Goal: Task Accomplishment & Management: Complete application form

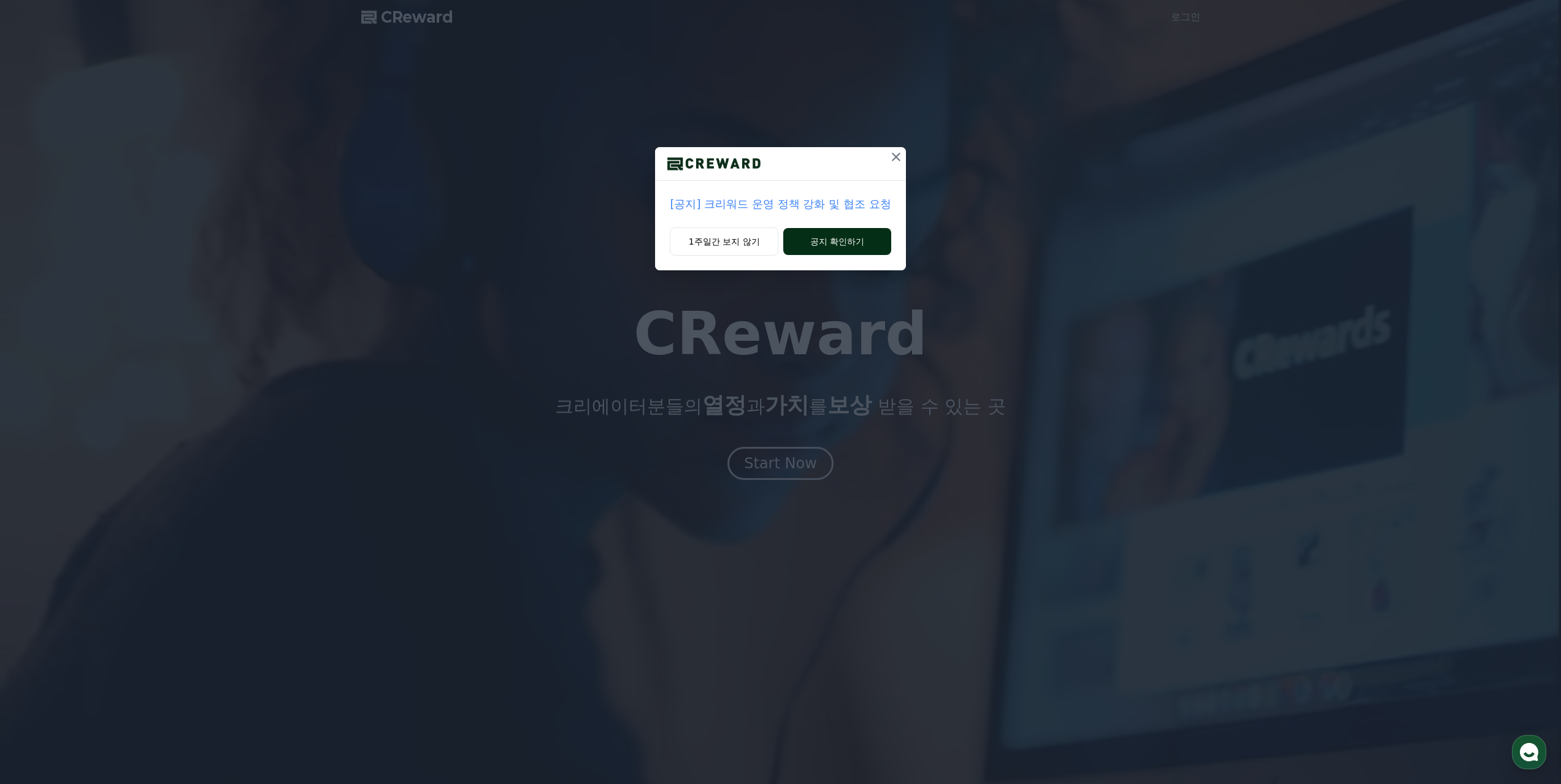
click at [855, 245] on button "공지 확인하기" at bounding box center [837, 241] width 107 height 27
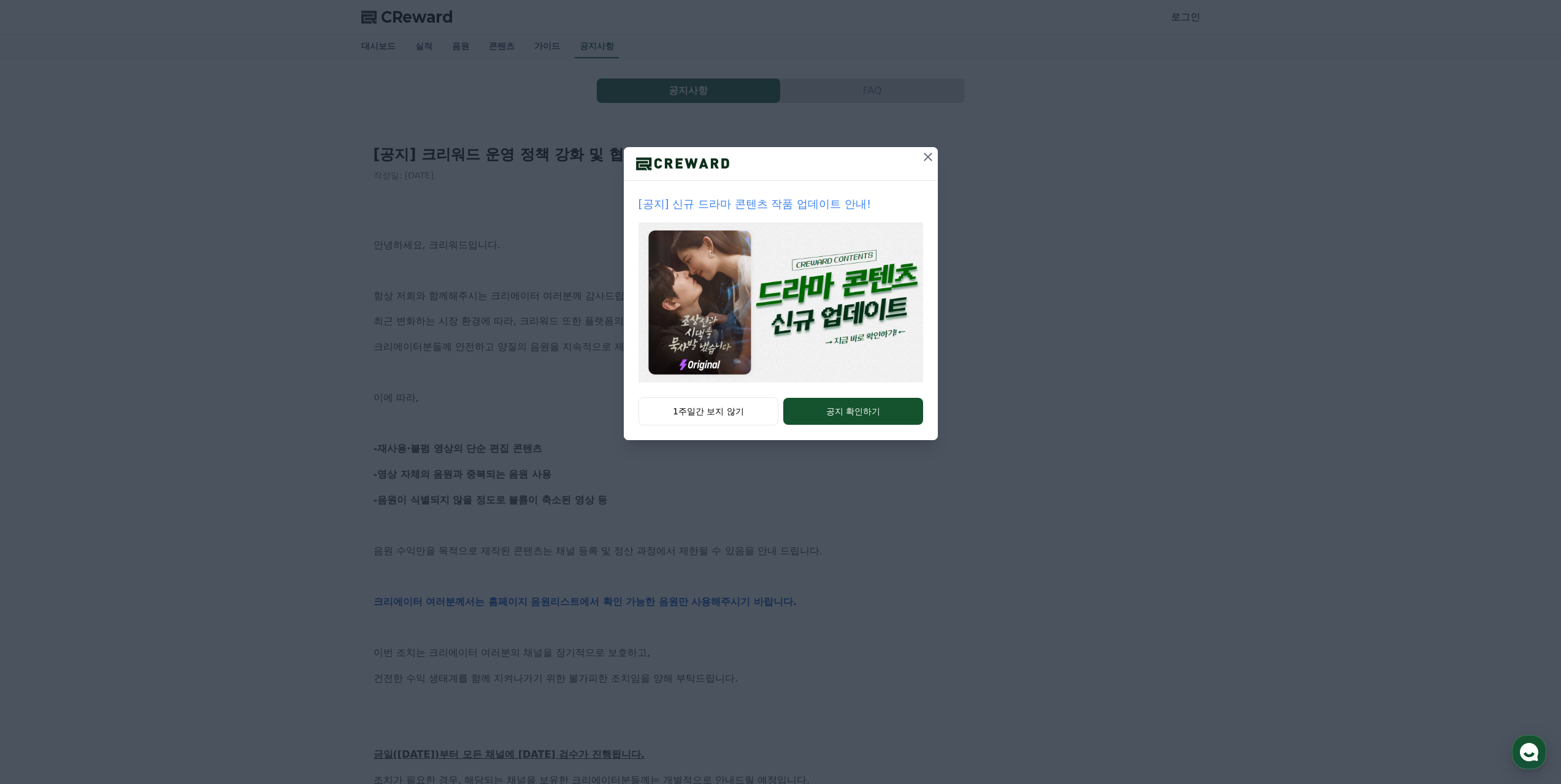
click at [931, 156] on icon at bounding box center [928, 157] width 15 height 15
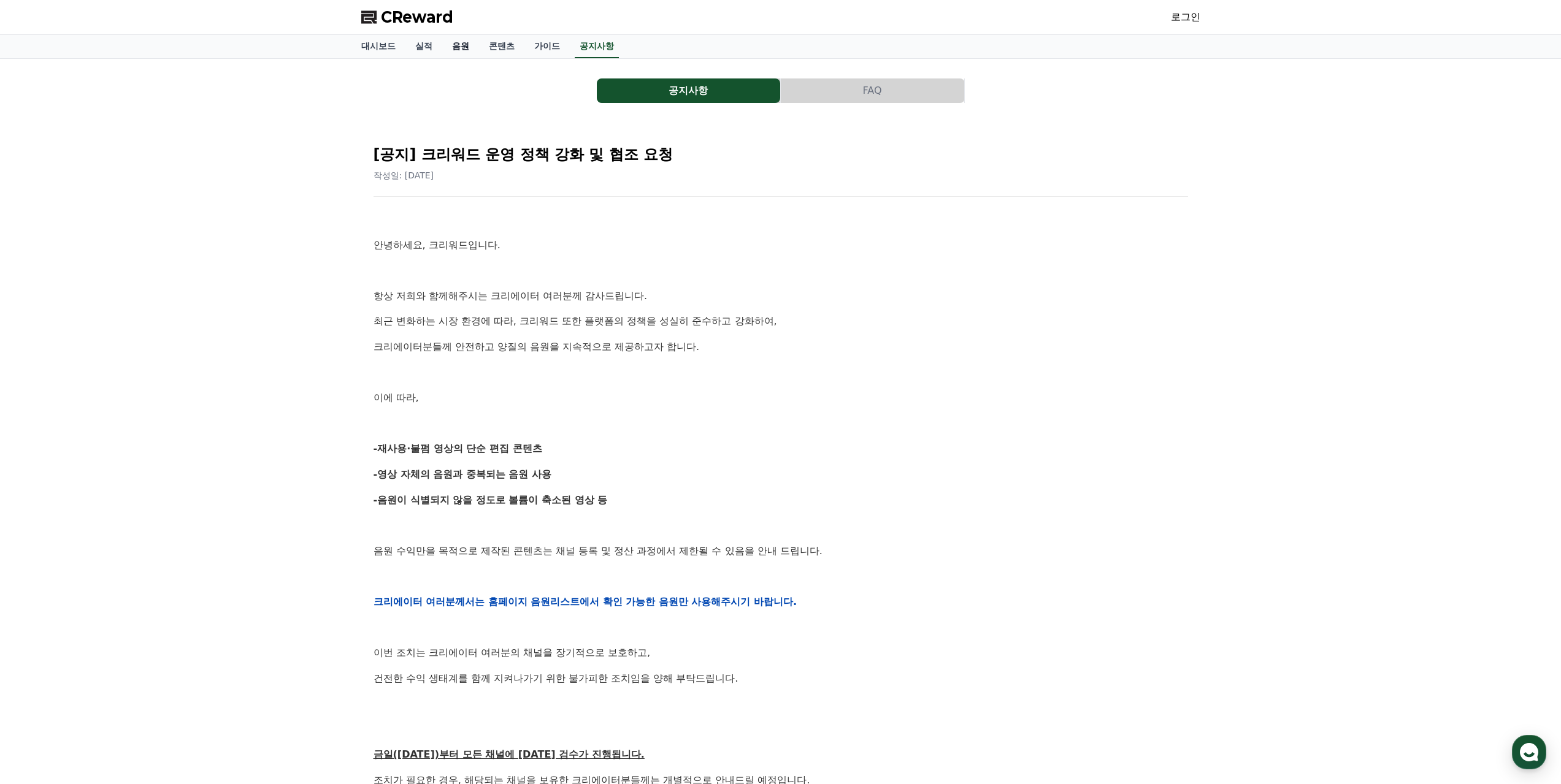
click at [457, 43] on link "음원" at bounding box center [461, 47] width 37 height 23
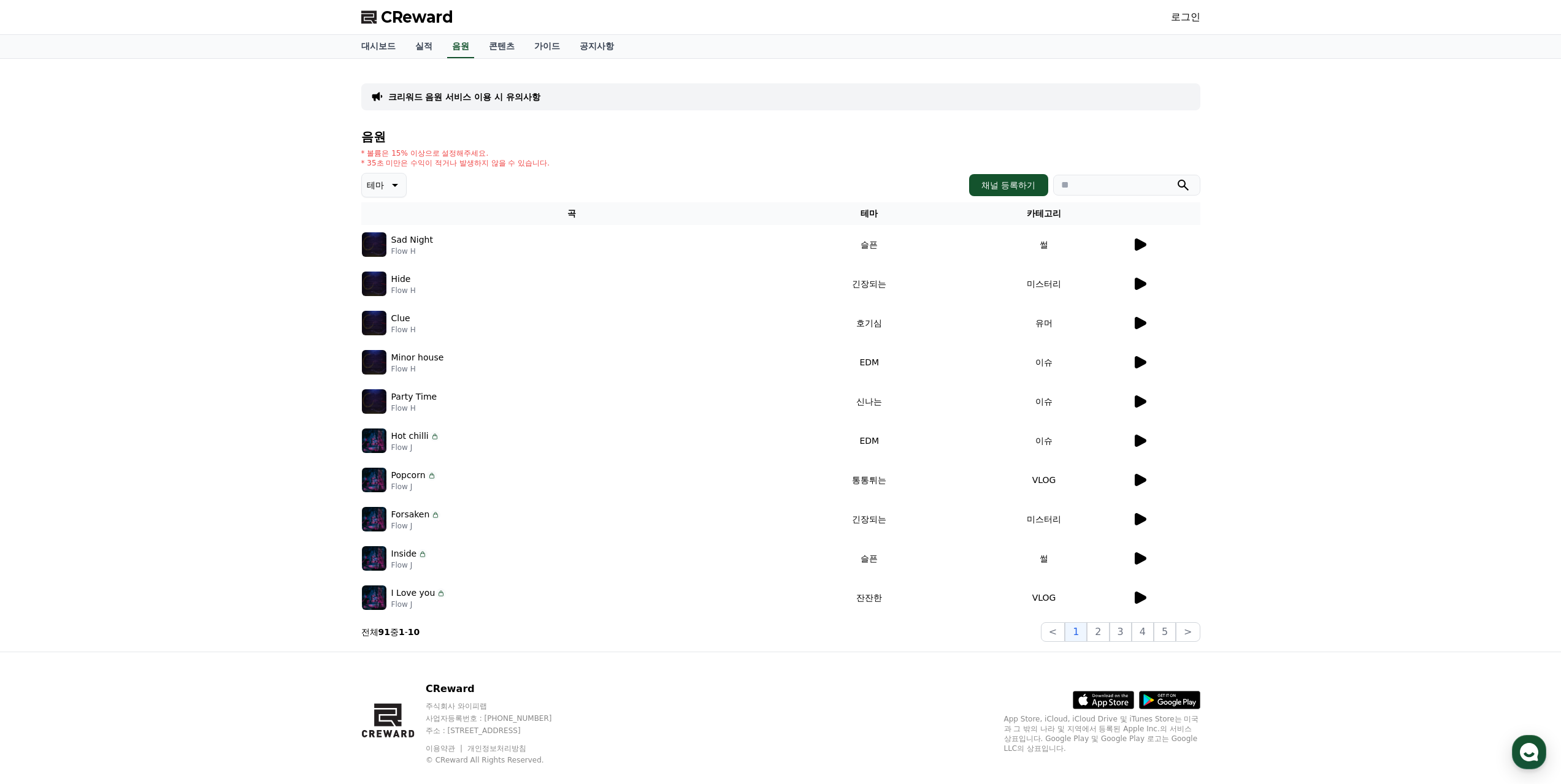
click at [1140, 244] on icon at bounding box center [1141, 244] width 11 height 12
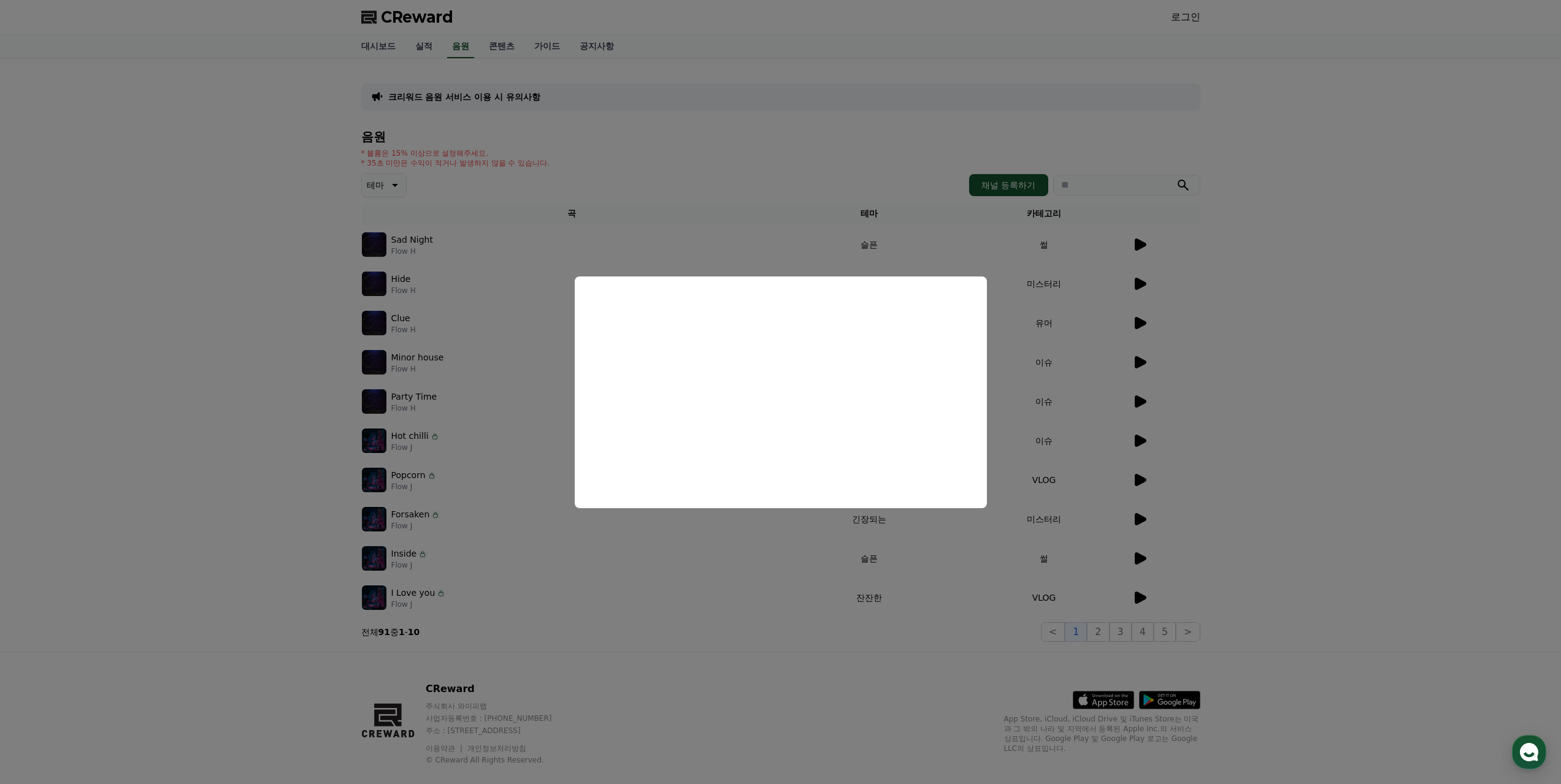
click at [1145, 318] on button "close modal" at bounding box center [780, 392] width 1561 height 784
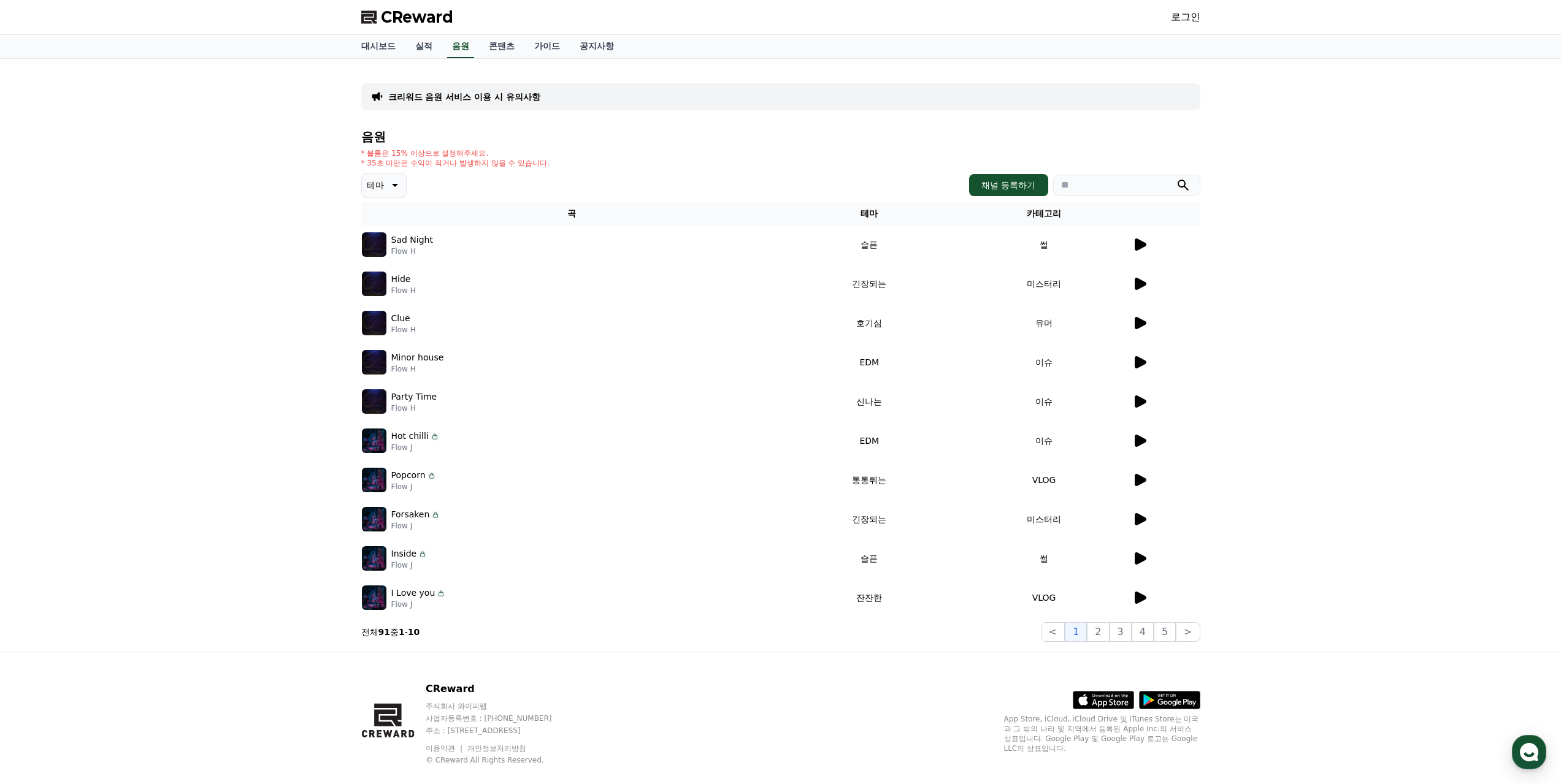
click at [1139, 325] on icon at bounding box center [1141, 323] width 11 height 12
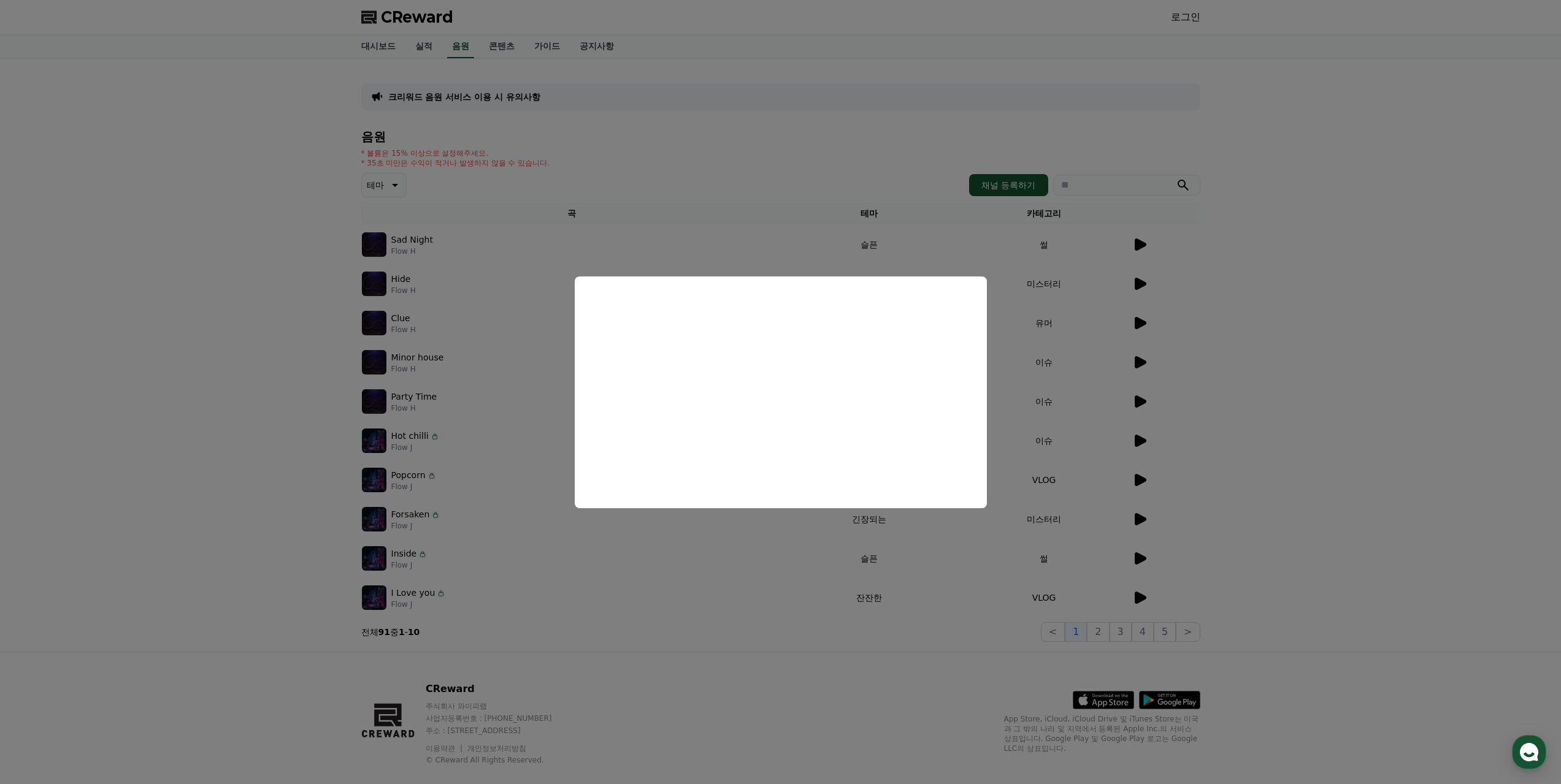
click at [1241, 338] on button "close modal" at bounding box center [780, 392] width 1561 height 784
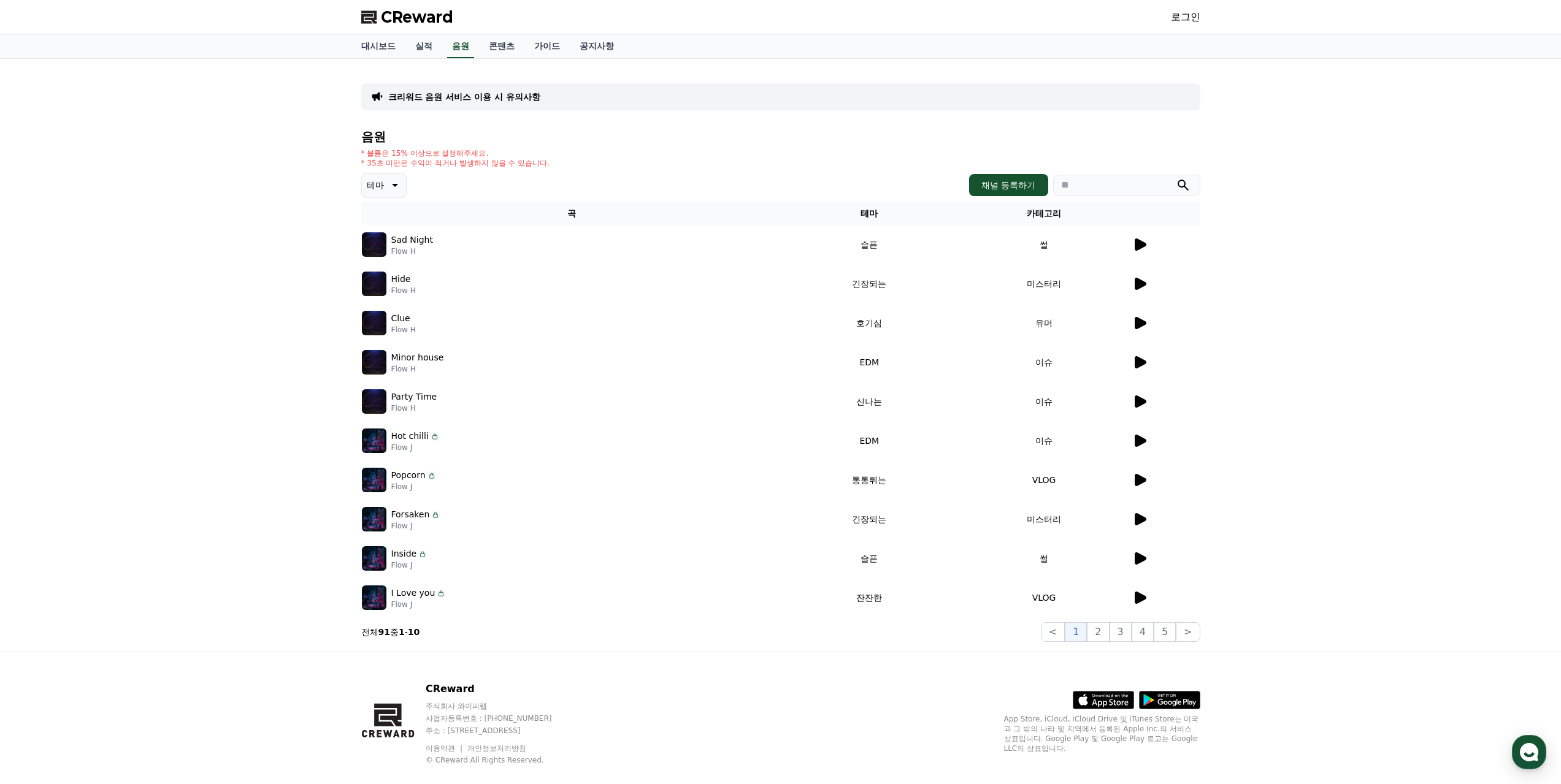
click at [387, 184] on icon at bounding box center [394, 185] width 15 height 15
click at [229, 213] on div "크리워드 음원 서비스 이용 시 유의사항 음원 * 볼륨은 15% 이상으로 설정해주세요. * 35초 미만은 수익이 적거나 발생하지 않을 수 있습니…" at bounding box center [780, 356] width 1561 height 593
click at [382, 220] on button "전체" at bounding box center [376, 217] width 27 height 27
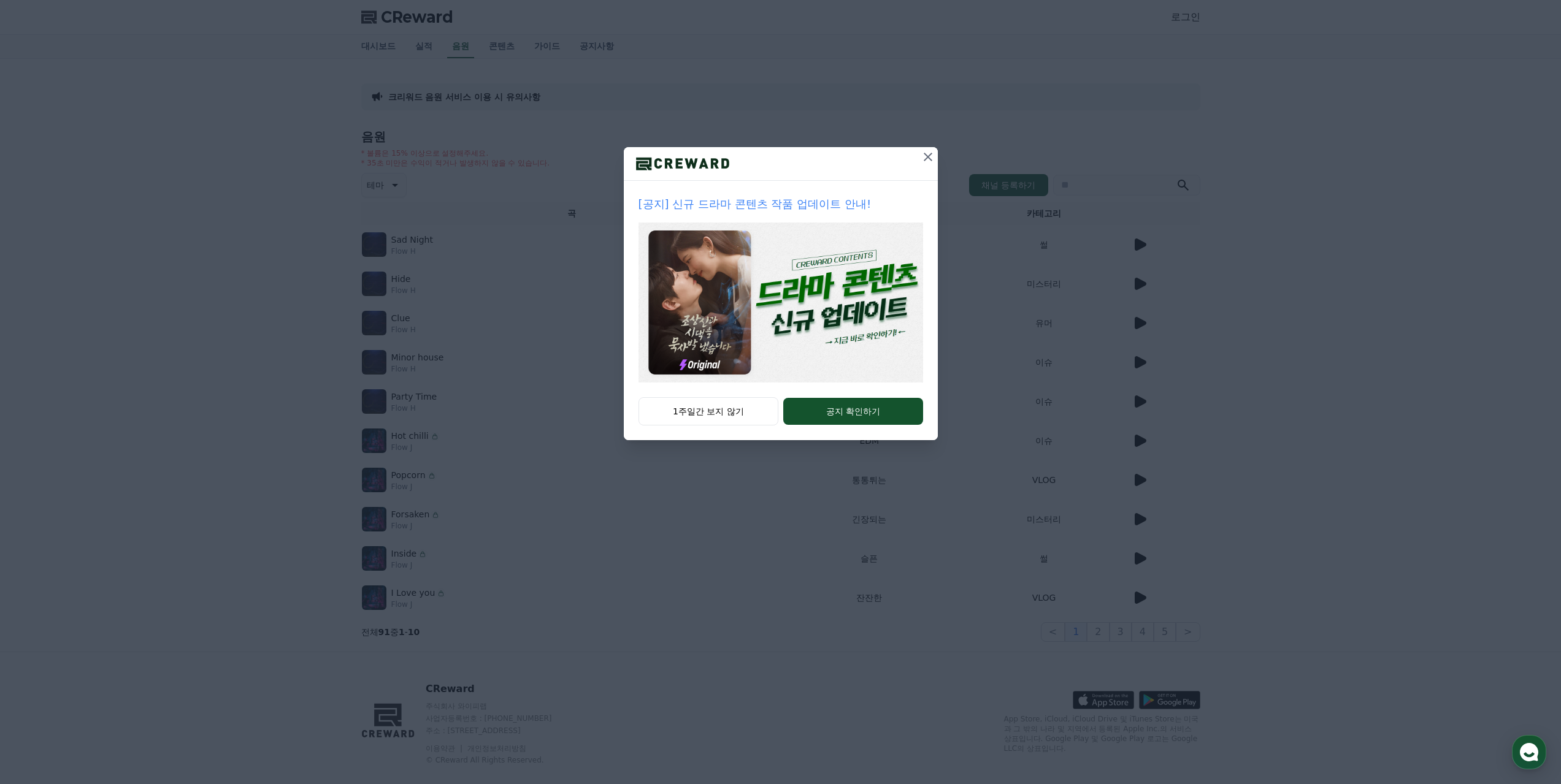
click at [925, 152] on icon at bounding box center [928, 157] width 15 height 15
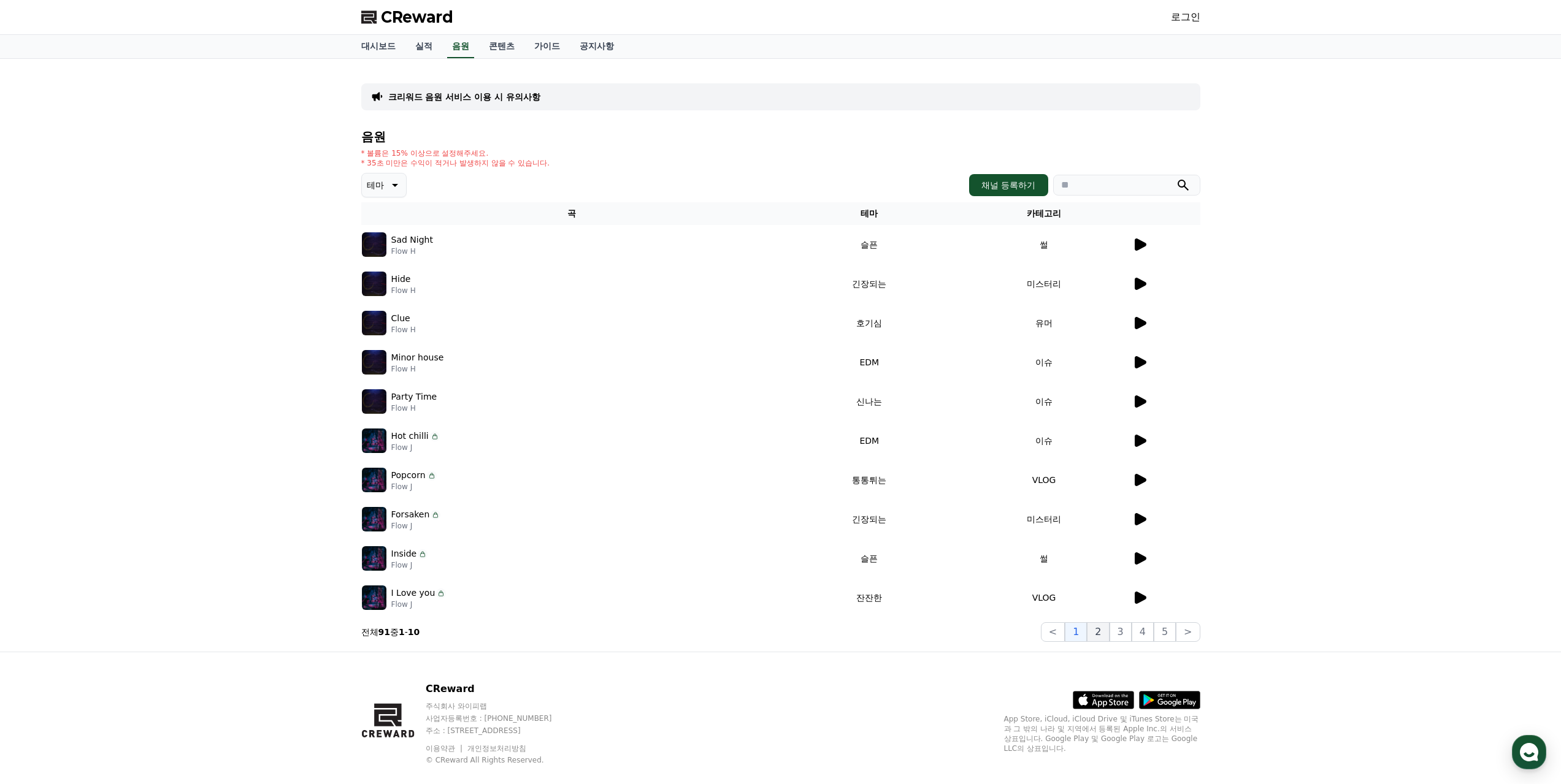
click at [1107, 629] on button "2" at bounding box center [1097, 632] width 22 height 20
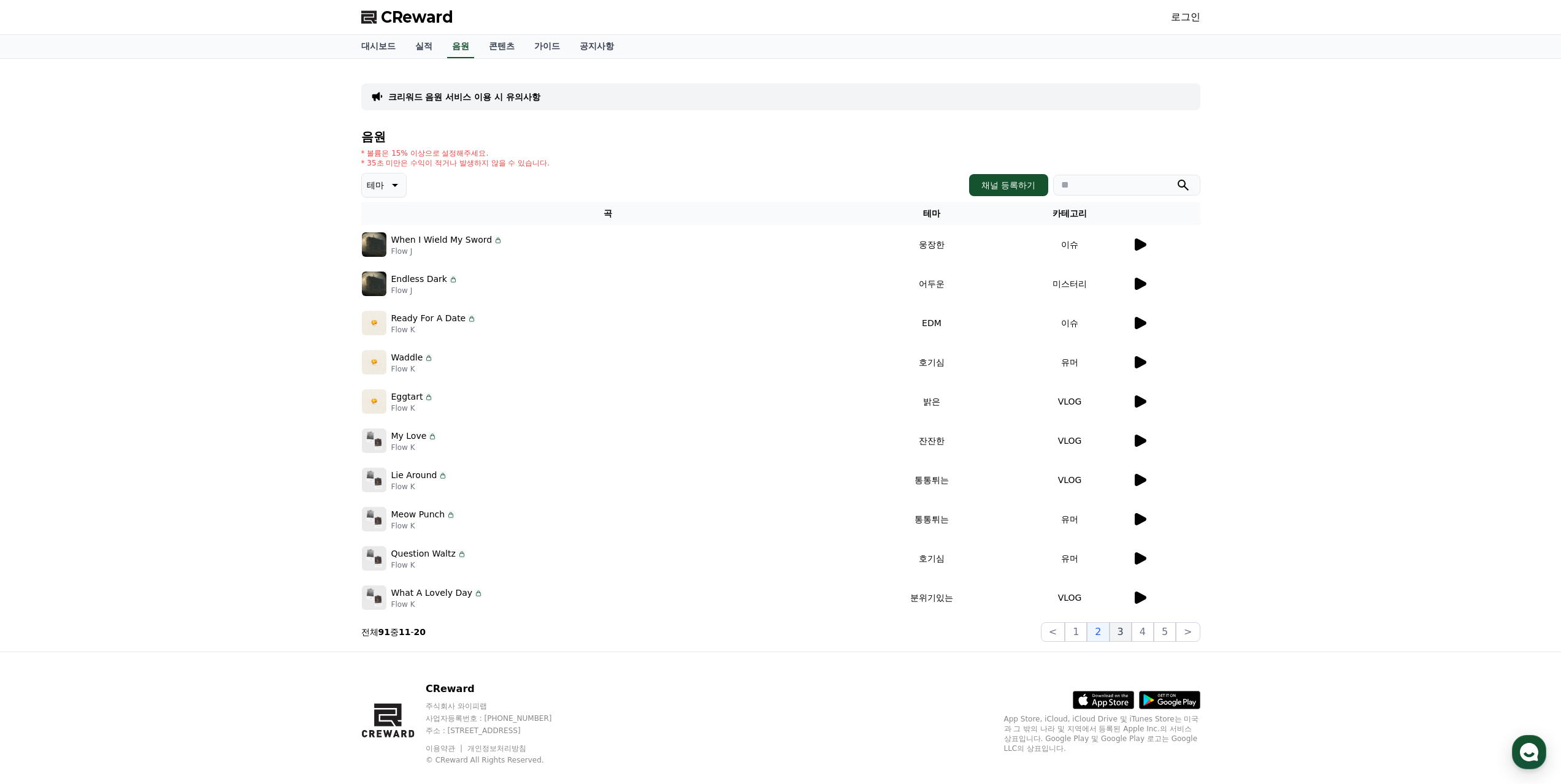
click at [1128, 635] on button "3" at bounding box center [1120, 632] width 22 height 20
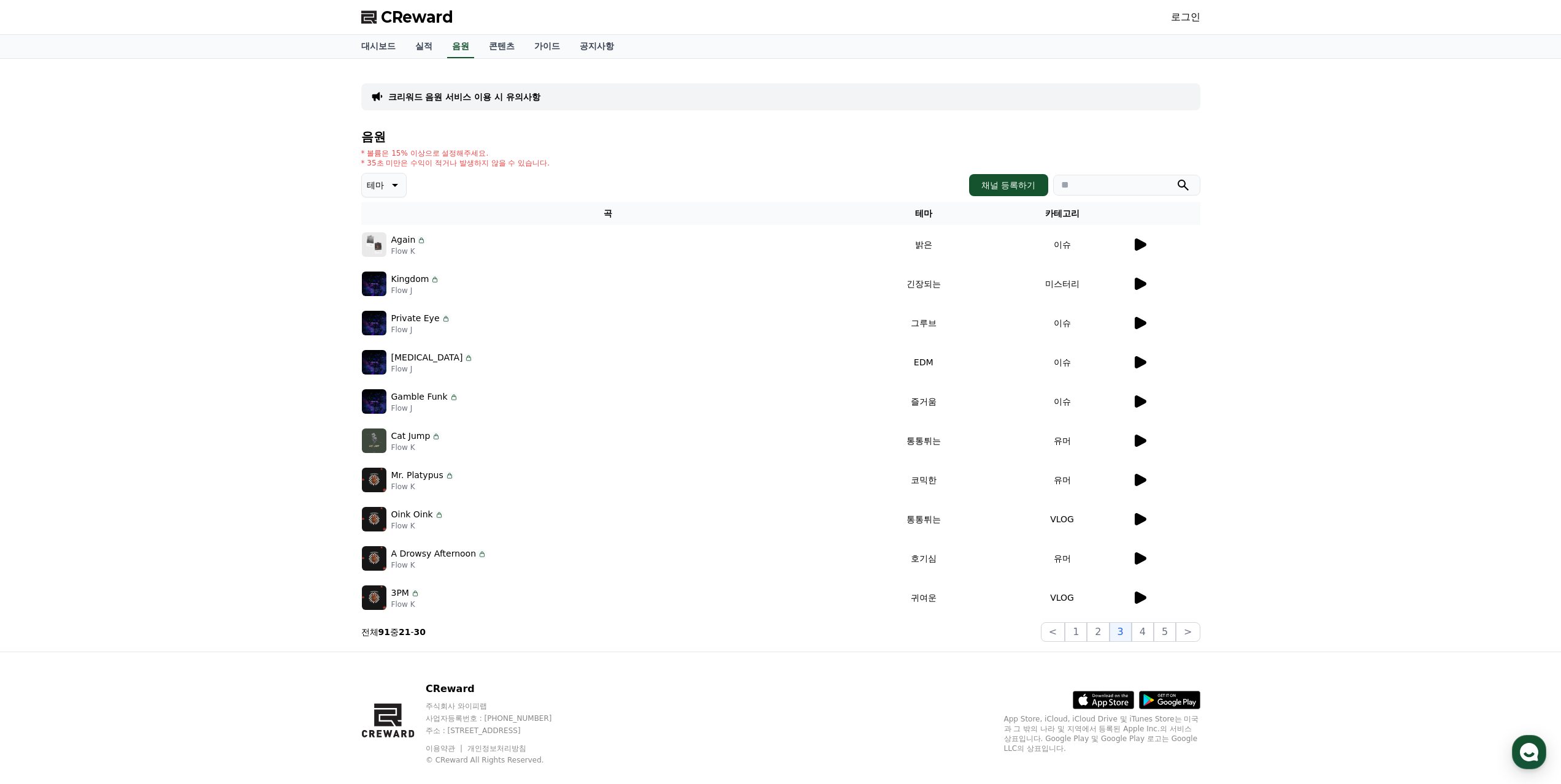
click at [1140, 553] on icon at bounding box center [1140, 559] width 15 height 15
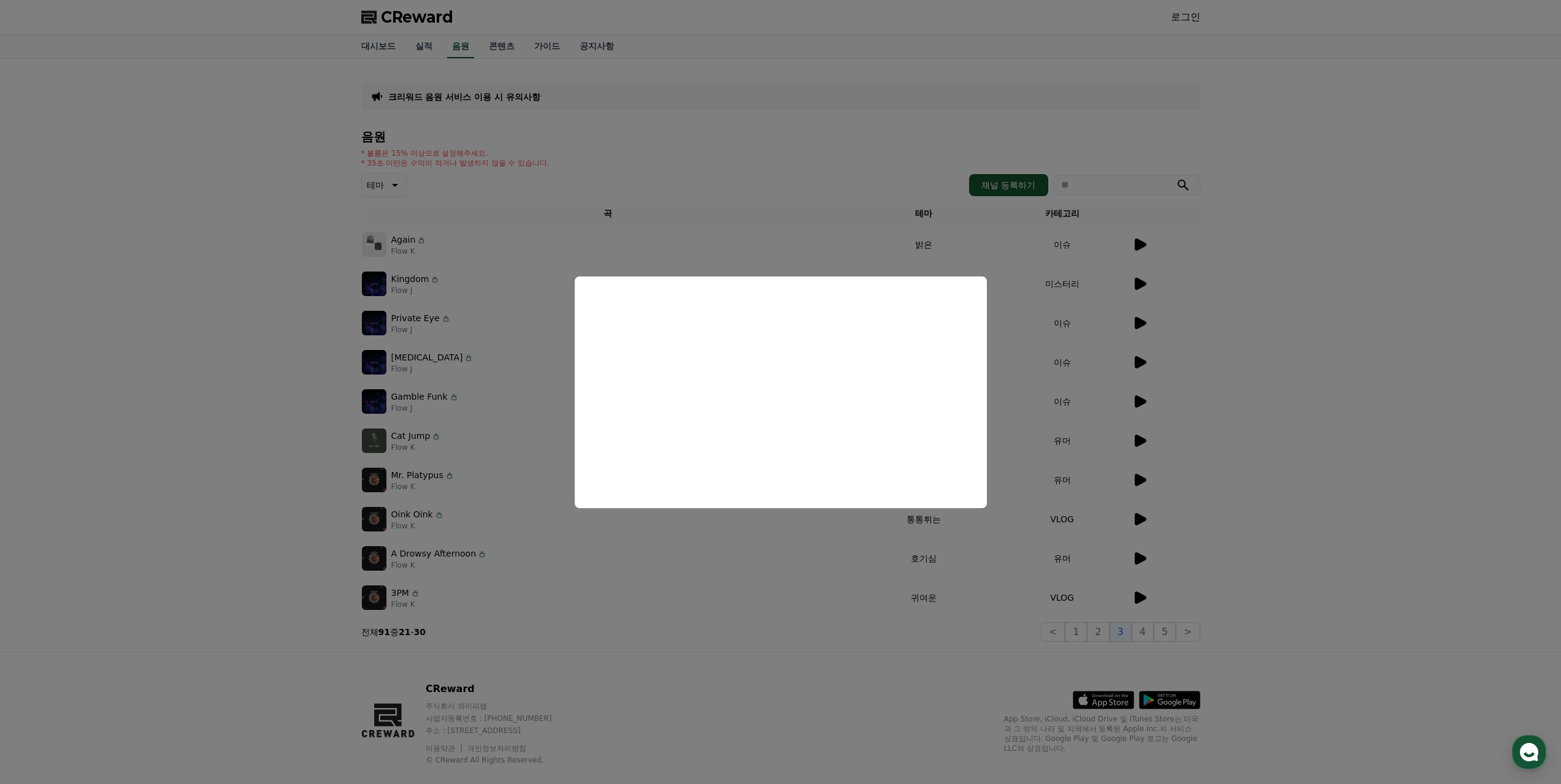
click at [810, 646] on button "close modal" at bounding box center [780, 392] width 1561 height 784
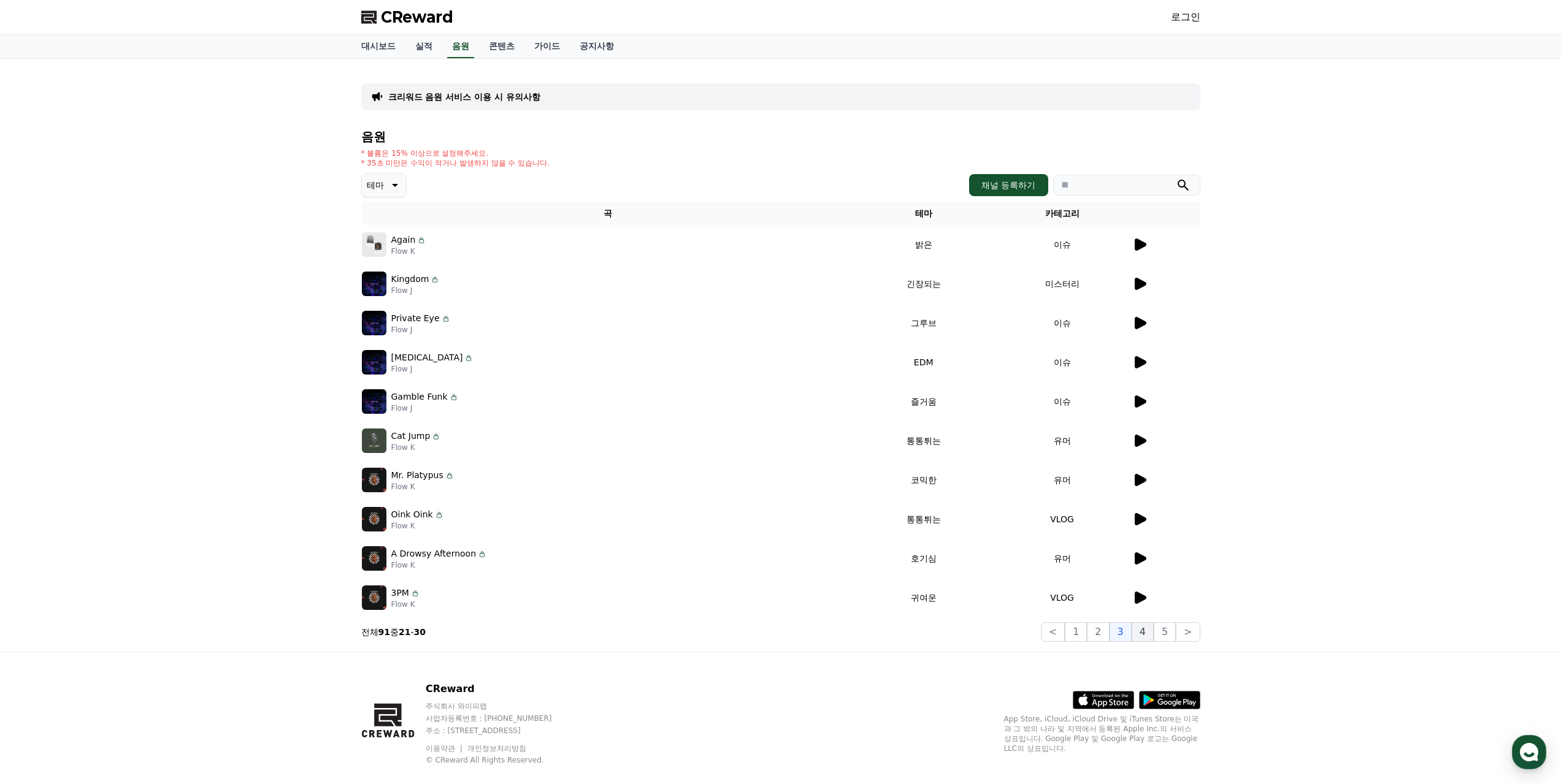
click at [1146, 632] on button "4" at bounding box center [1142, 632] width 22 height 20
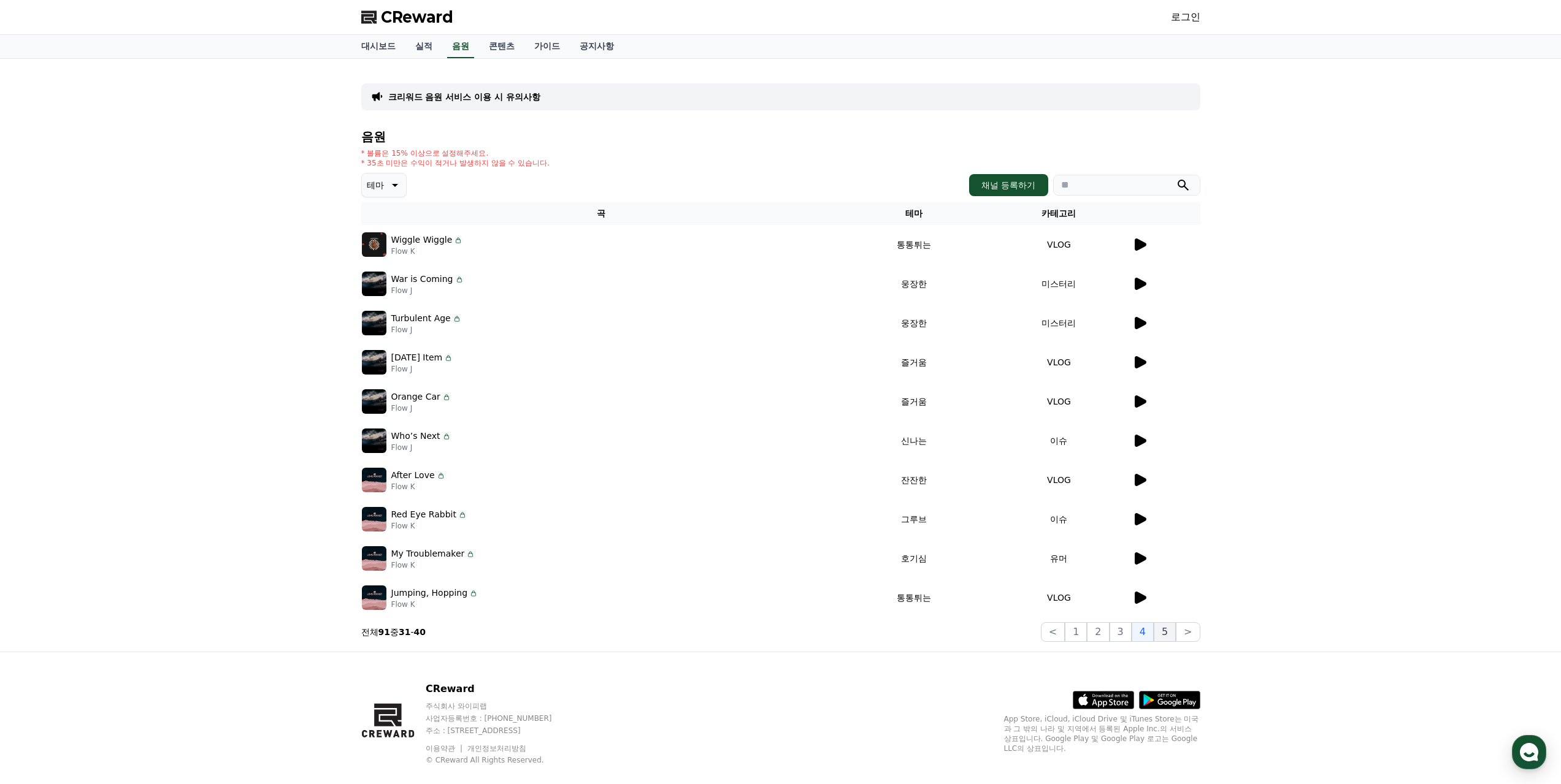
click at [1165, 630] on button "5" at bounding box center [1164, 632] width 22 height 20
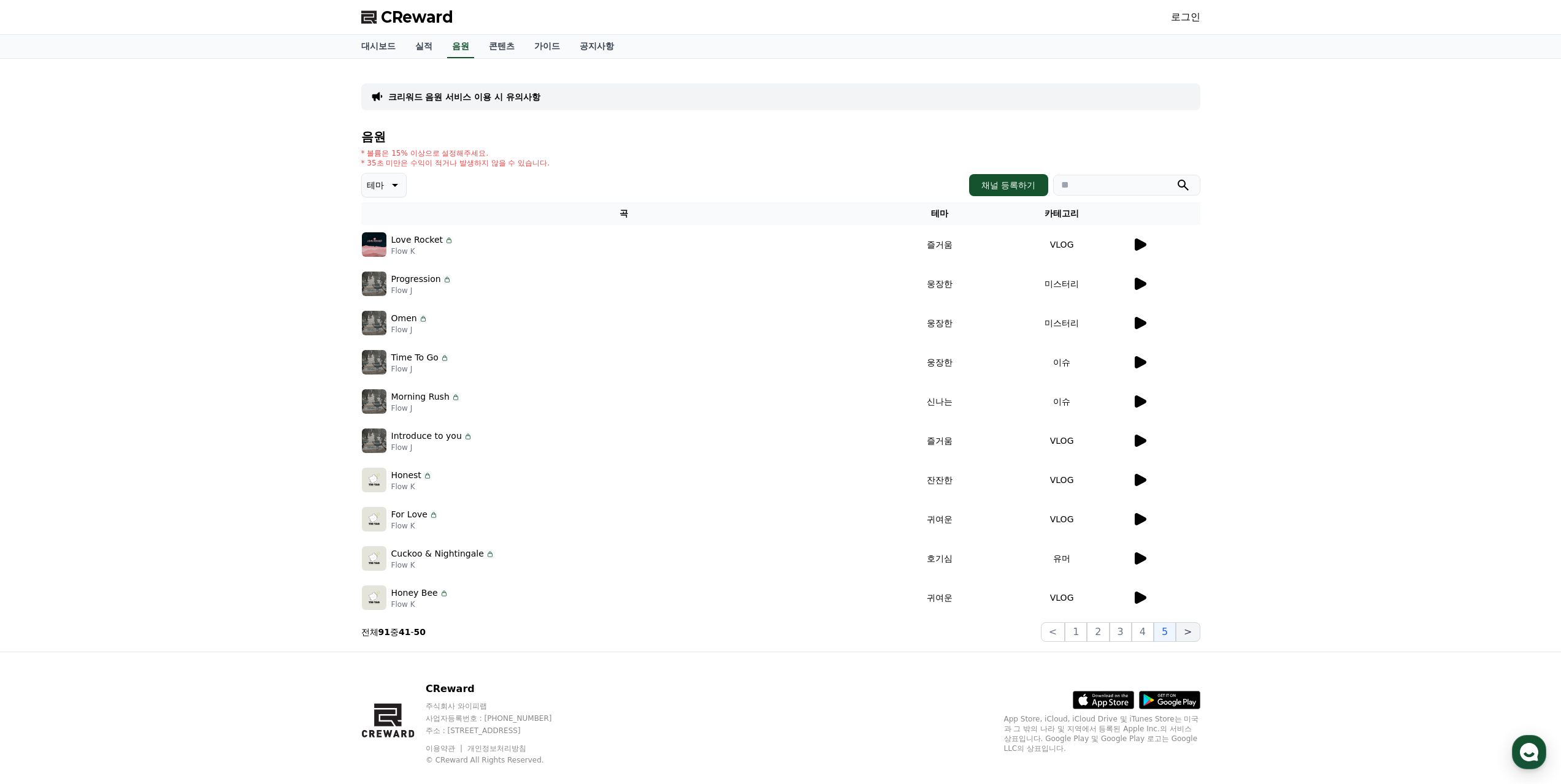
click at [1188, 628] on button ">" at bounding box center [1187, 632] width 24 height 20
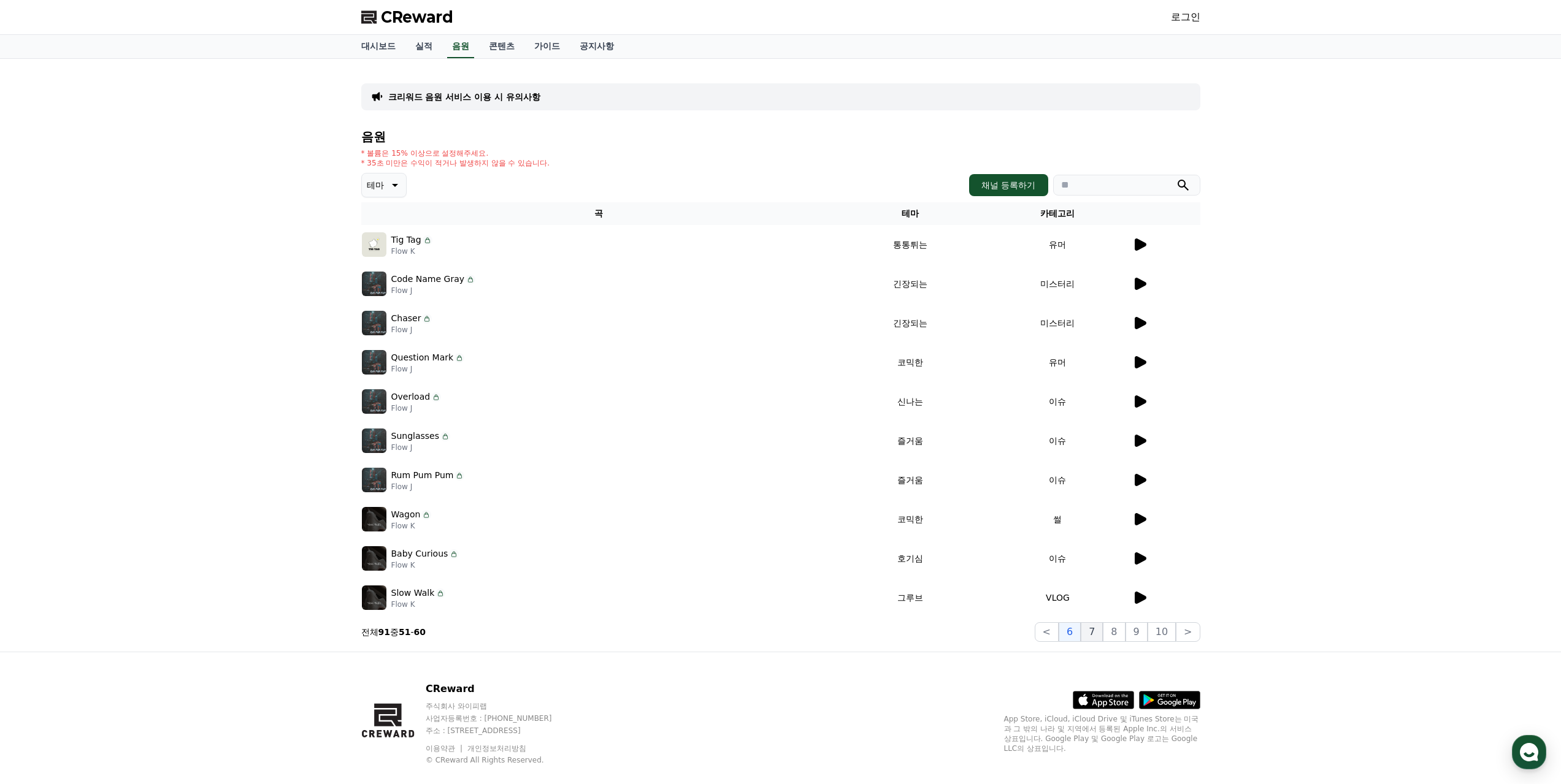
click at [1096, 628] on button "7" at bounding box center [1091, 632] width 22 height 20
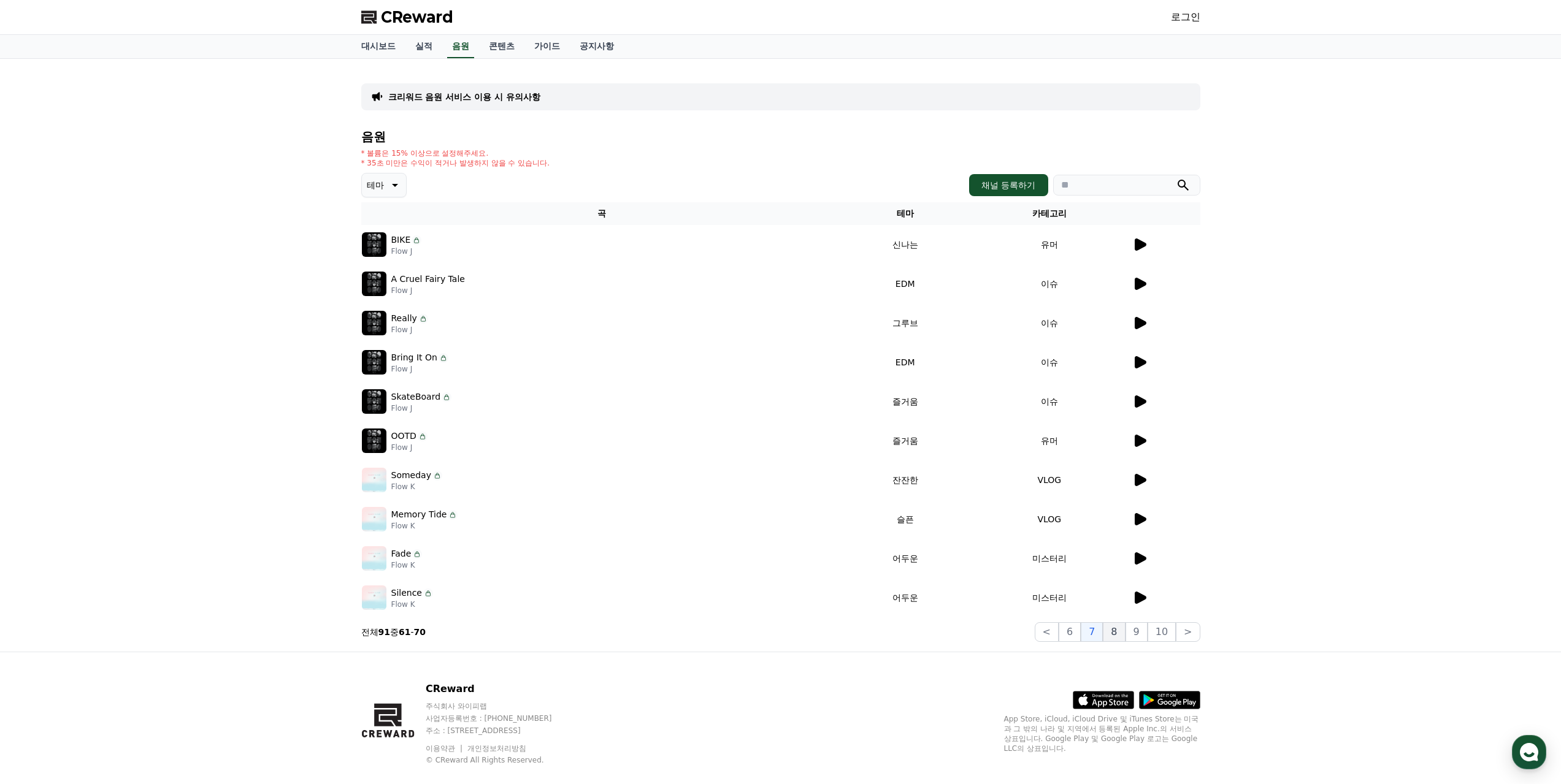
click at [1118, 630] on button "8" at bounding box center [1114, 632] width 22 height 20
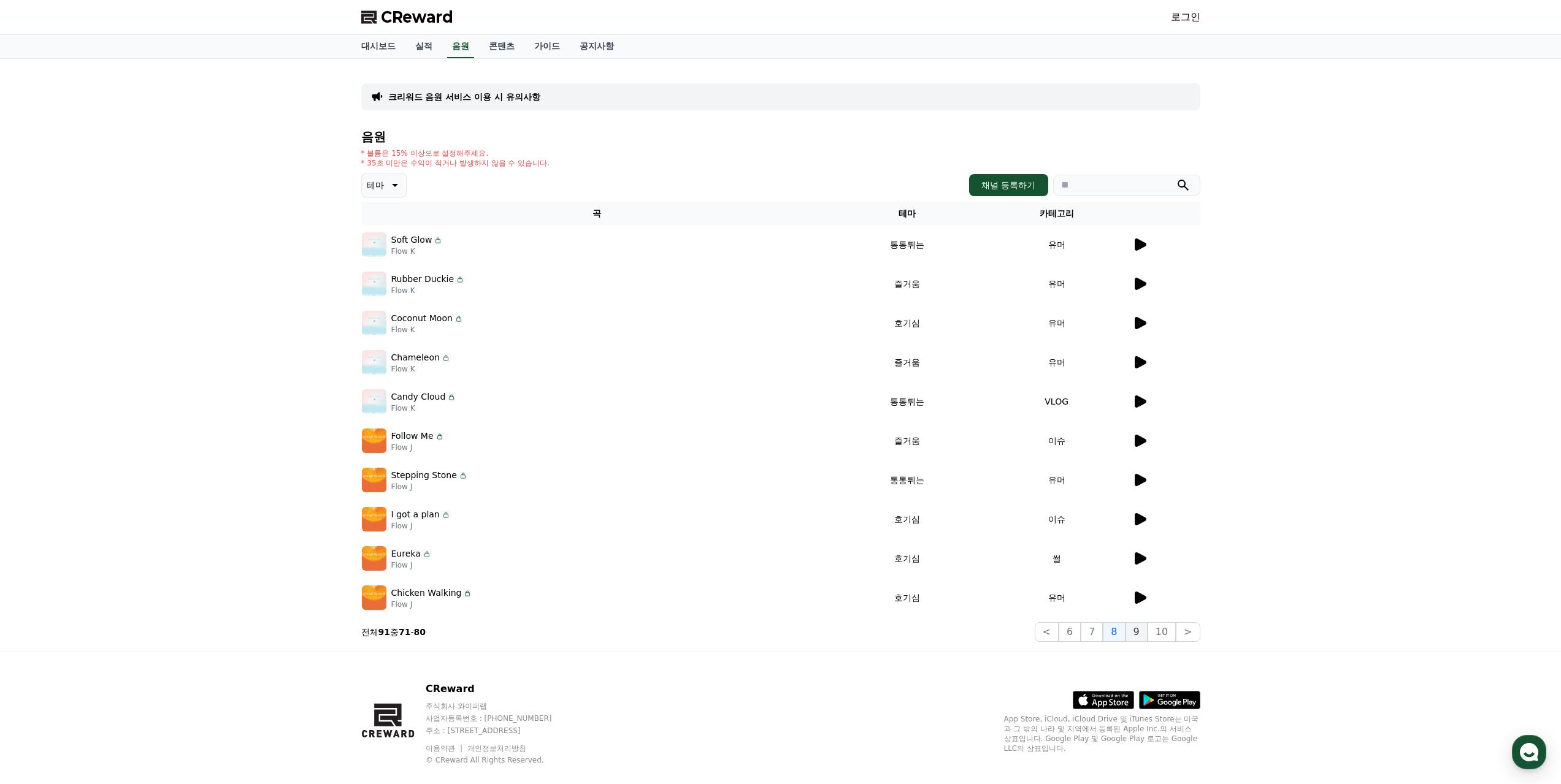
click at [1137, 632] on button "9" at bounding box center [1136, 632] width 22 height 20
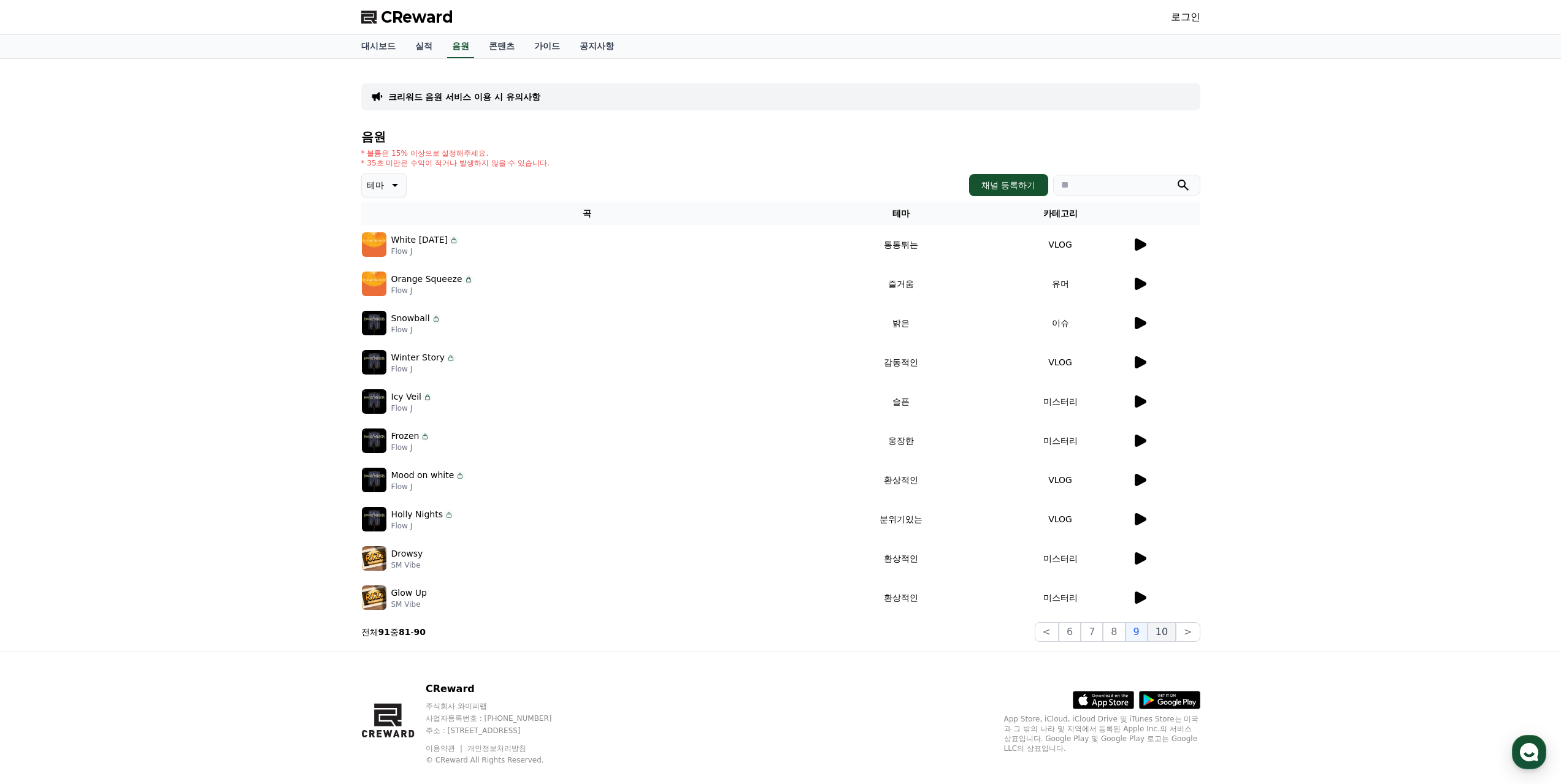
click at [1174, 628] on button "10" at bounding box center [1161, 632] width 28 height 20
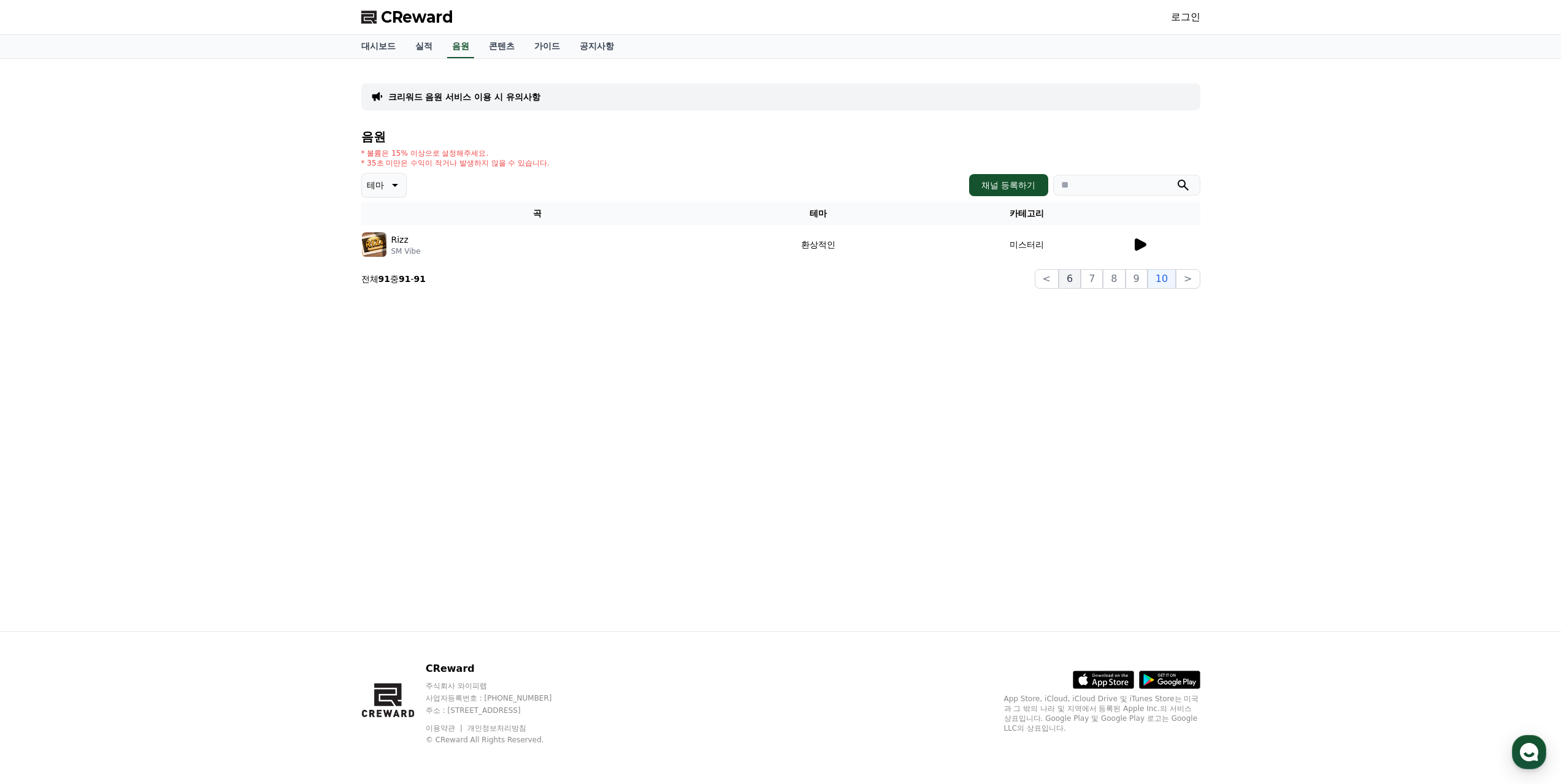
click at [1079, 277] on button "6" at bounding box center [1069, 279] width 22 height 20
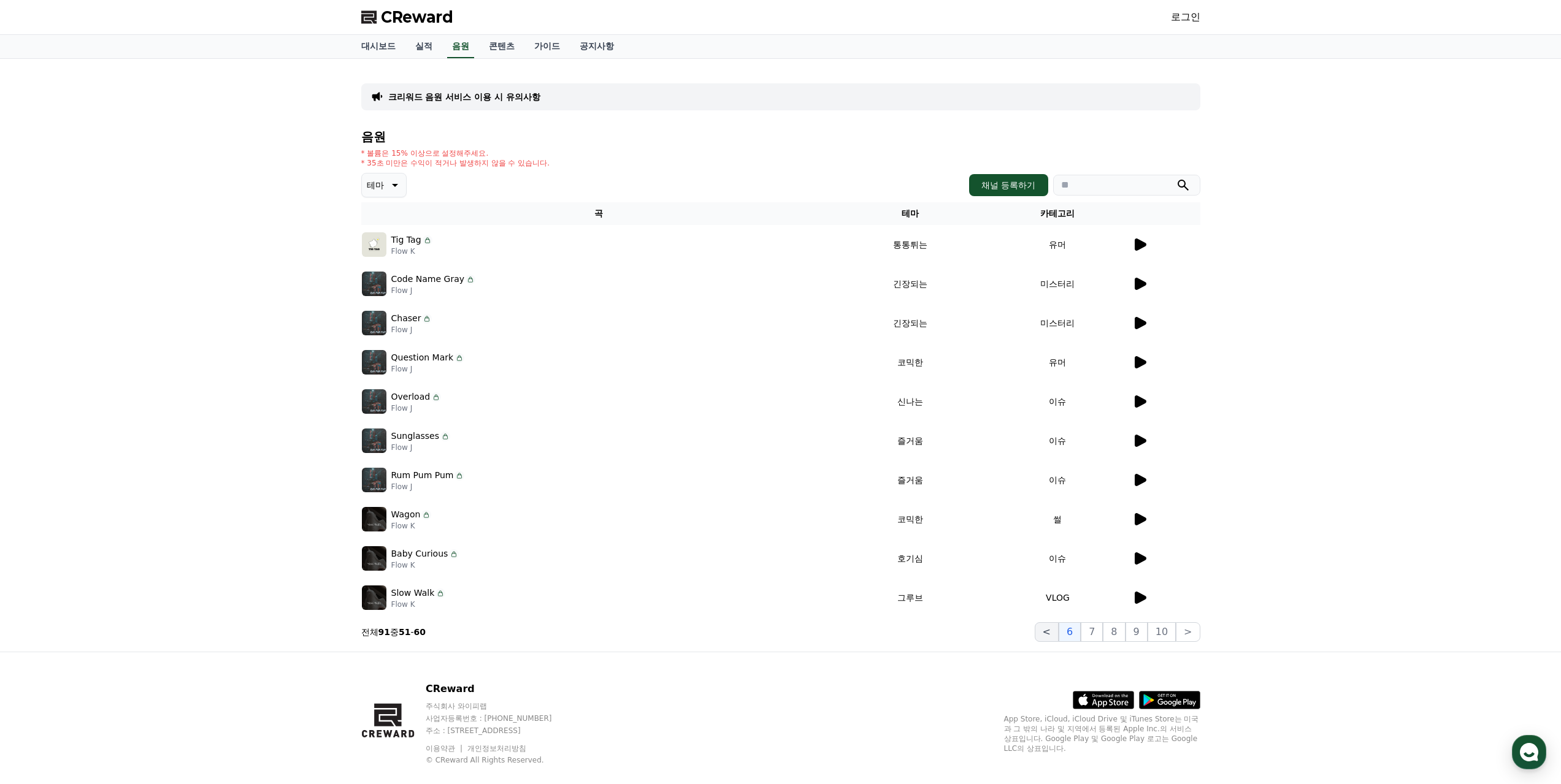
click at [1047, 628] on button "<" at bounding box center [1046, 632] width 24 height 20
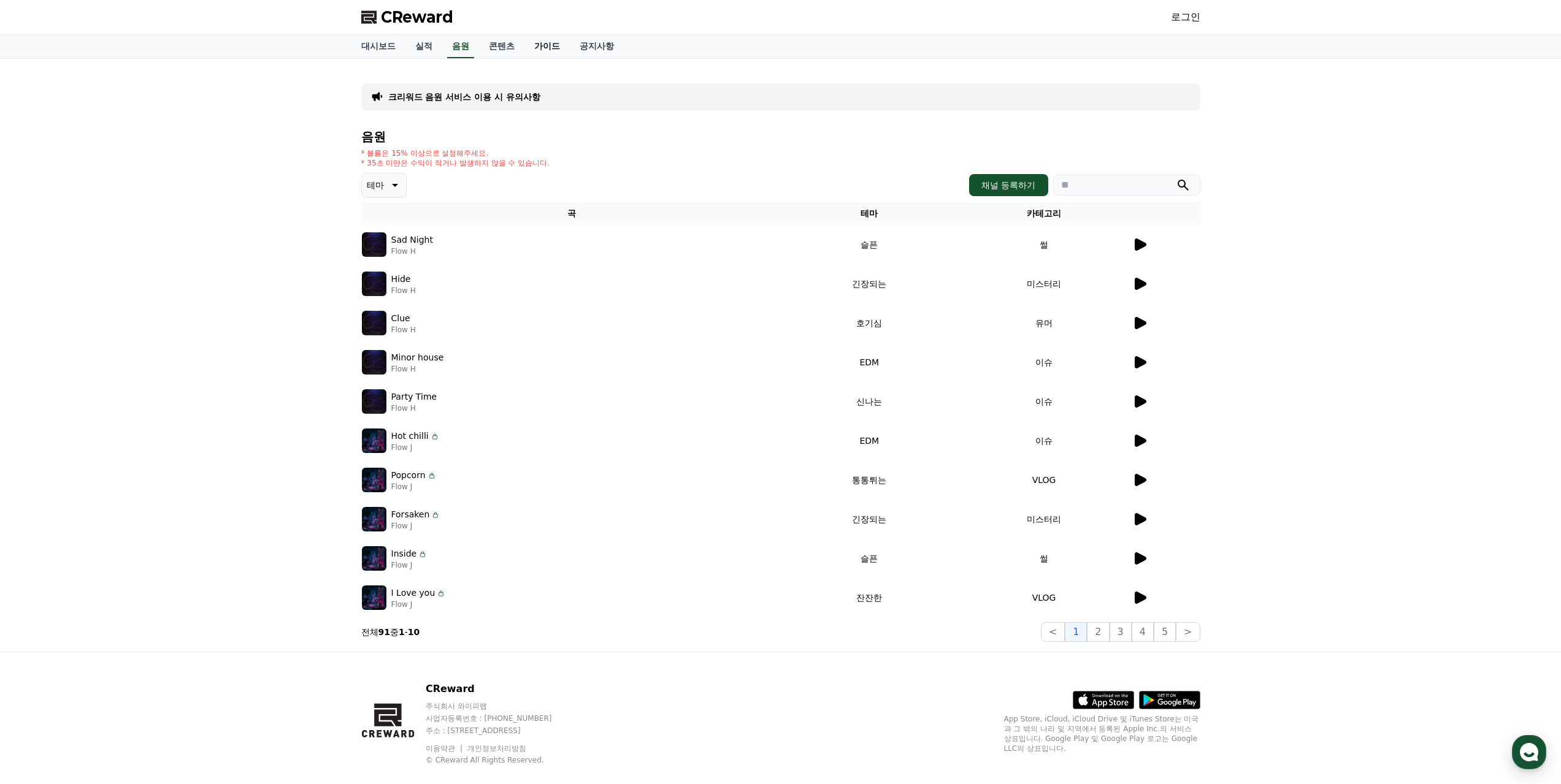
click at [552, 43] on link "가이드" at bounding box center [547, 47] width 45 height 23
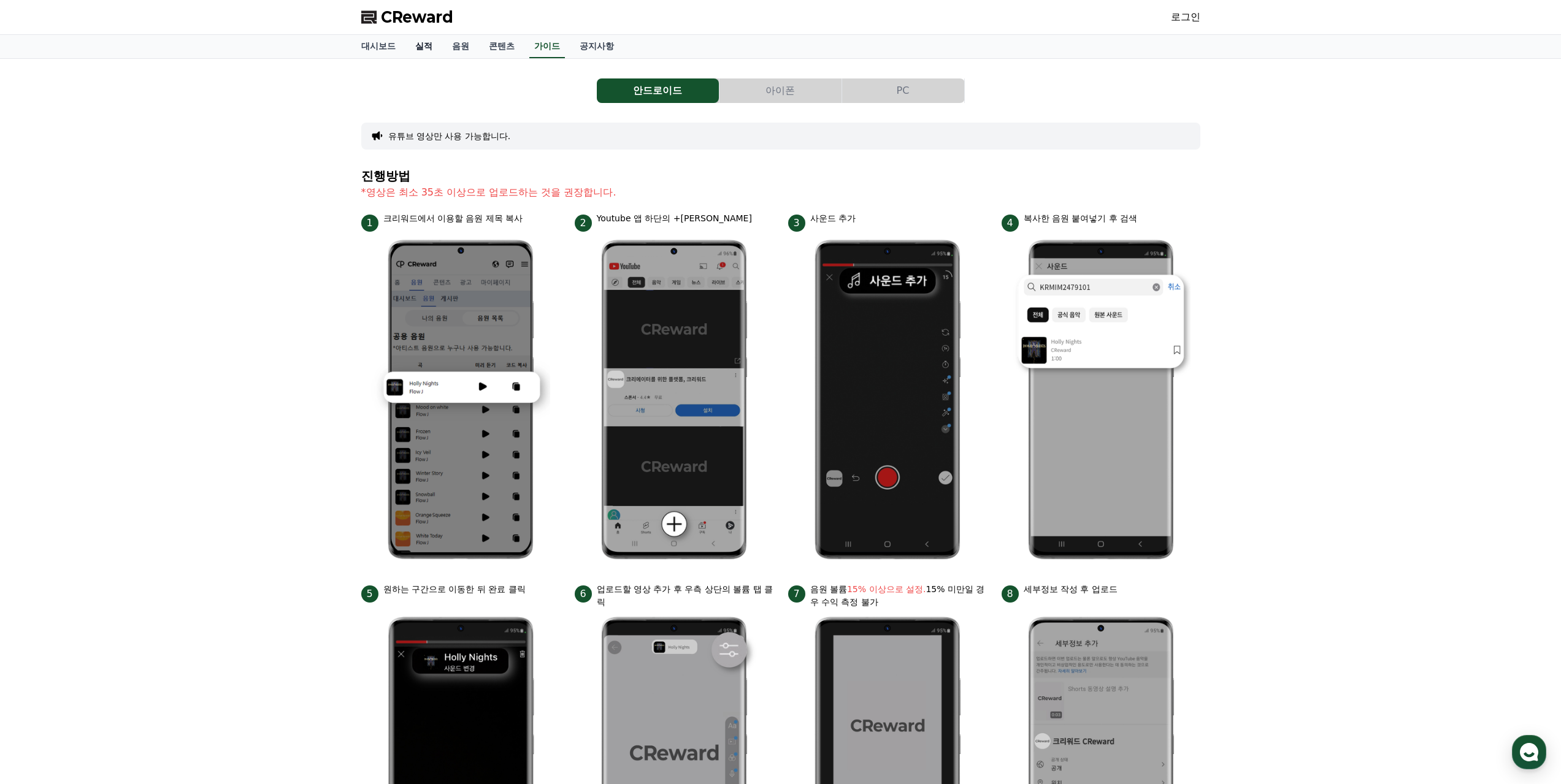
click at [429, 49] on link "실적" at bounding box center [424, 47] width 37 height 23
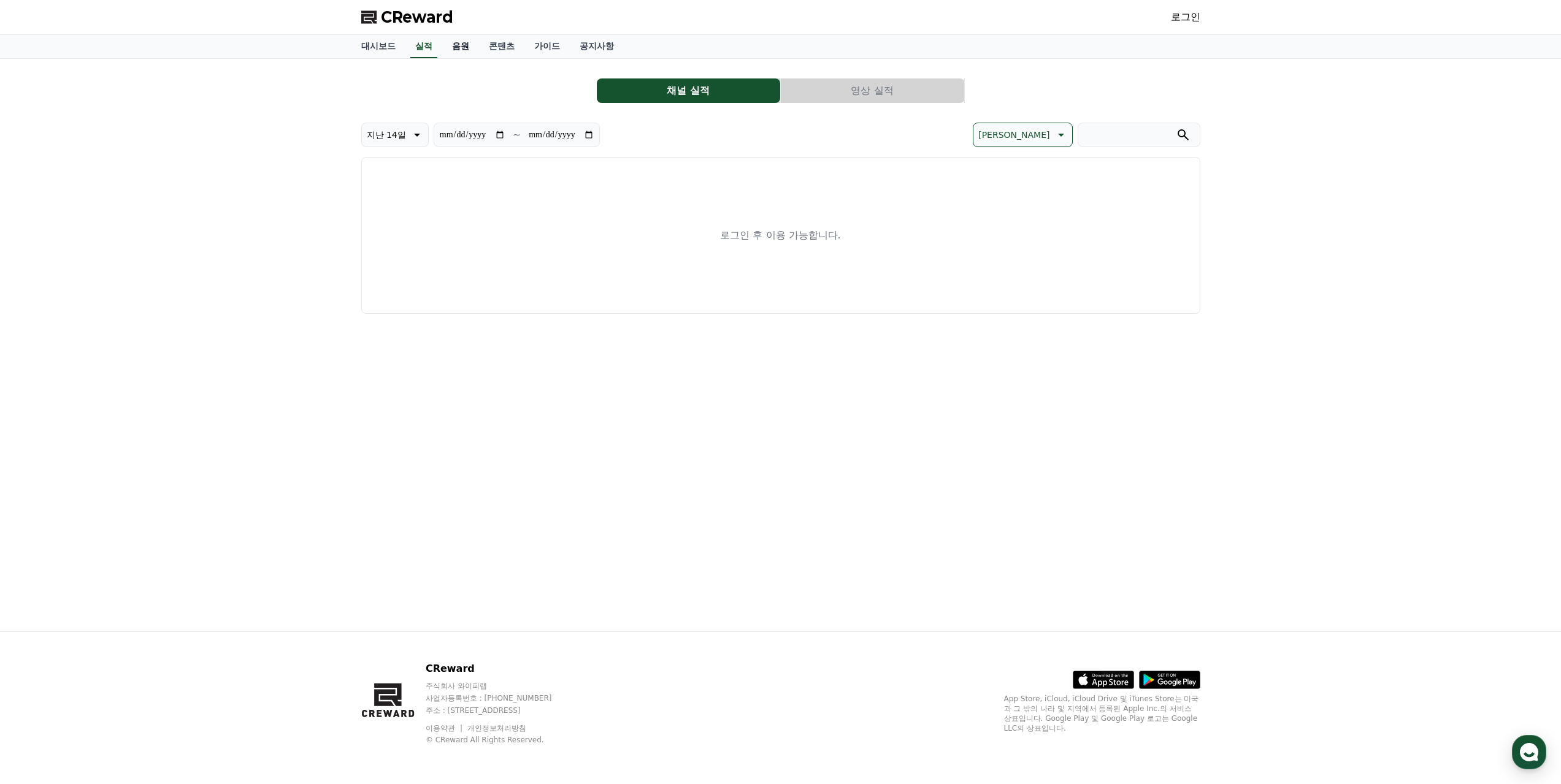
click at [456, 43] on link "음원" at bounding box center [461, 47] width 37 height 23
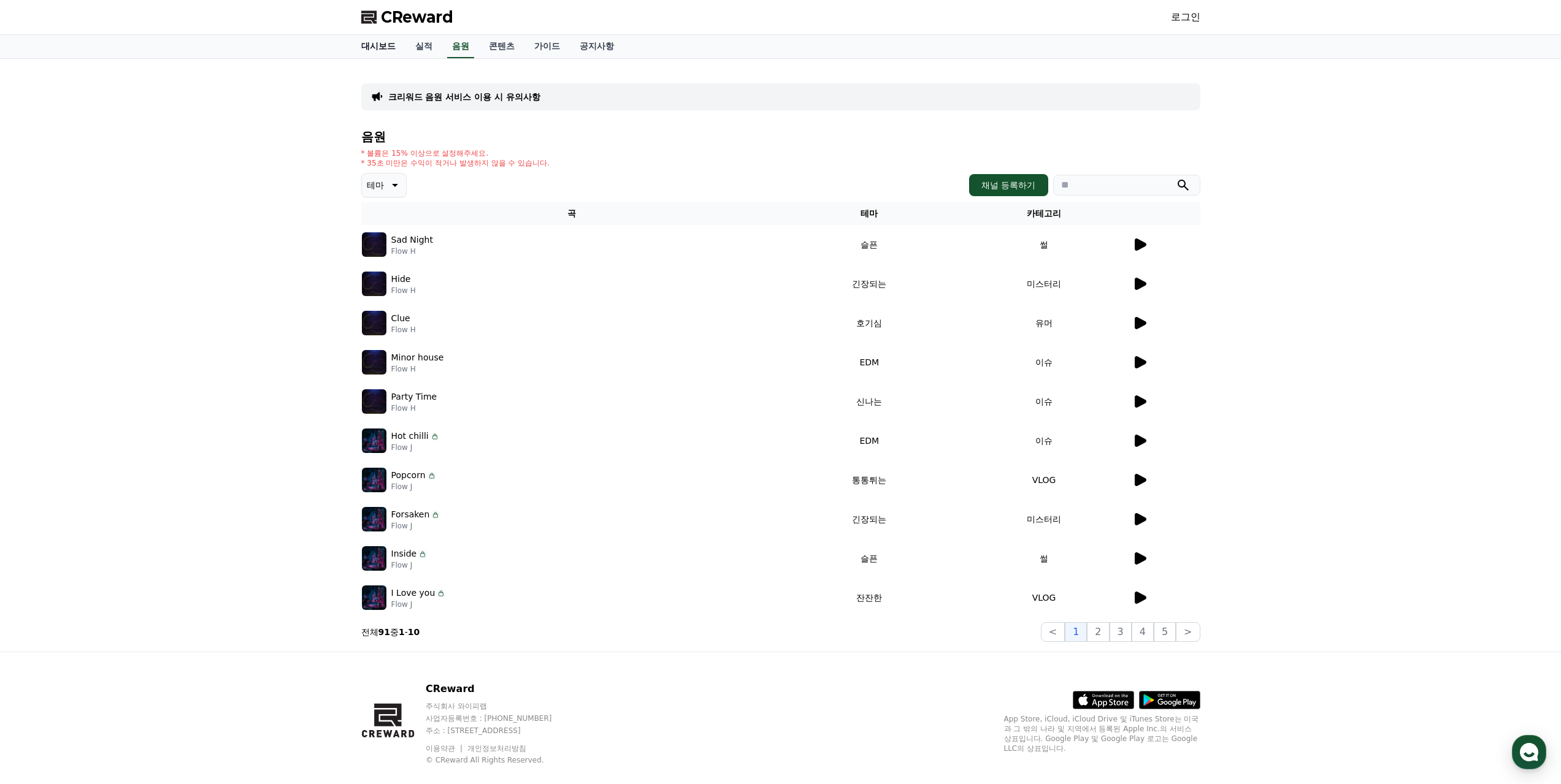
click at [379, 51] on link "대시보드" at bounding box center [379, 47] width 54 height 23
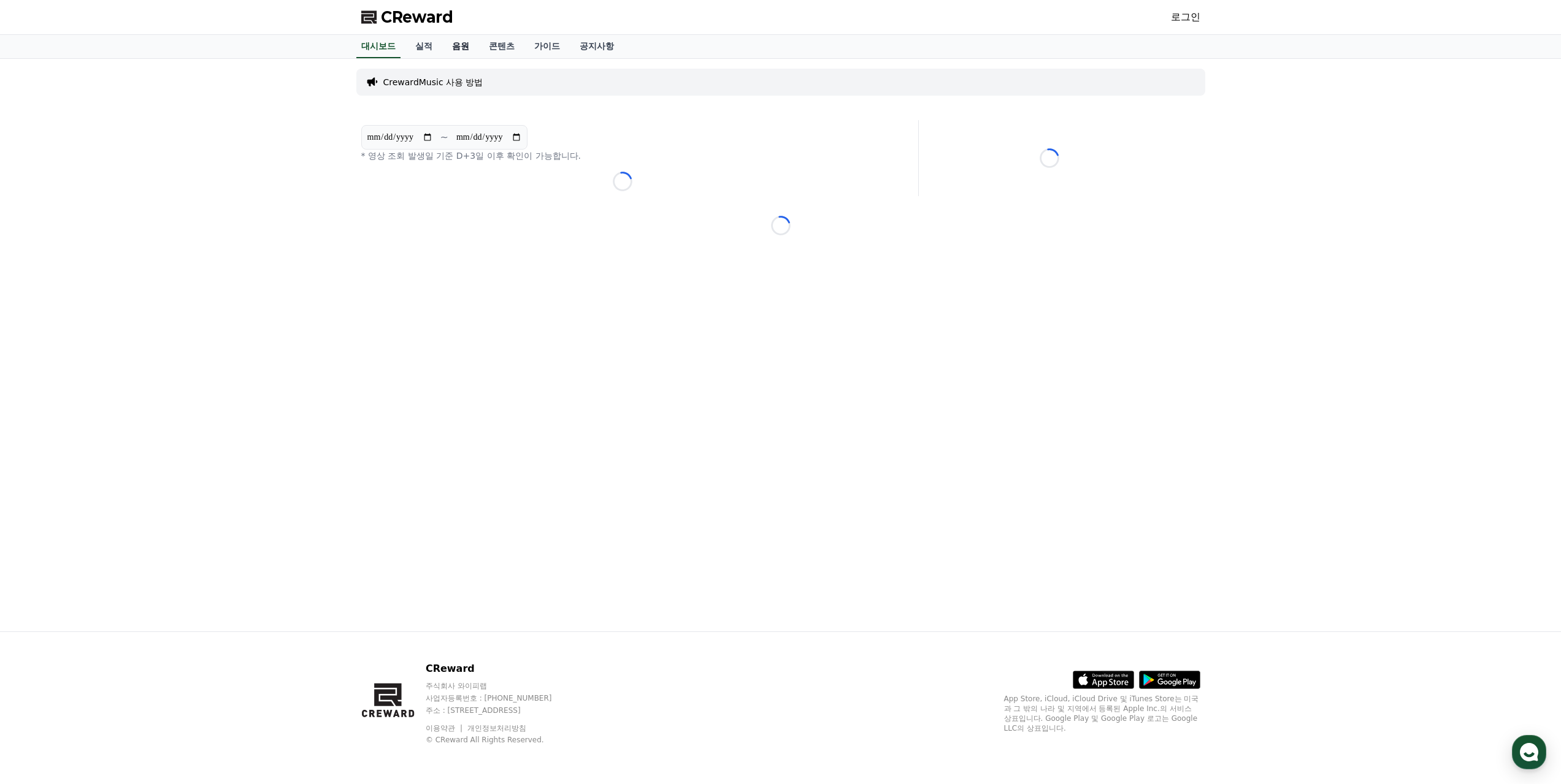
click at [465, 47] on link "음원" at bounding box center [461, 47] width 37 height 23
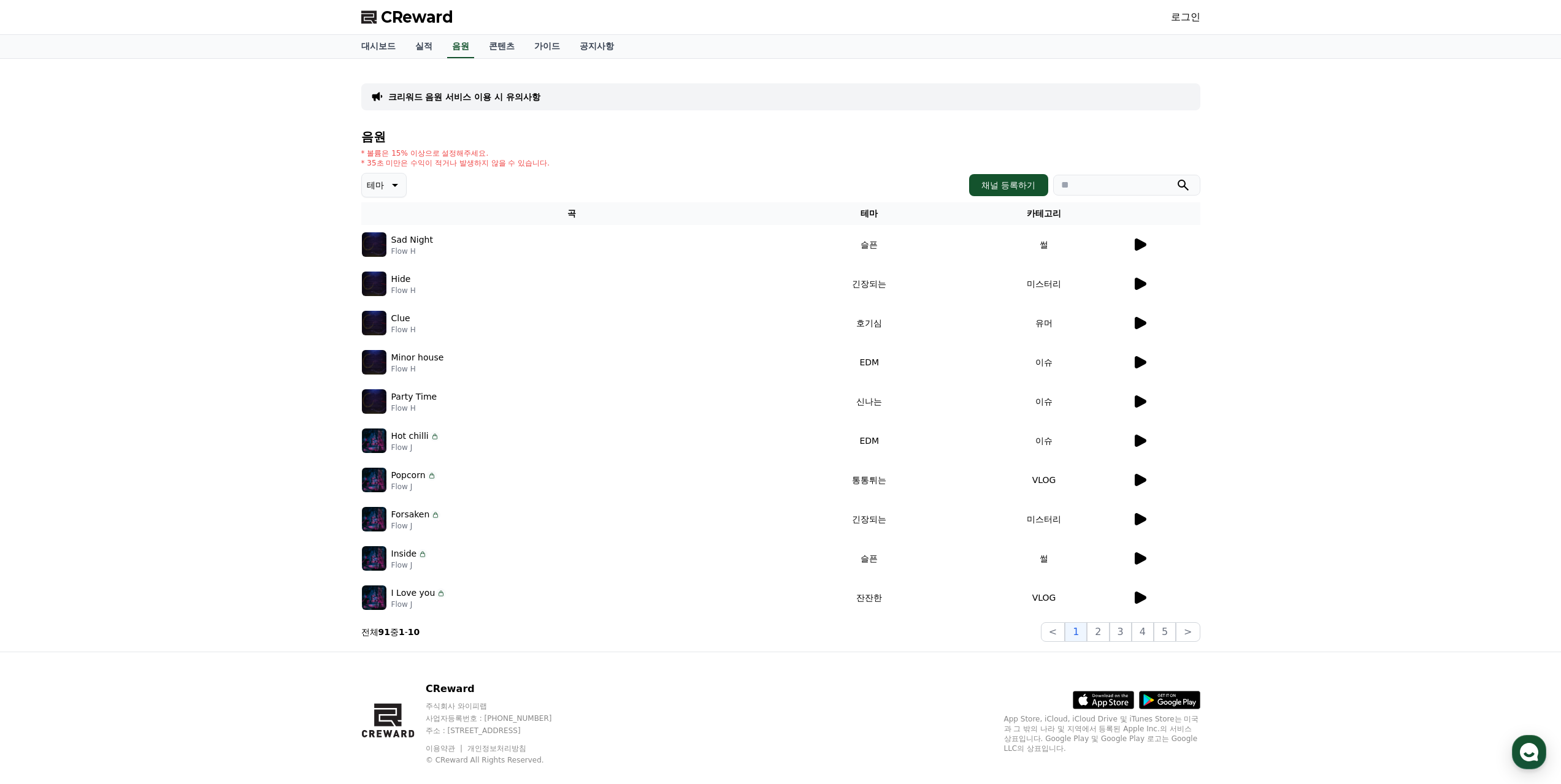
click at [1151, 330] on div at bounding box center [1166, 323] width 67 height 15
click at [1144, 321] on icon at bounding box center [1141, 323] width 11 height 12
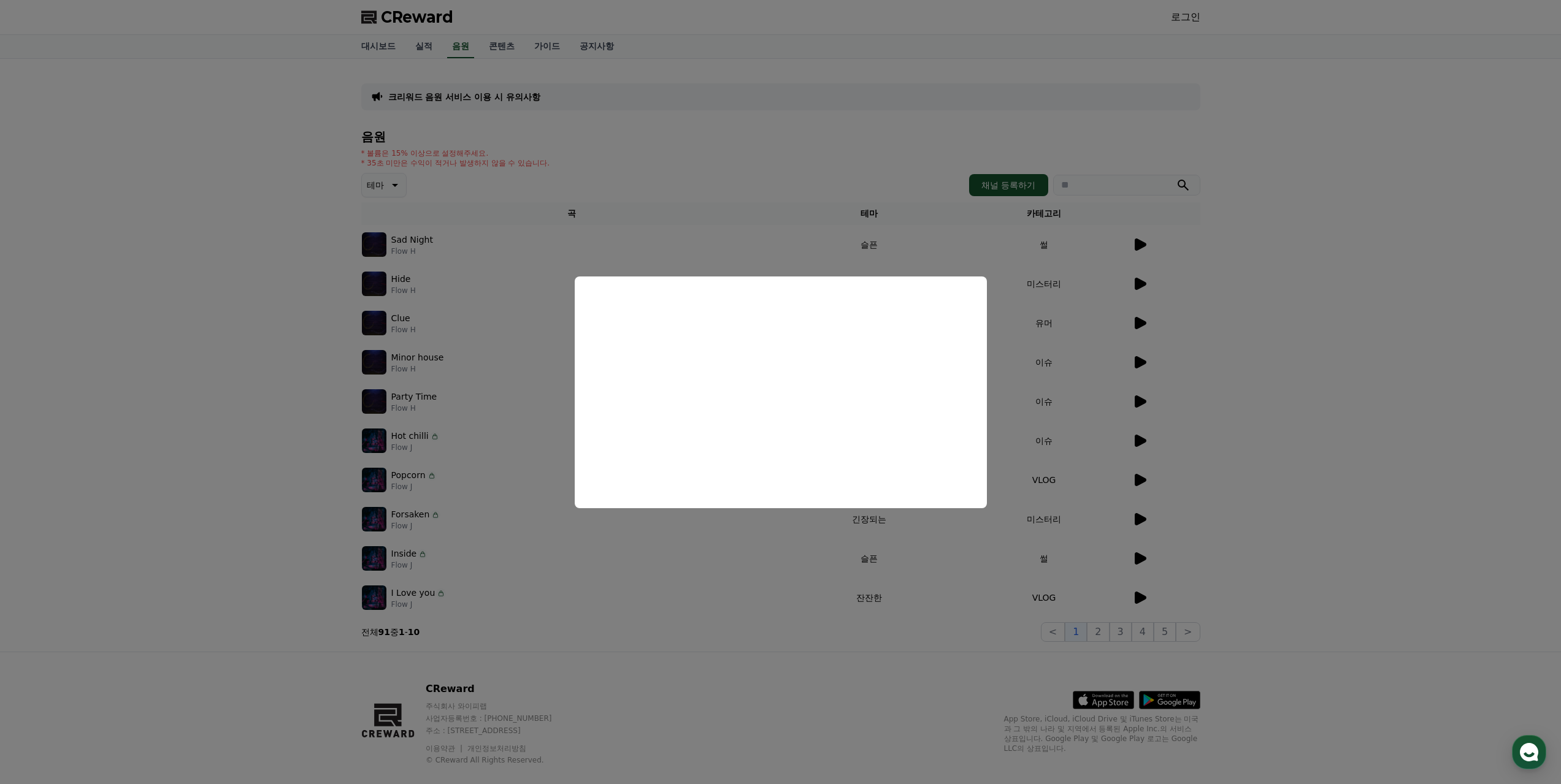
click at [1203, 415] on button "close modal" at bounding box center [780, 392] width 1561 height 784
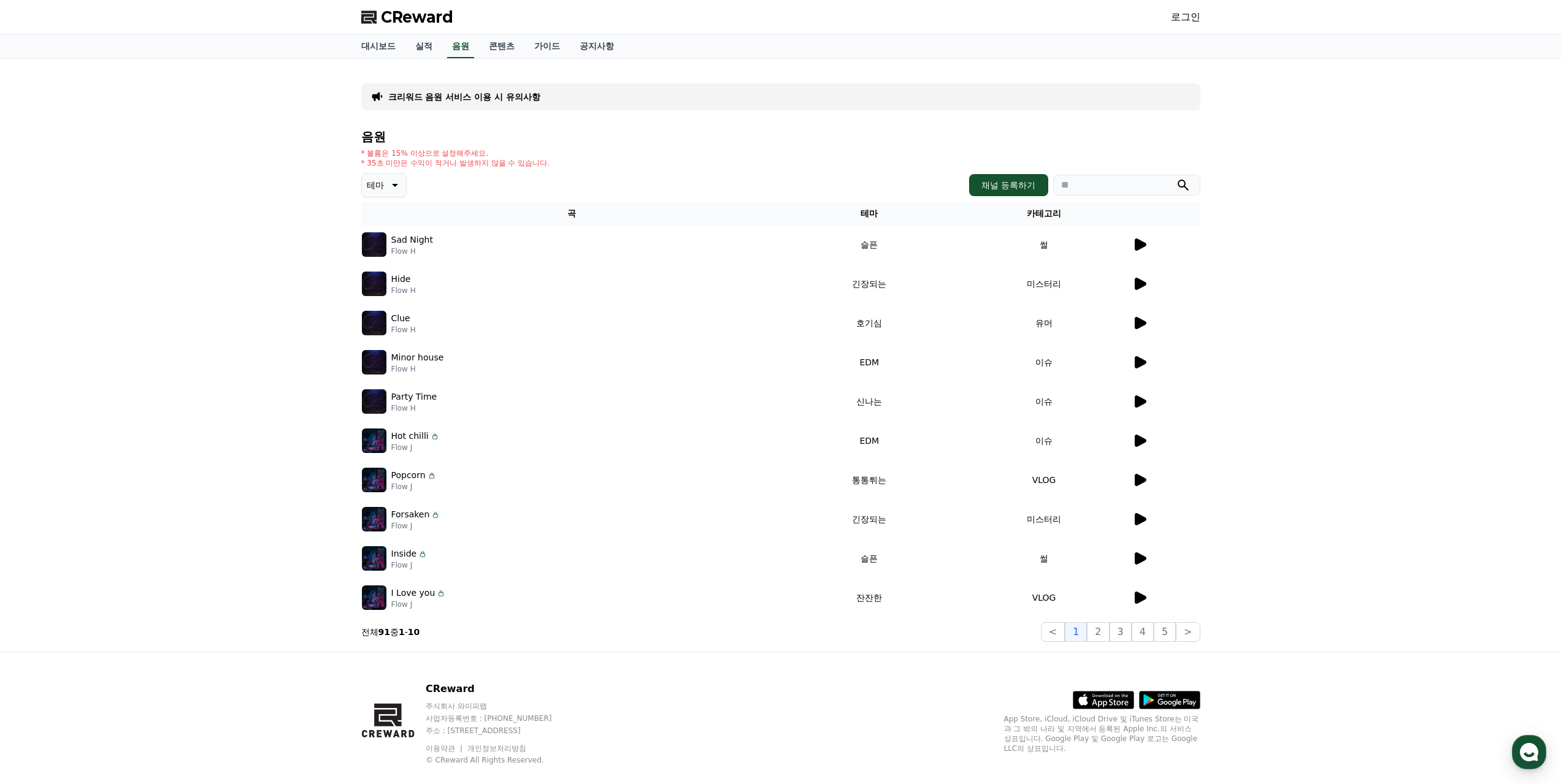
click at [1138, 440] on icon at bounding box center [1141, 441] width 11 height 12
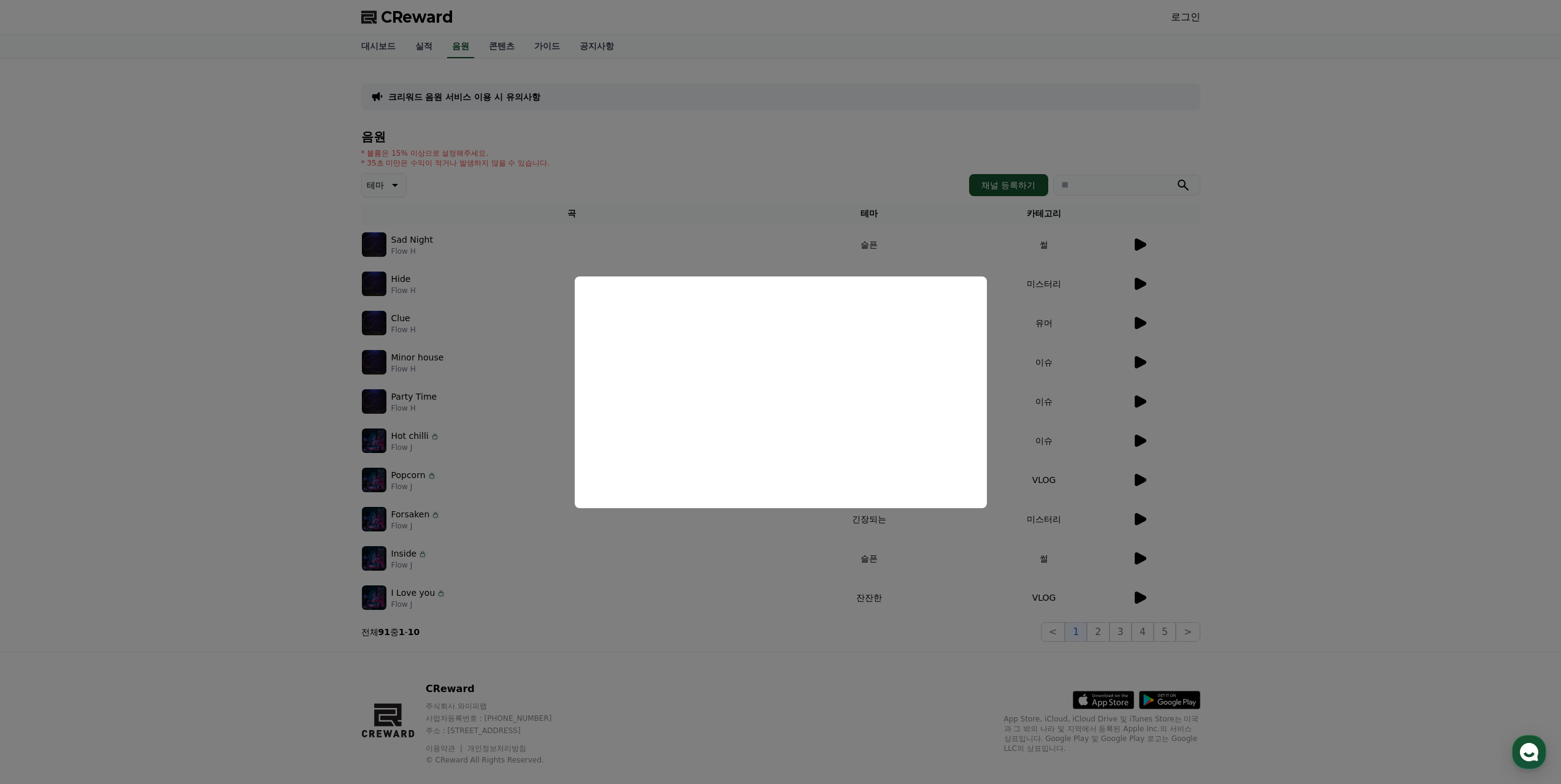
click at [1208, 449] on button "close modal" at bounding box center [780, 392] width 1561 height 784
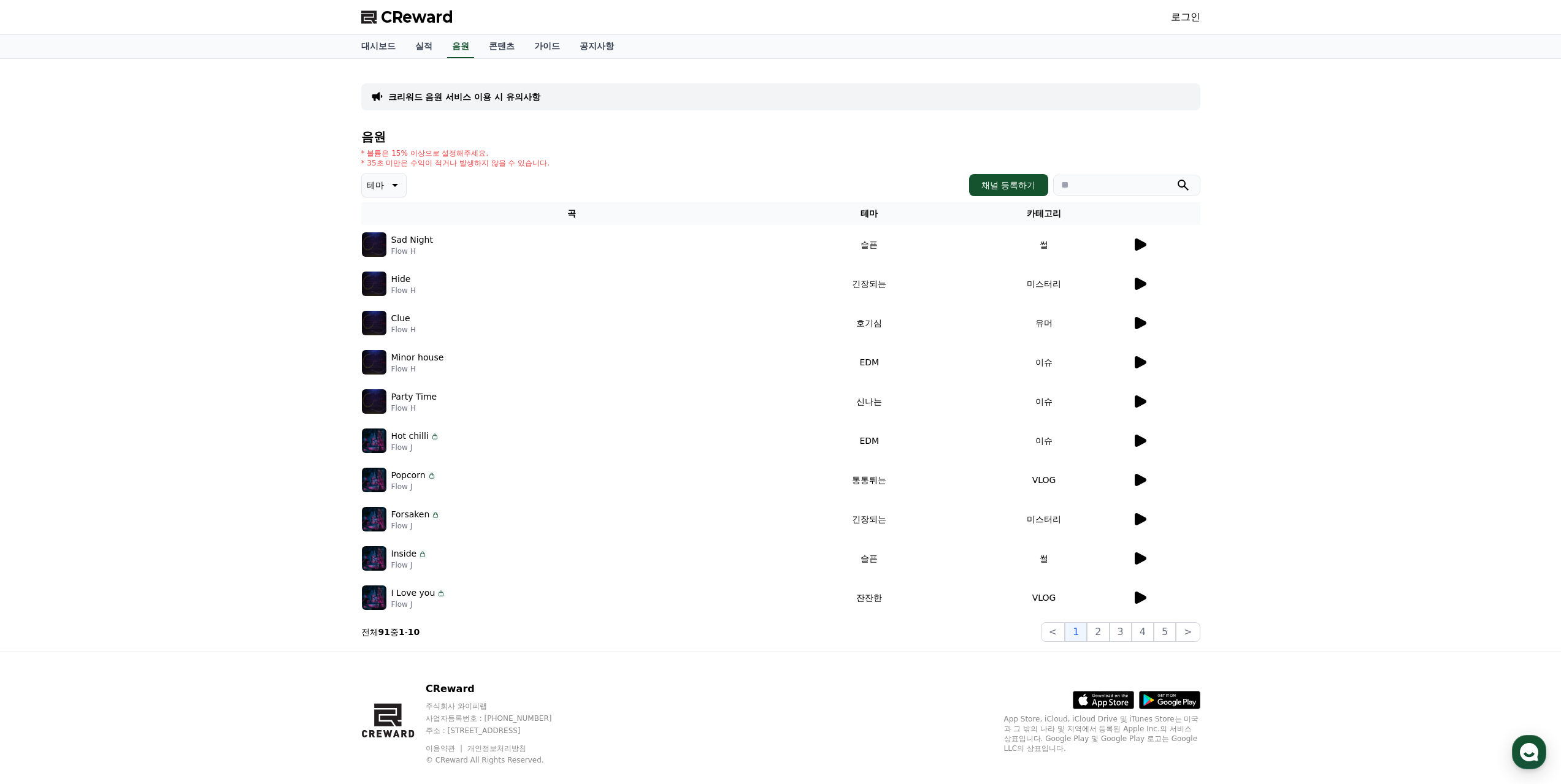
drag, startPoint x: 470, startPoint y: 19, endPoint x: 384, endPoint y: 16, distance: 86.1
click at [380, 17] on div "CReward 로그인" at bounding box center [781, 17] width 859 height 34
copy span "CReward"
click at [379, 183] on p "테마" at bounding box center [375, 185] width 17 height 17
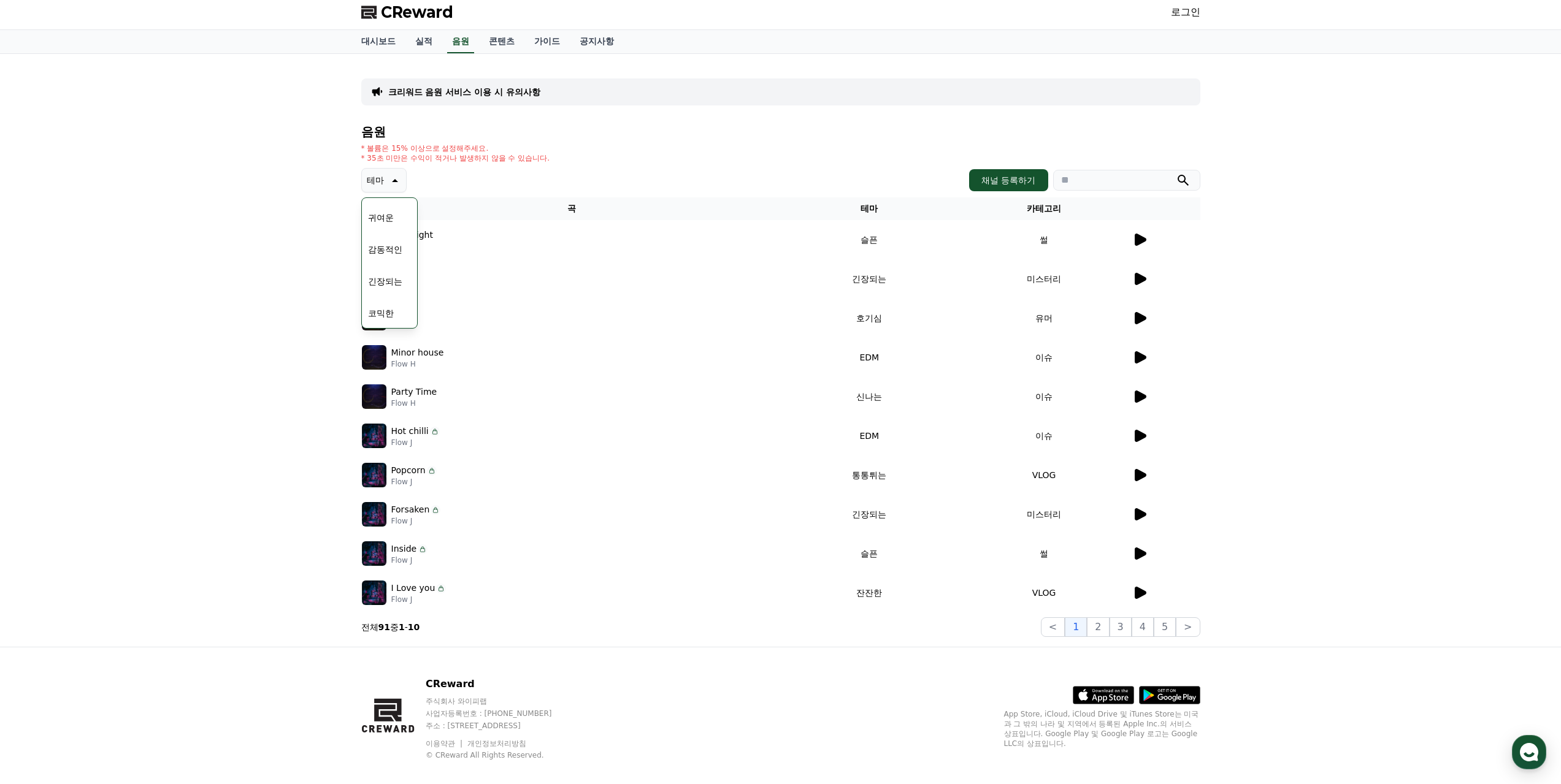
scroll to position [20, 0]
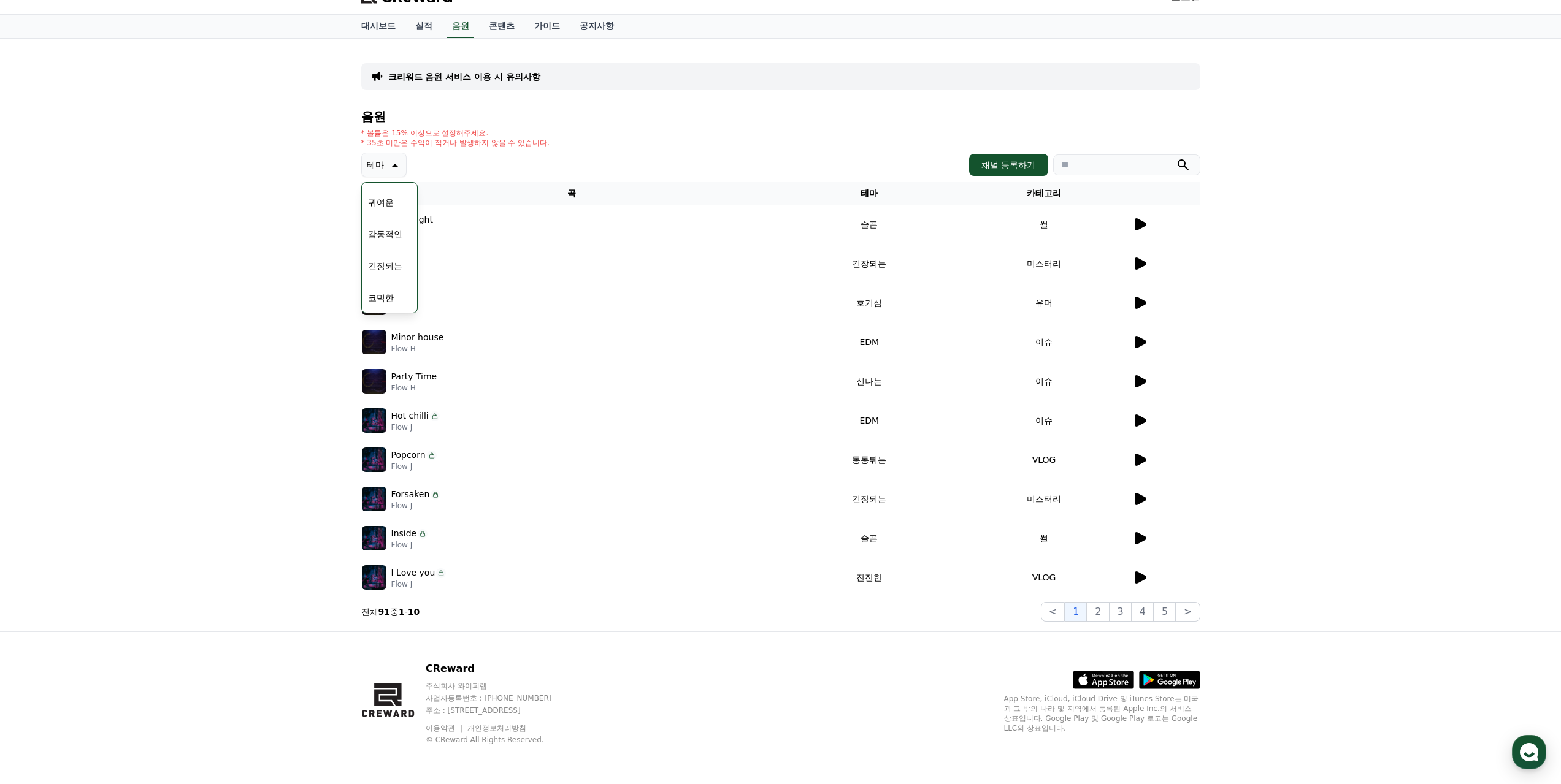
click at [393, 292] on button "코믹한" at bounding box center [380, 297] width 35 height 27
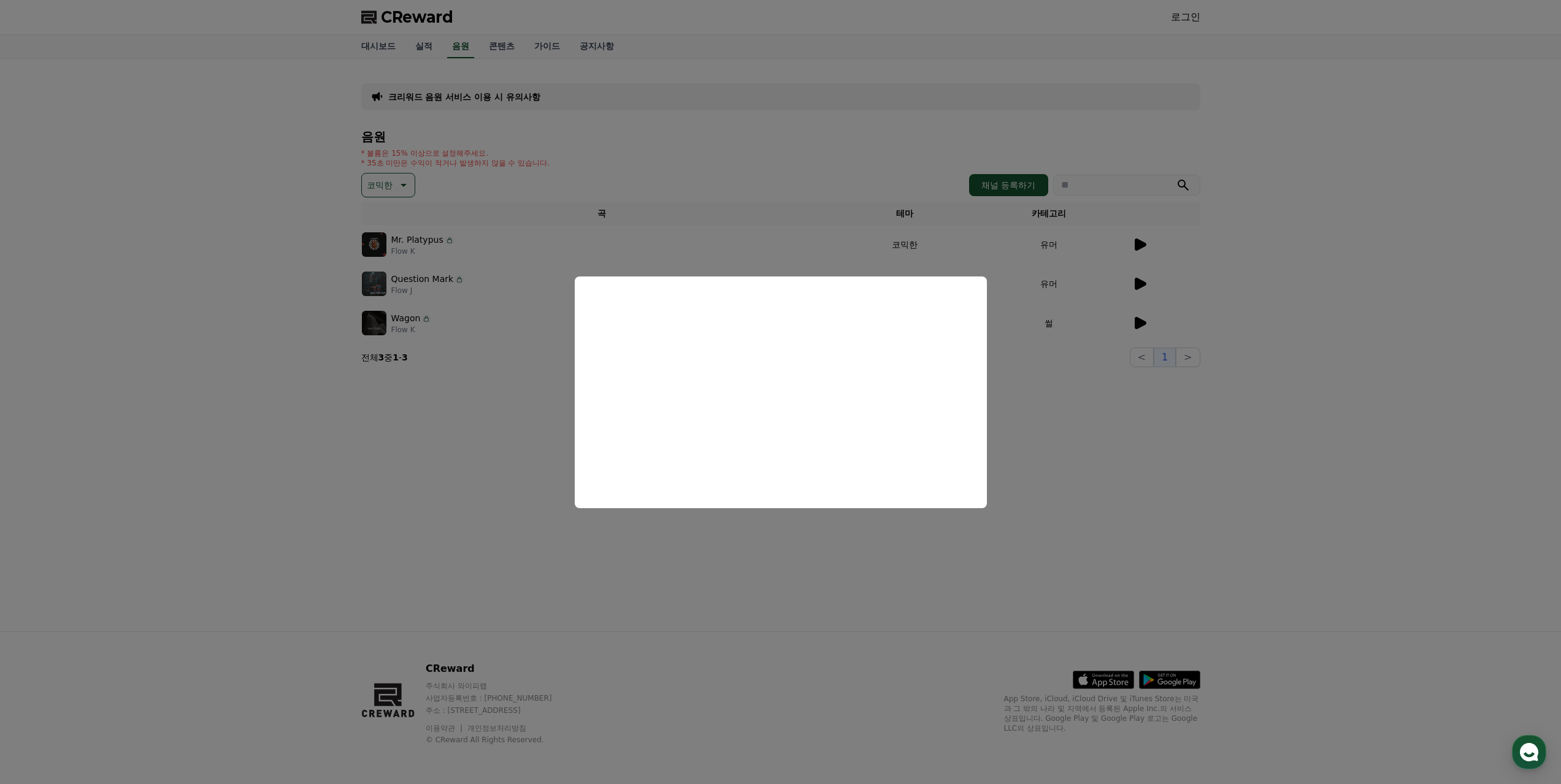
click at [1125, 411] on button "close modal" at bounding box center [780, 392] width 1561 height 784
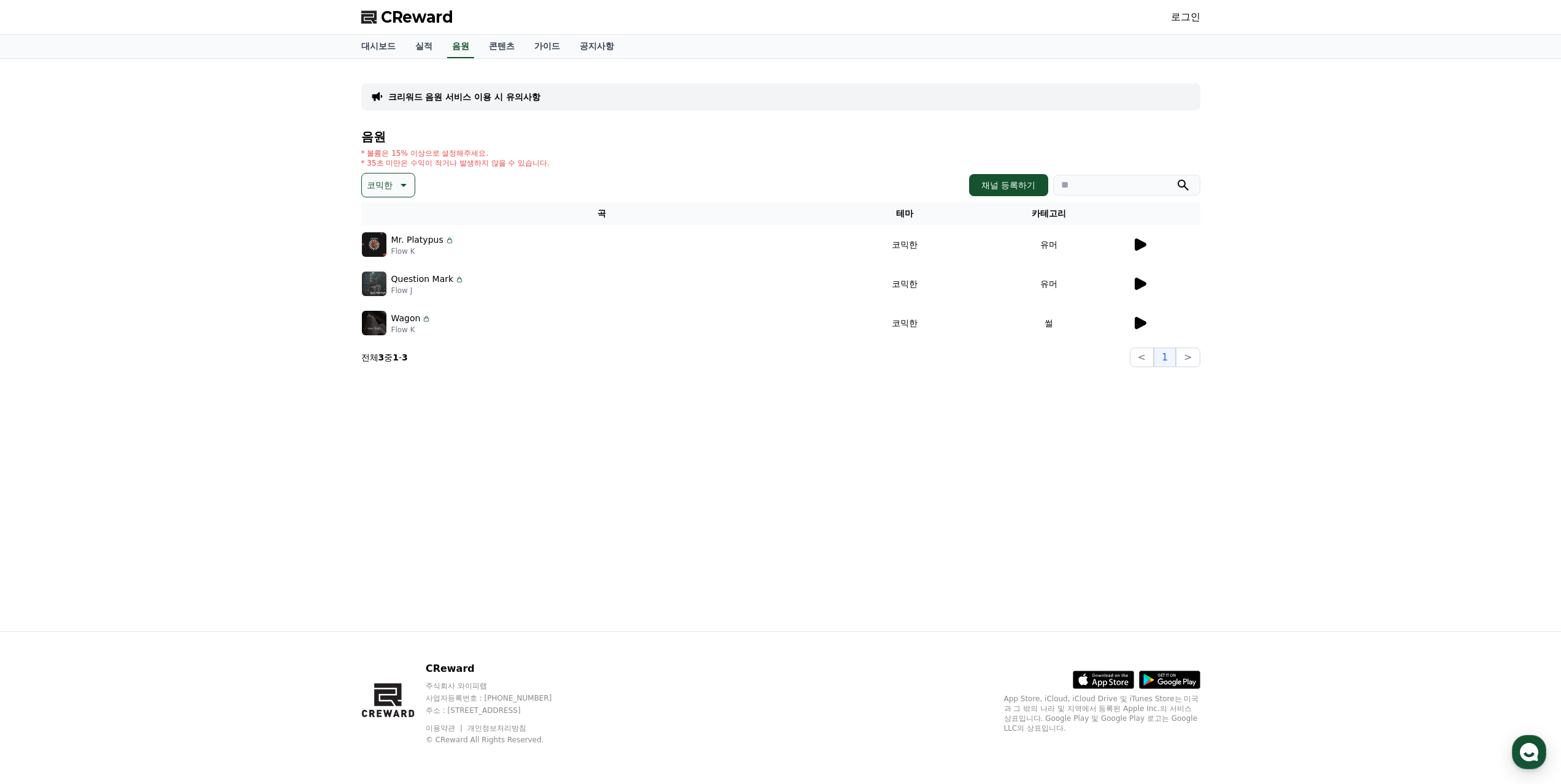
click at [1141, 315] on td at bounding box center [1166, 323] width 69 height 39
click at [1143, 326] on icon at bounding box center [1140, 323] width 15 height 15
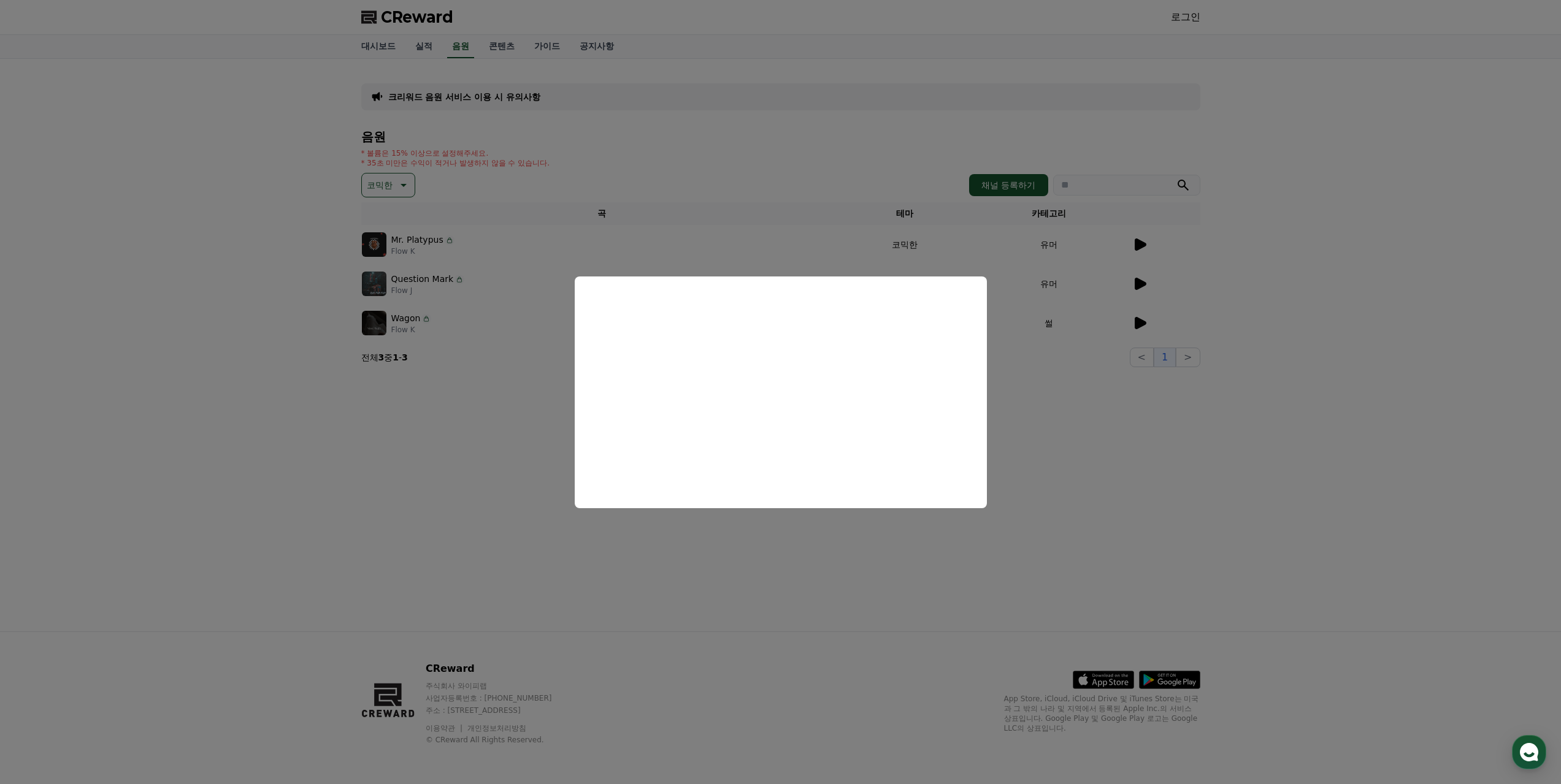
click at [689, 558] on button "close modal" at bounding box center [780, 392] width 1561 height 784
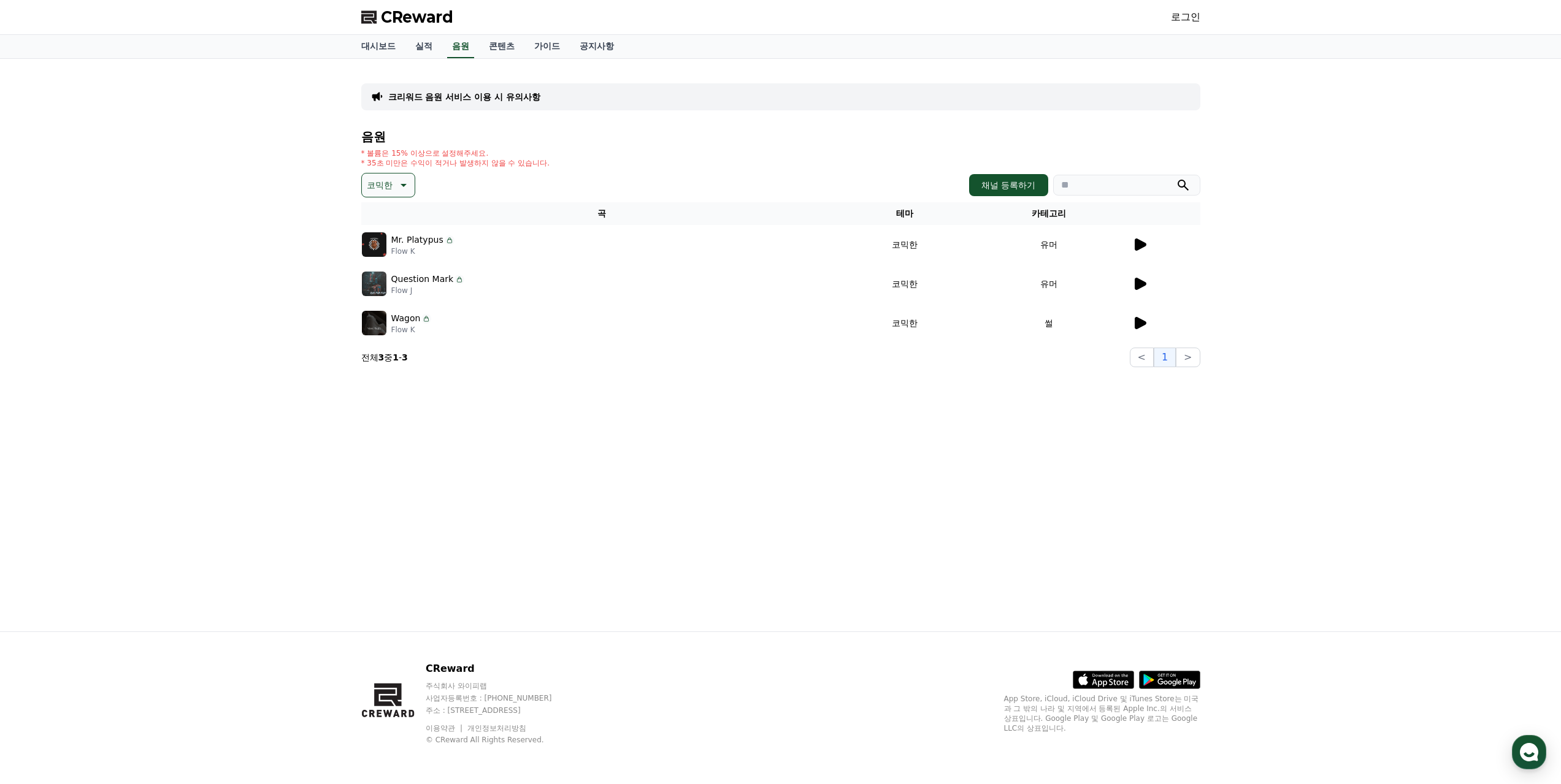
click at [403, 193] on button "코믹한" at bounding box center [388, 185] width 54 height 25
click at [460, 97] on p "크리워드 음원 서비스 이용 시 유의사항" at bounding box center [465, 97] width 152 height 12
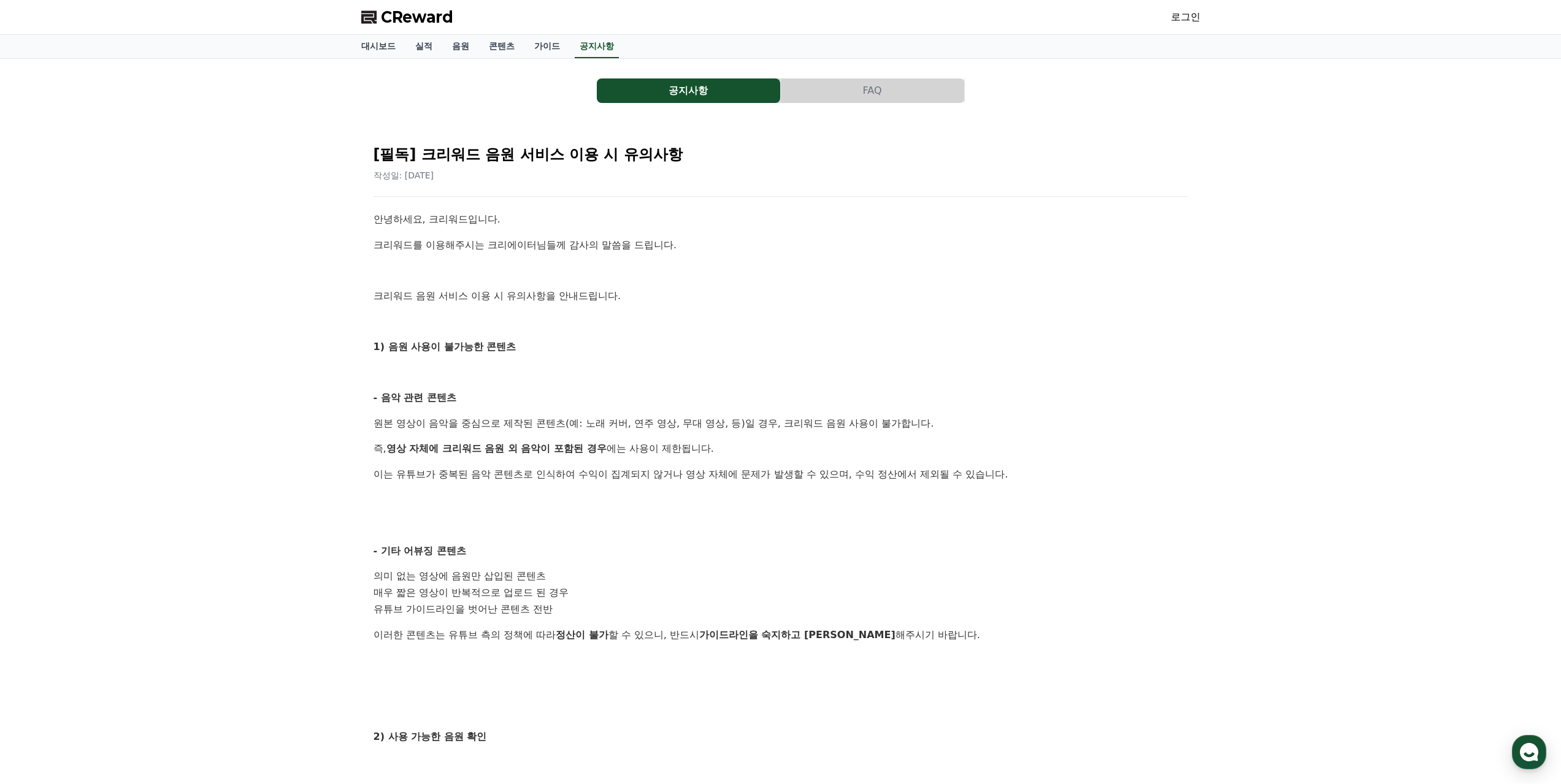
click at [705, 82] on button "공지사항" at bounding box center [688, 91] width 184 height 25
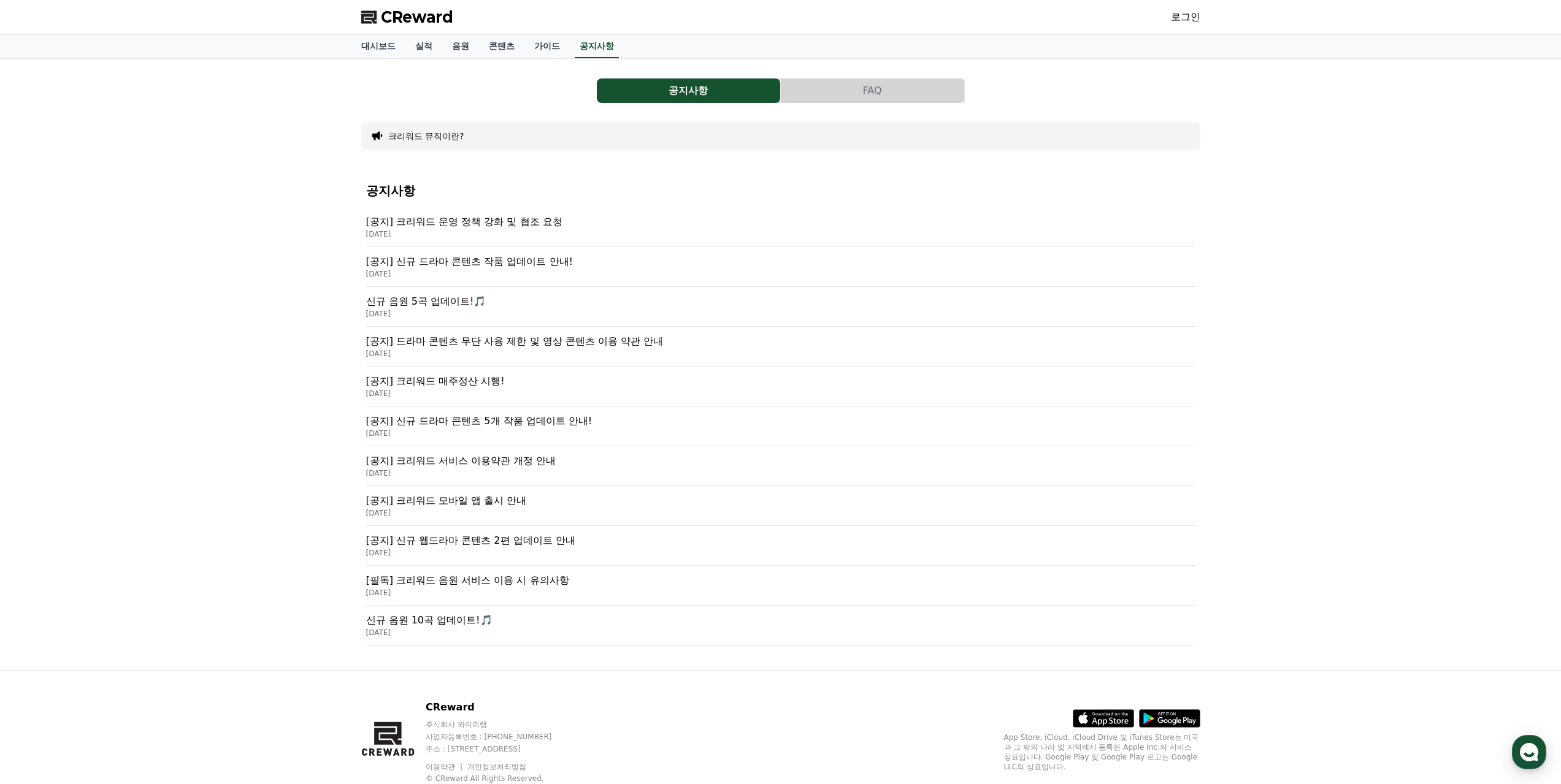
click at [598, 226] on p "[공지] 크리워드 운영 정책 강화 및 협조 요청" at bounding box center [781, 222] width 829 height 15
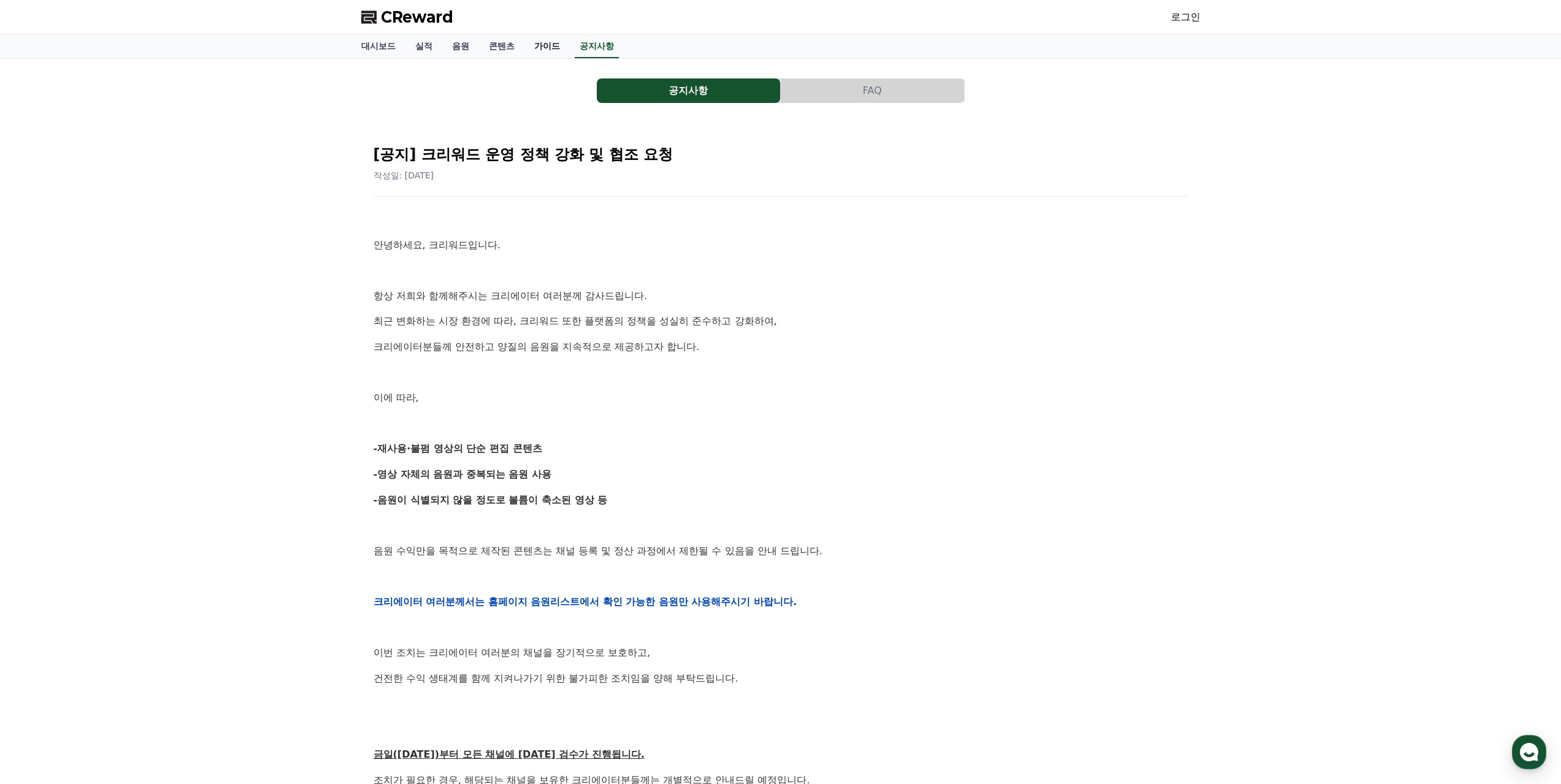
click at [551, 48] on link "가이드" at bounding box center [547, 47] width 45 height 23
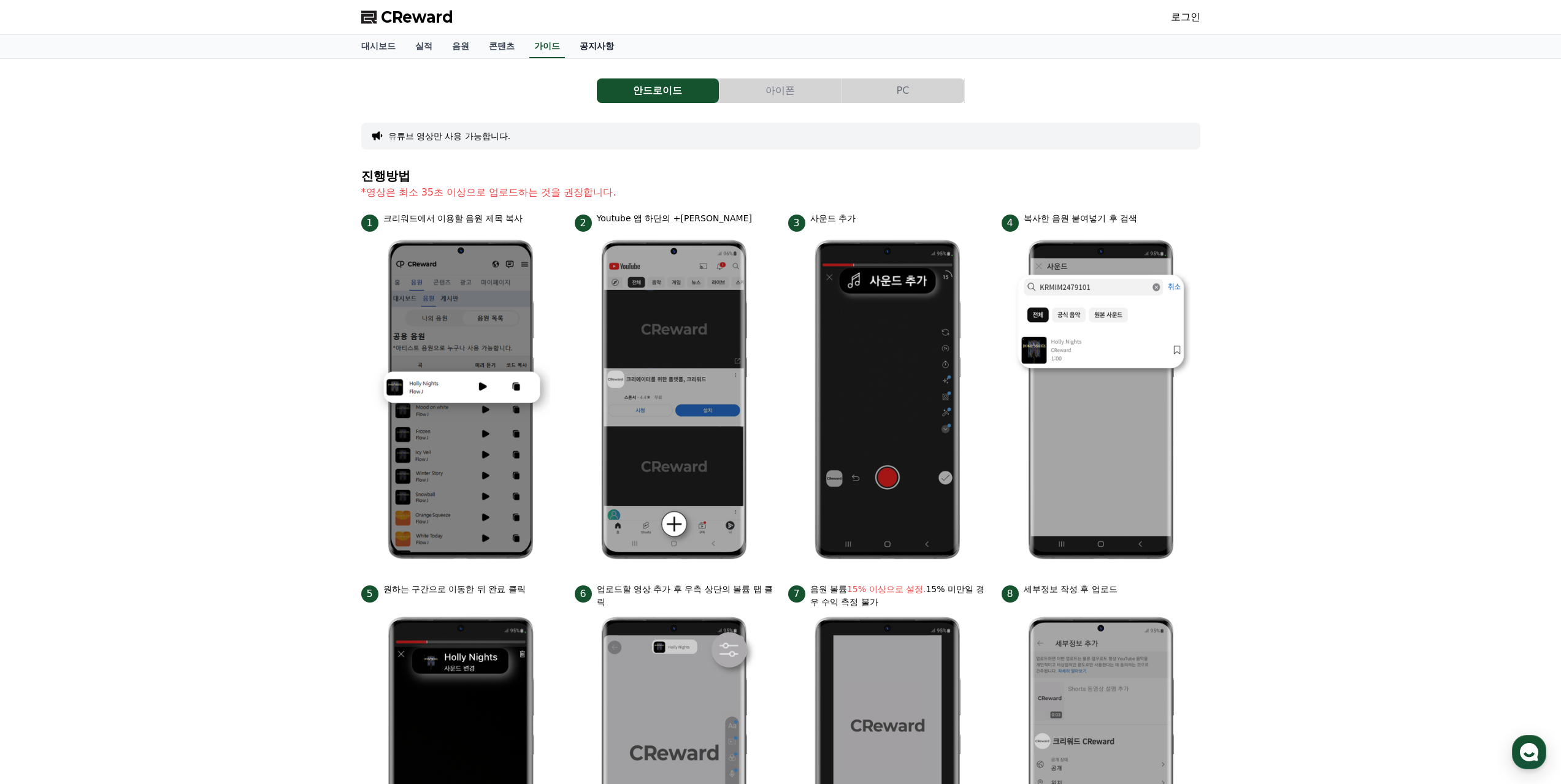
click at [590, 40] on link "공지사항" at bounding box center [597, 47] width 54 height 23
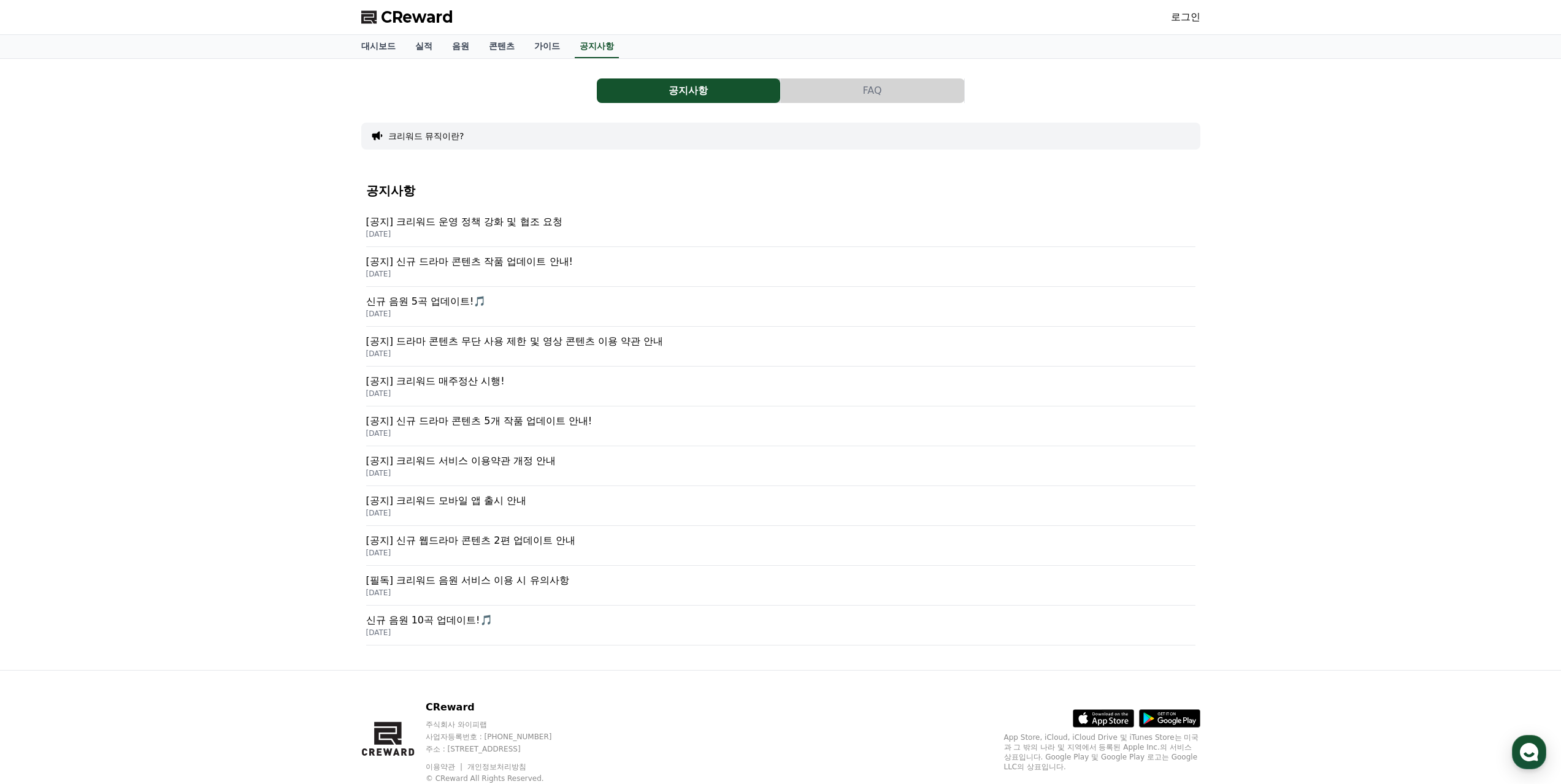
click at [925, 93] on button "FAQ" at bounding box center [873, 91] width 184 height 25
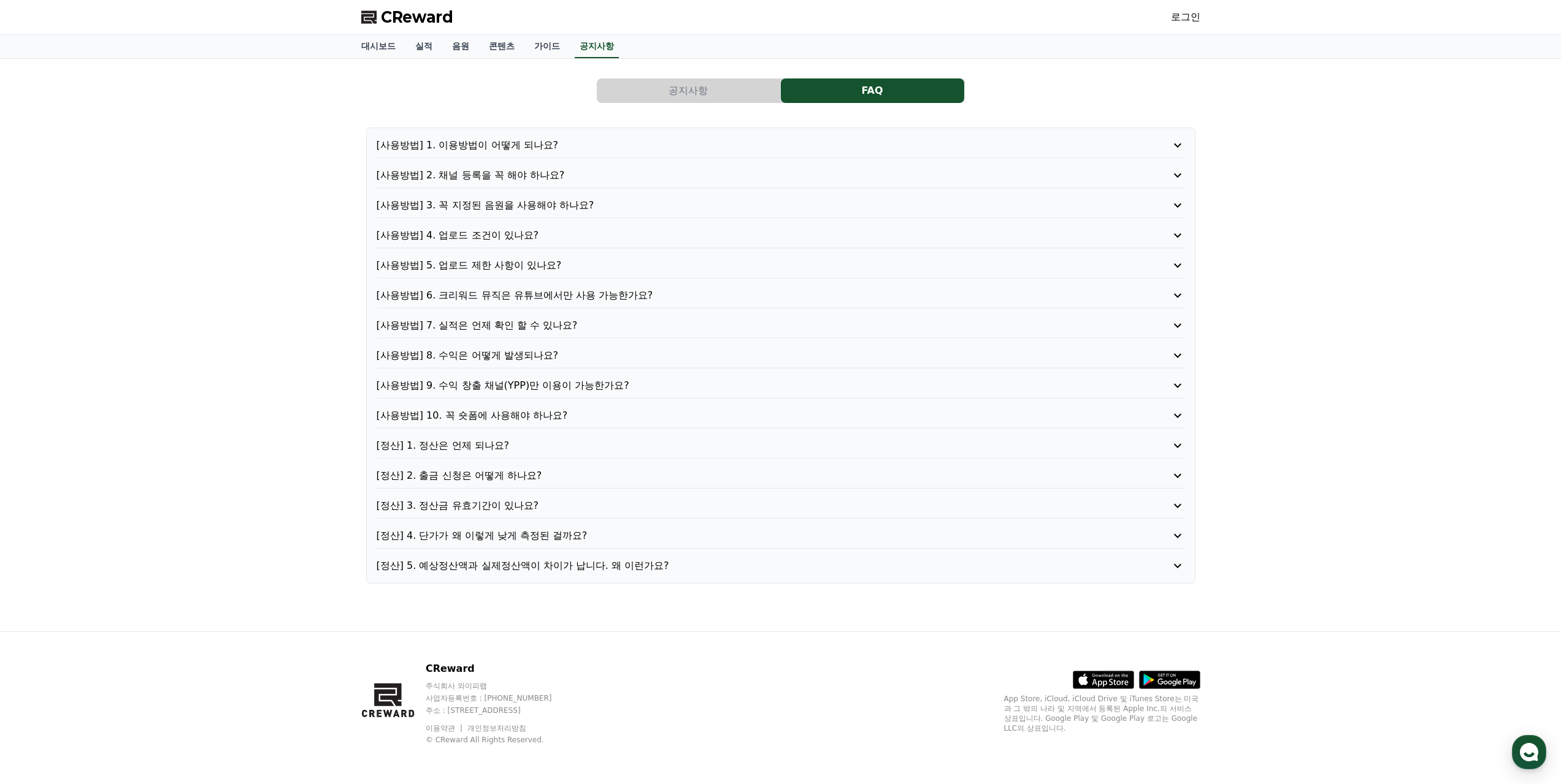
drag, startPoint x: 491, startPoint y: 363, endPoint x: 501, endPoint y: 355, distance: 12.8
click at [492, 363] on div "[사용방법] 8. 수익은 어떻게 발생되나요?" at bounding box center [781, 358] width 808 height 20
click at [501, 355] on p "[사용방법] 8. 수익은 어떻게 발생되나요?" at bounding box center [749, 356] width 744 height 15
click at [503, 353] on p "[사용방법] 8. 수익은 어떻게 발생되나요?" at bounding box center [749, 356] width 744 height 15
click at [437, 442] on p "[정산] 1. 정산은 언제 되나요?" at bounding box center [749, 446] width 744 height 15
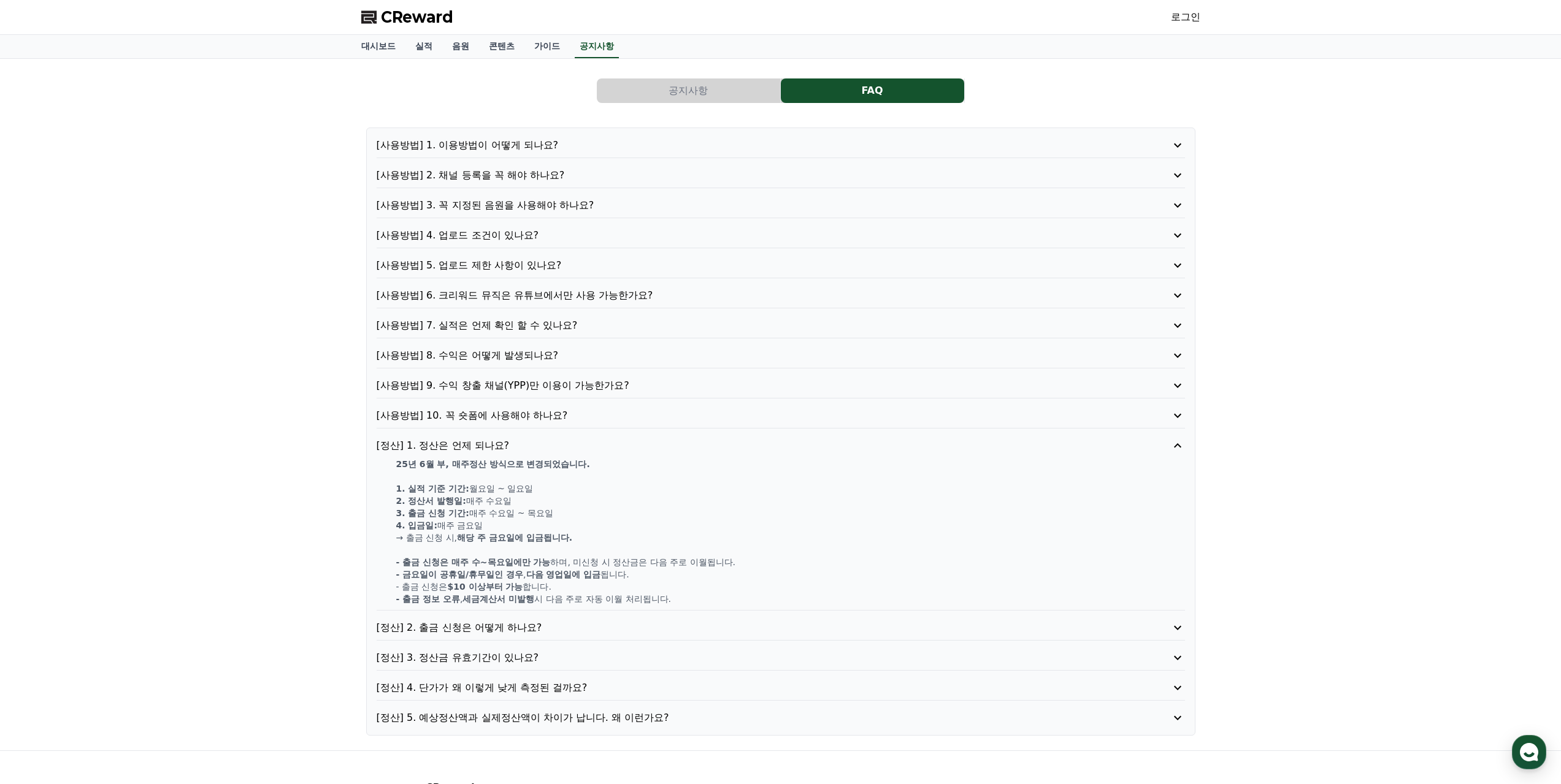
click at [493, 444] on p "[정산] 1. 정산은 언제 되나요?" at bounding box center [749, 446] width 744 height 15
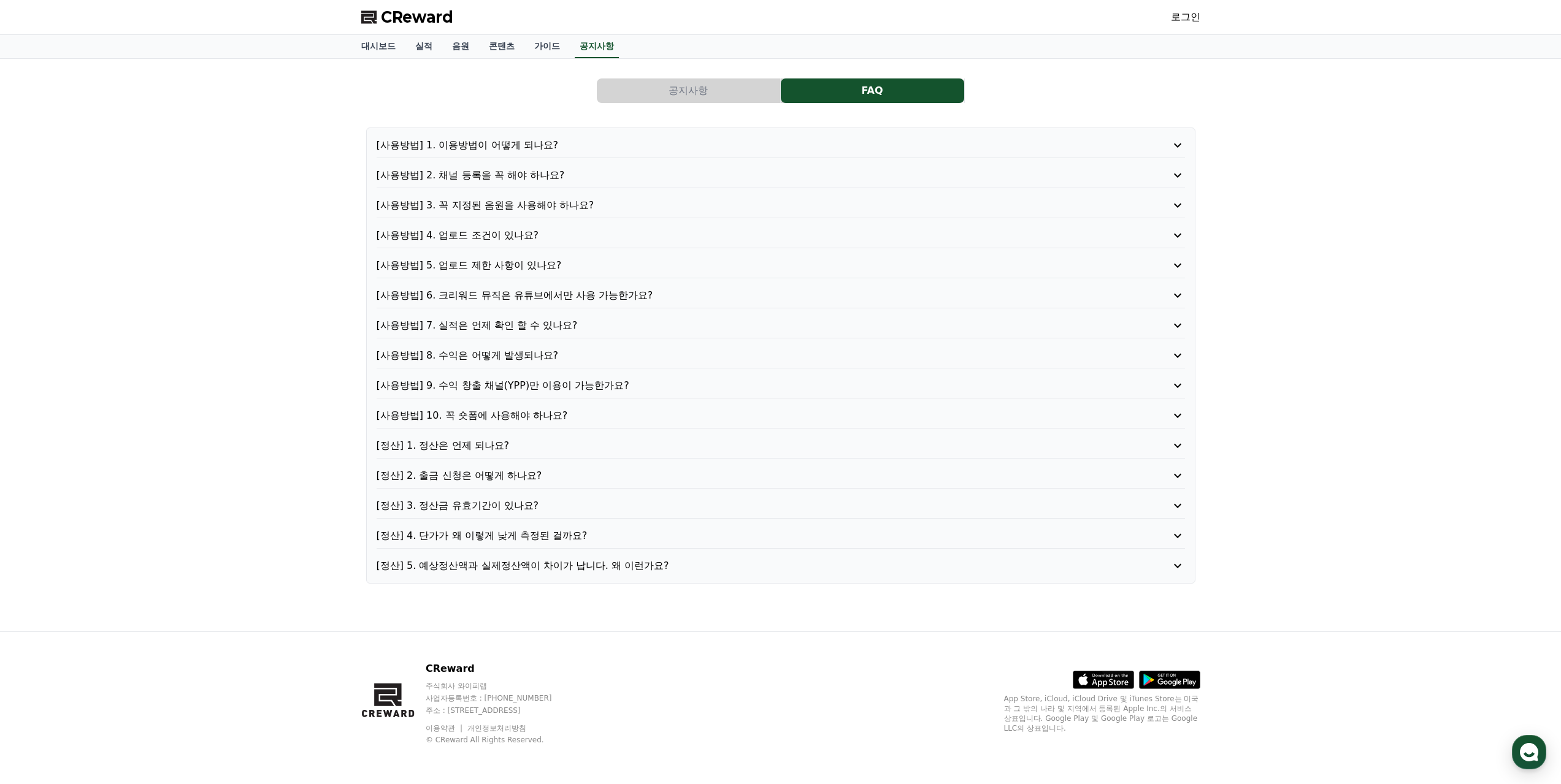
click at [1191, 16] on link "로그인" at bounding box center [1186, 17] width 29 height 15
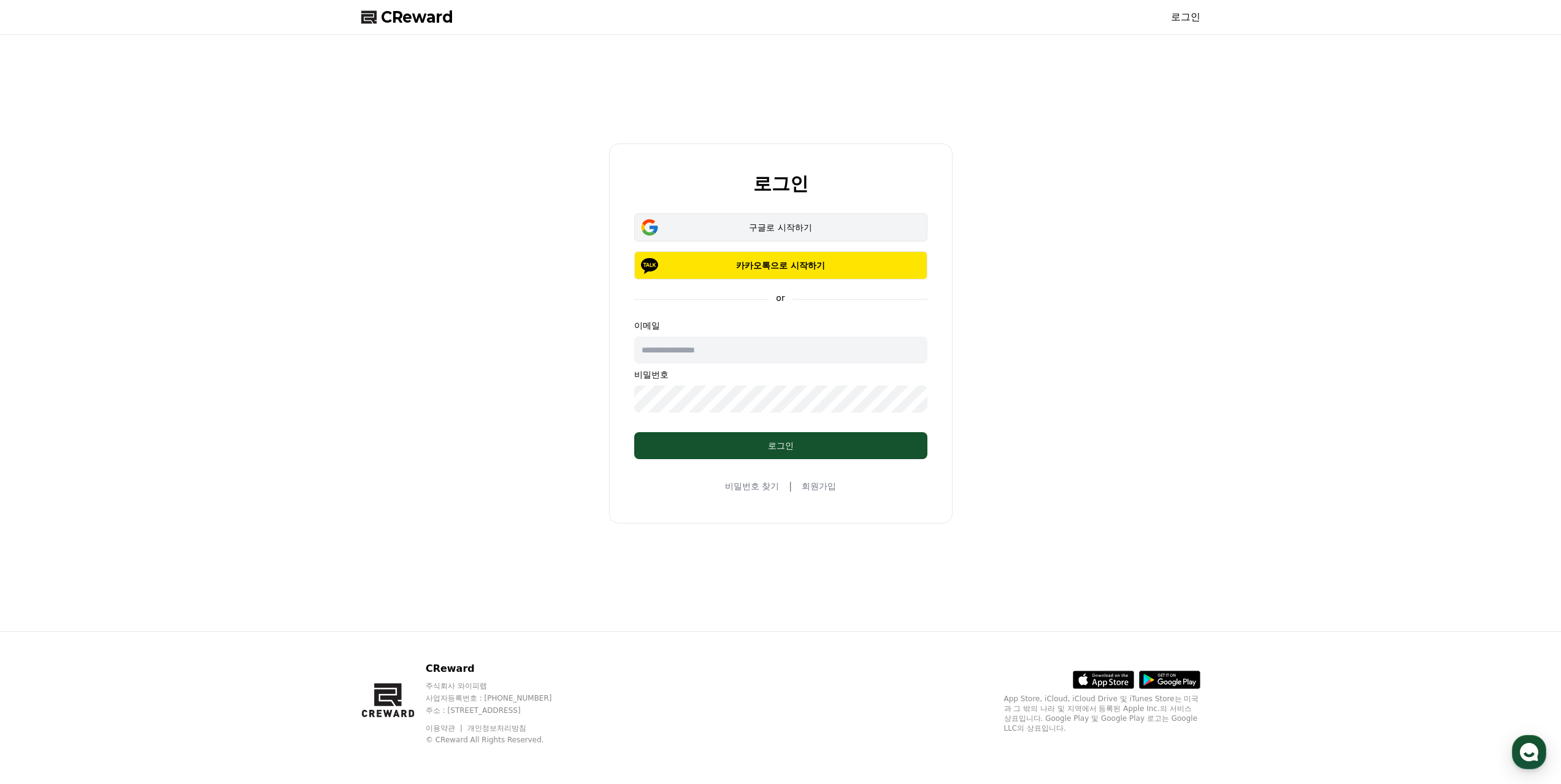
click at [819, 220] on button "구글로 시작하기" at bounding box center [781, 227] width 293 height 28
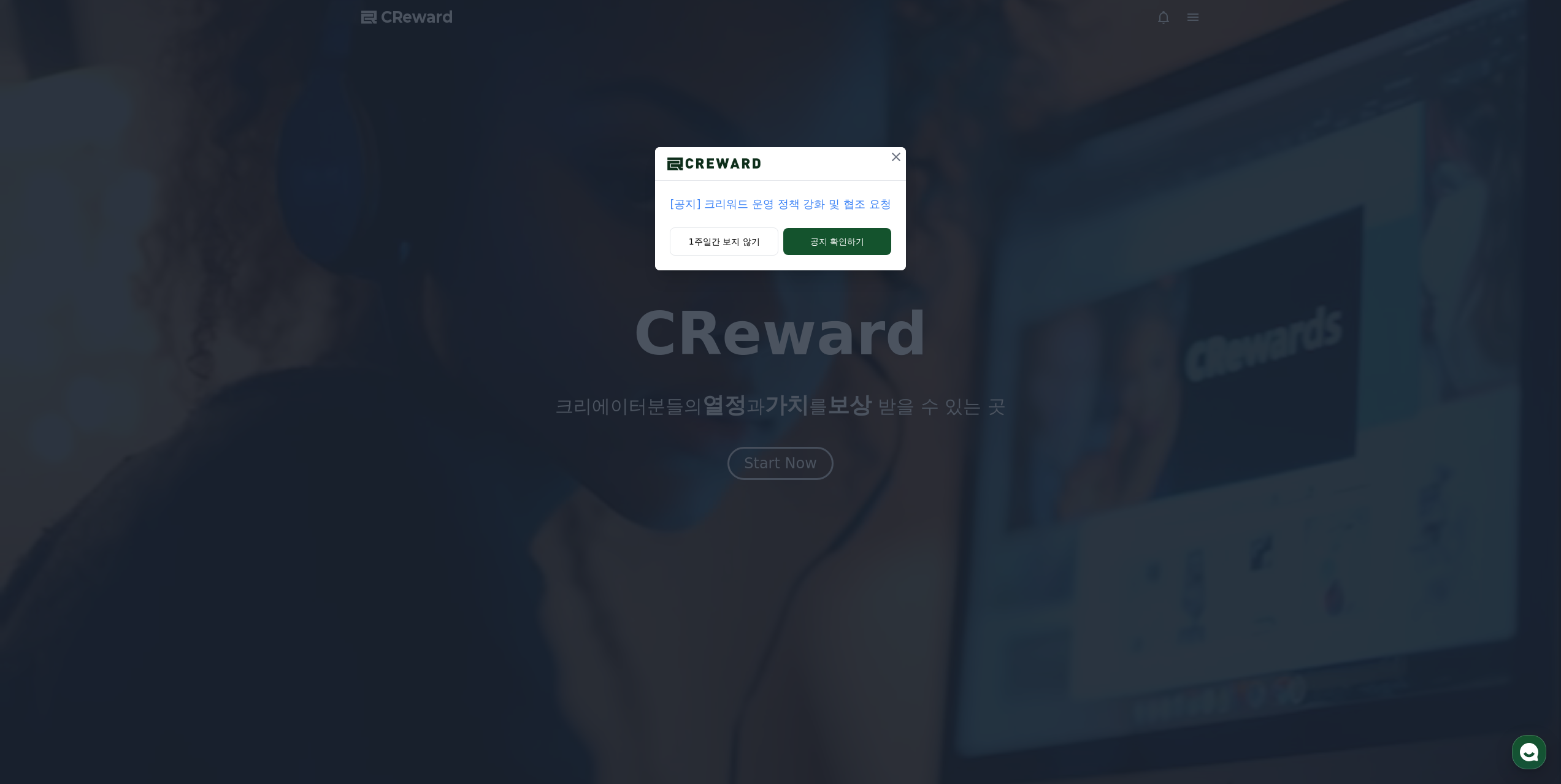
click at [901, 152] on icon at bounding box center [896, 157] width 15 height 15
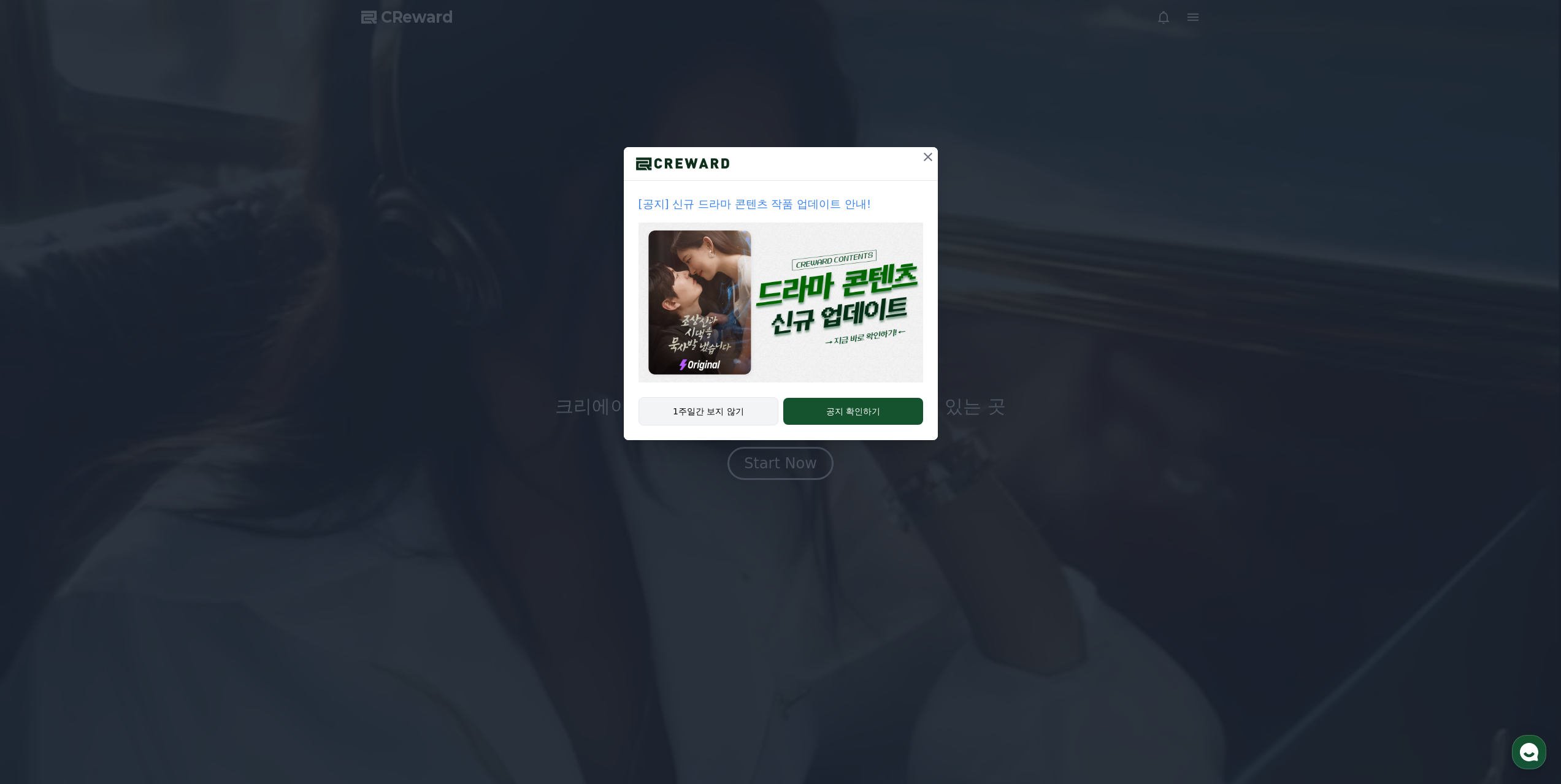
click at [725, 408] on button "1주일간 보지 않기" at bounding box center [708, 411] width 140 height 28
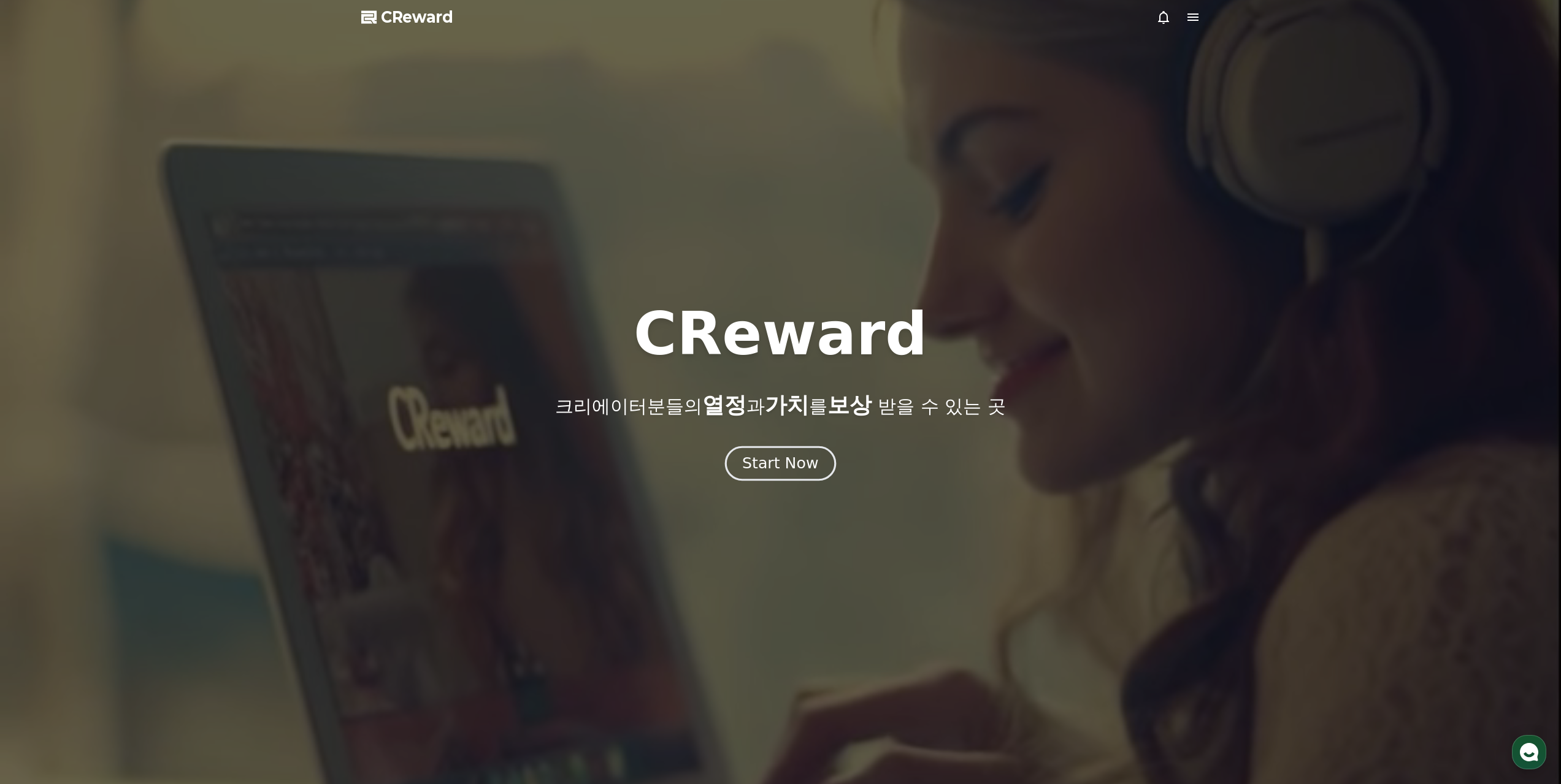
click at [802, 460] on div "Start Now" at bounding box center [780, 463] width 76 height 20
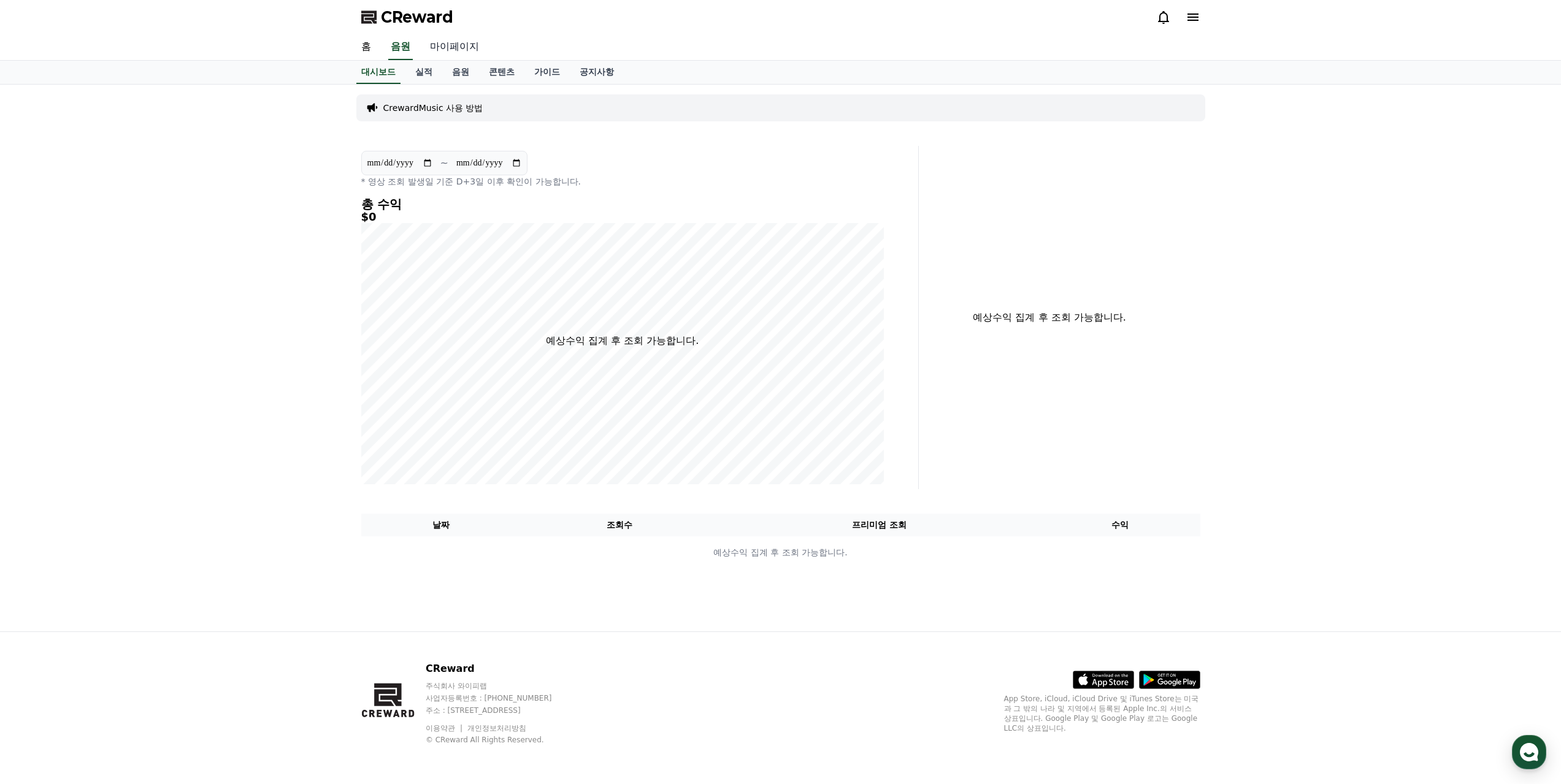
click at [451, 43] on link "마이페이지" at bounding box center [455, 47] width 69 height 25
select select "**********"
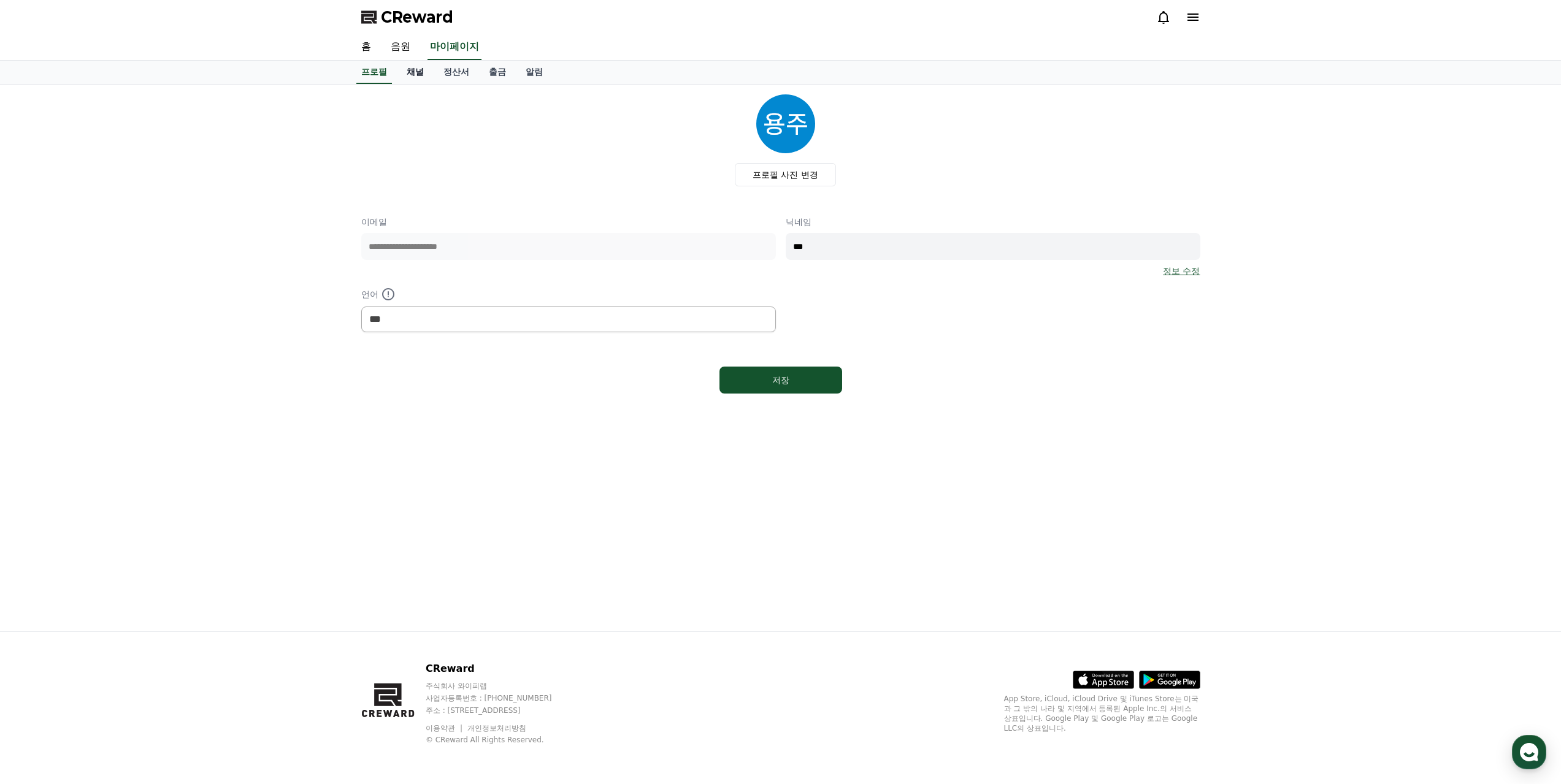
click at [420, 73] on link "채널" at bounding box center [415, 72] width 37 height 23
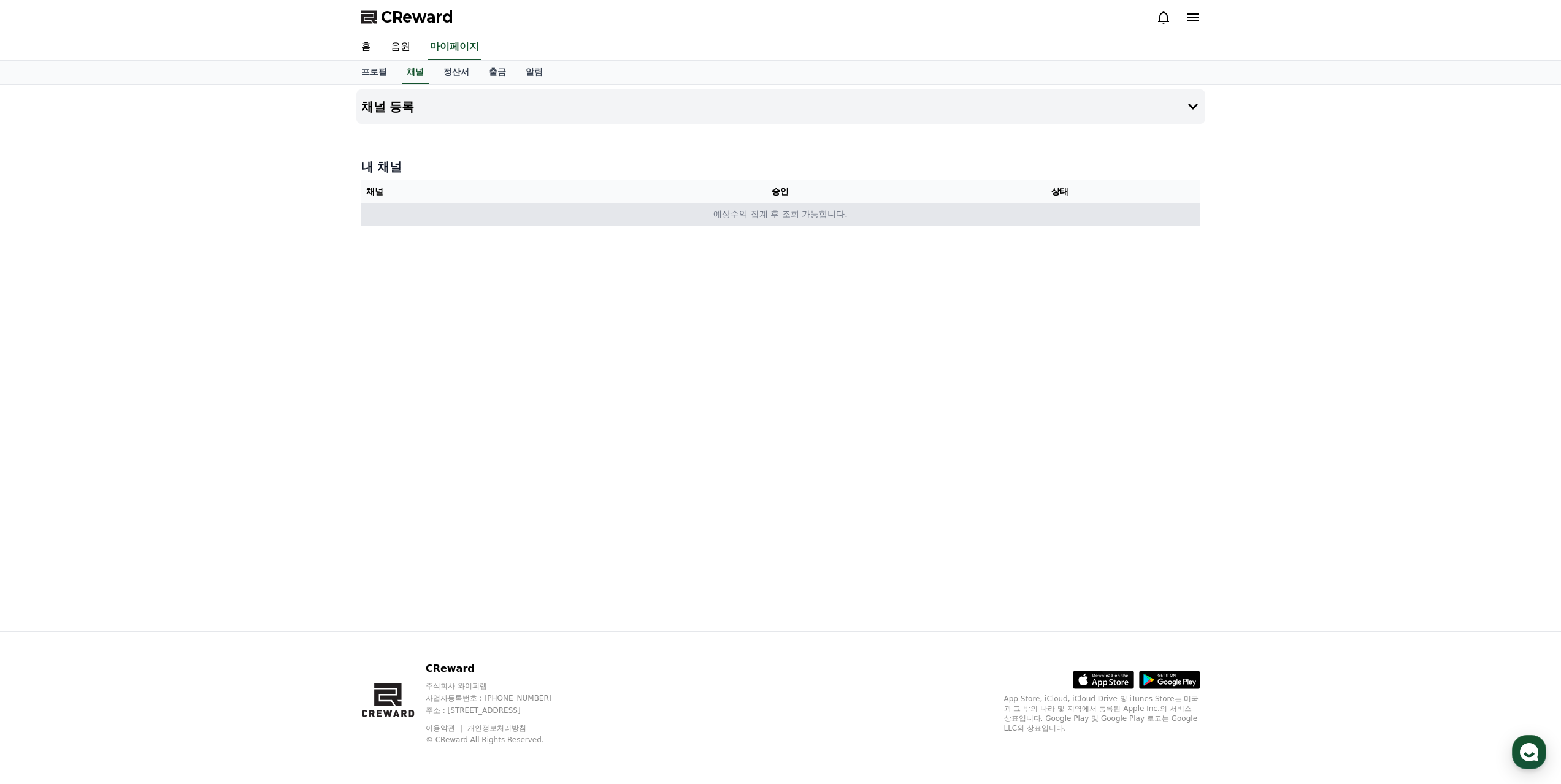
click at [573, 204] on td "예상수익 집계 후 조회 가능합니다." at bounding box center [781, 215] width 839 height 23
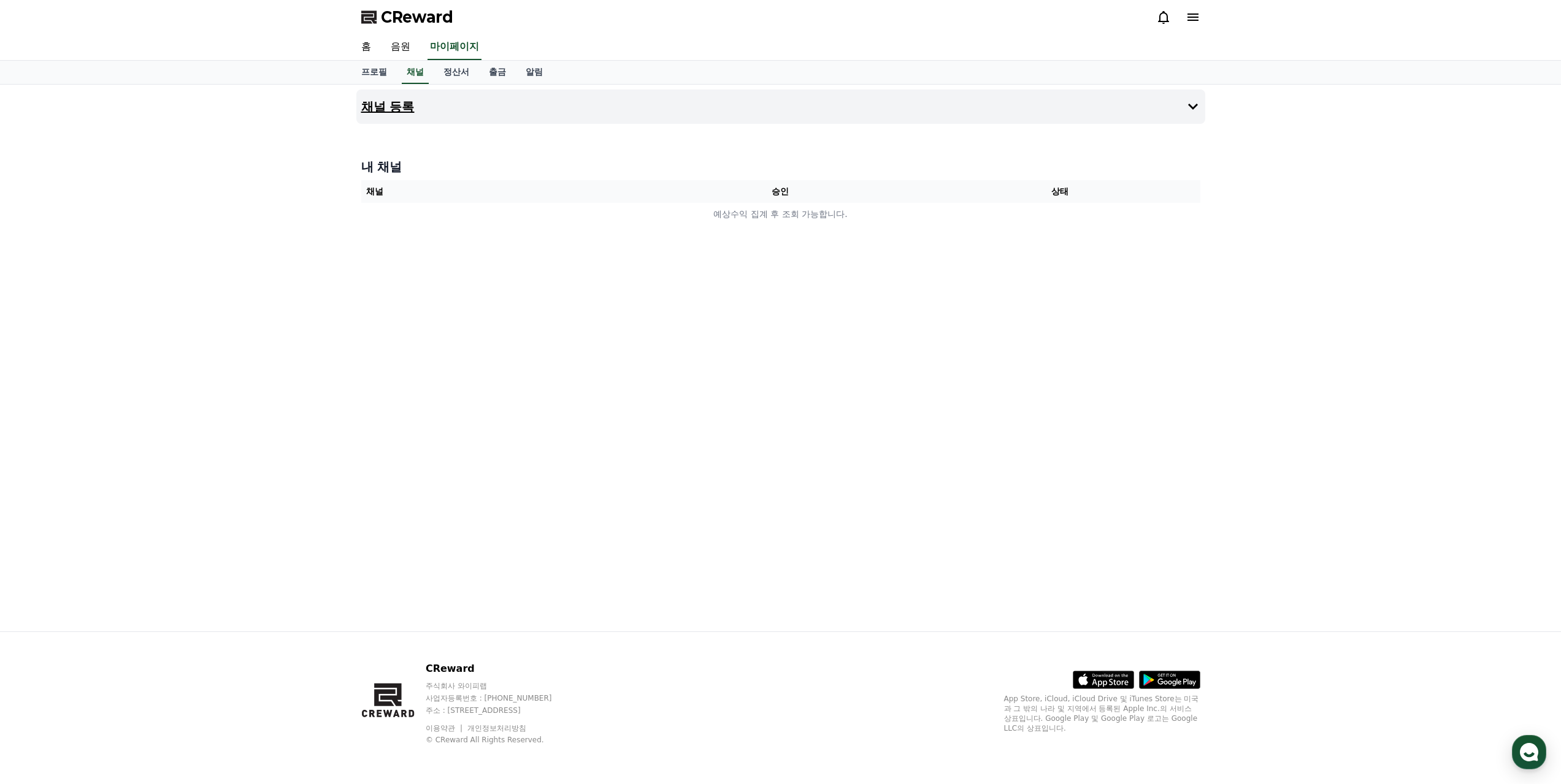
click at [1199, 103] on icon at bounding box center [1193, 106] width 15 height 15
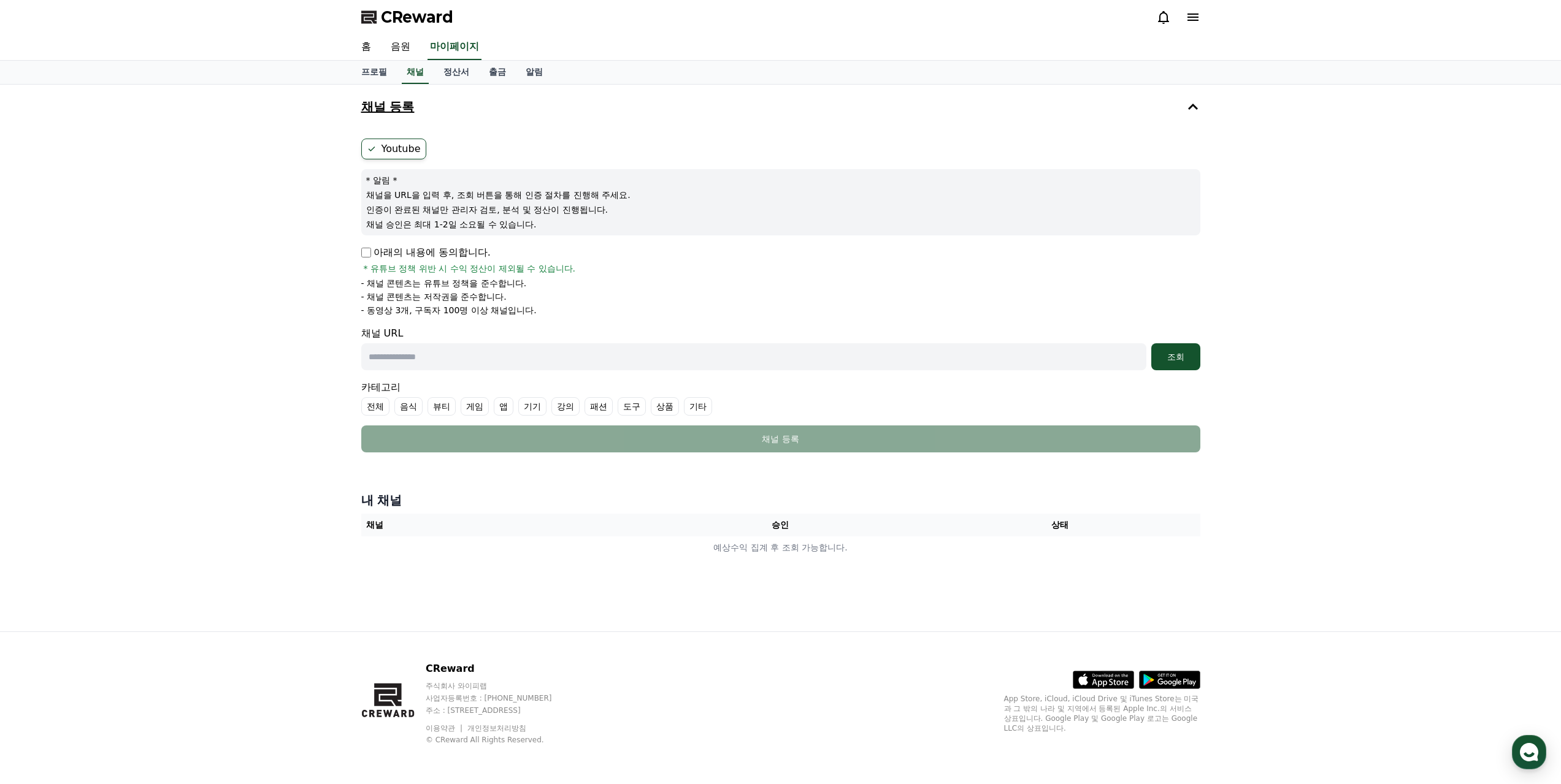
click at [1081, 362] on input "text" at bounding box center [754, 356] width 785 height 27
paste input "**********"
type input "**********"
click at [1182, 360] on div "조회" at bounding box center [1176, 356] width 39 height 12
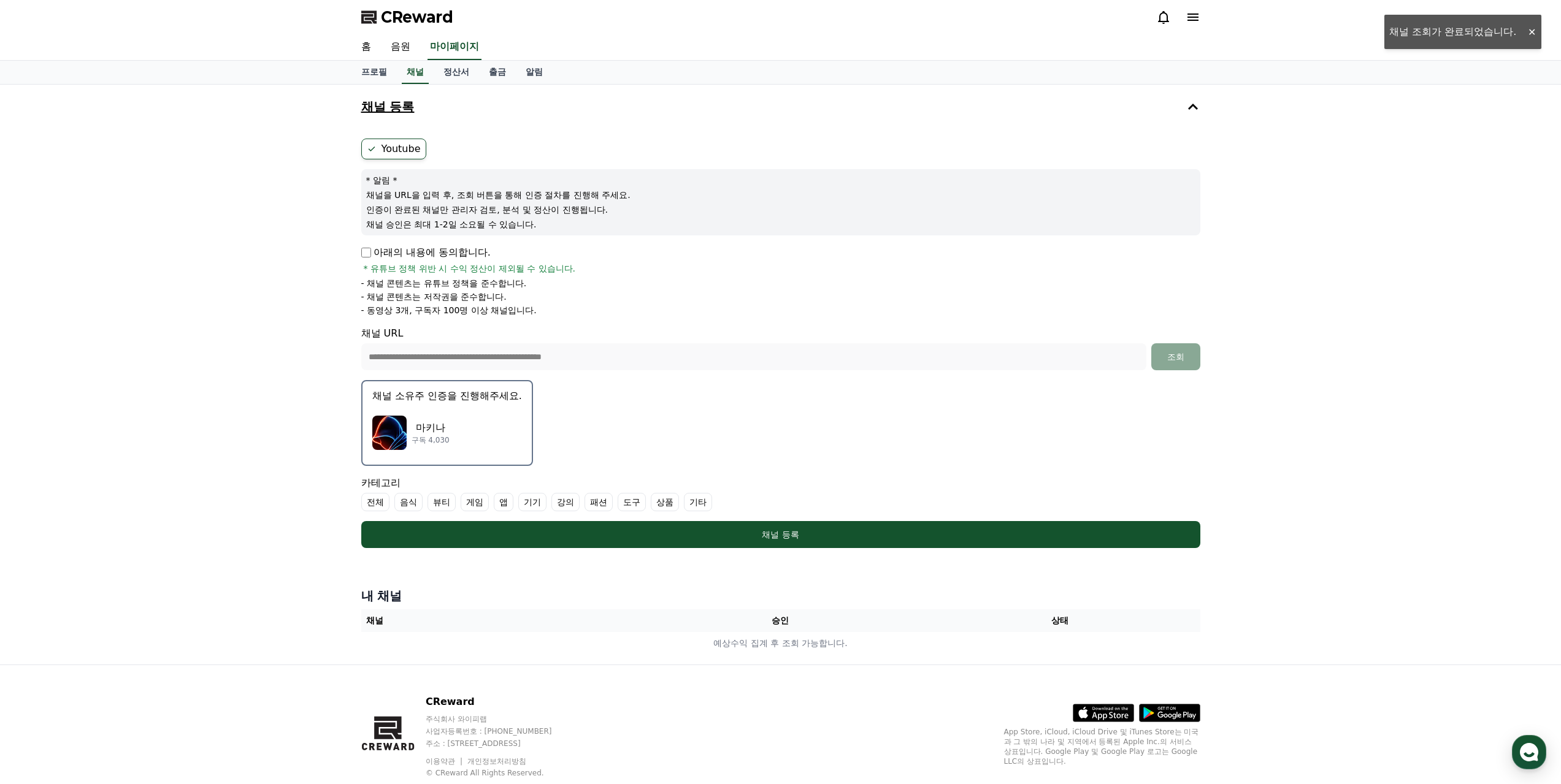
click at [501, 425] on div "마키나 구독 4,030" at bounding box center [447, 433] width 150 height 49
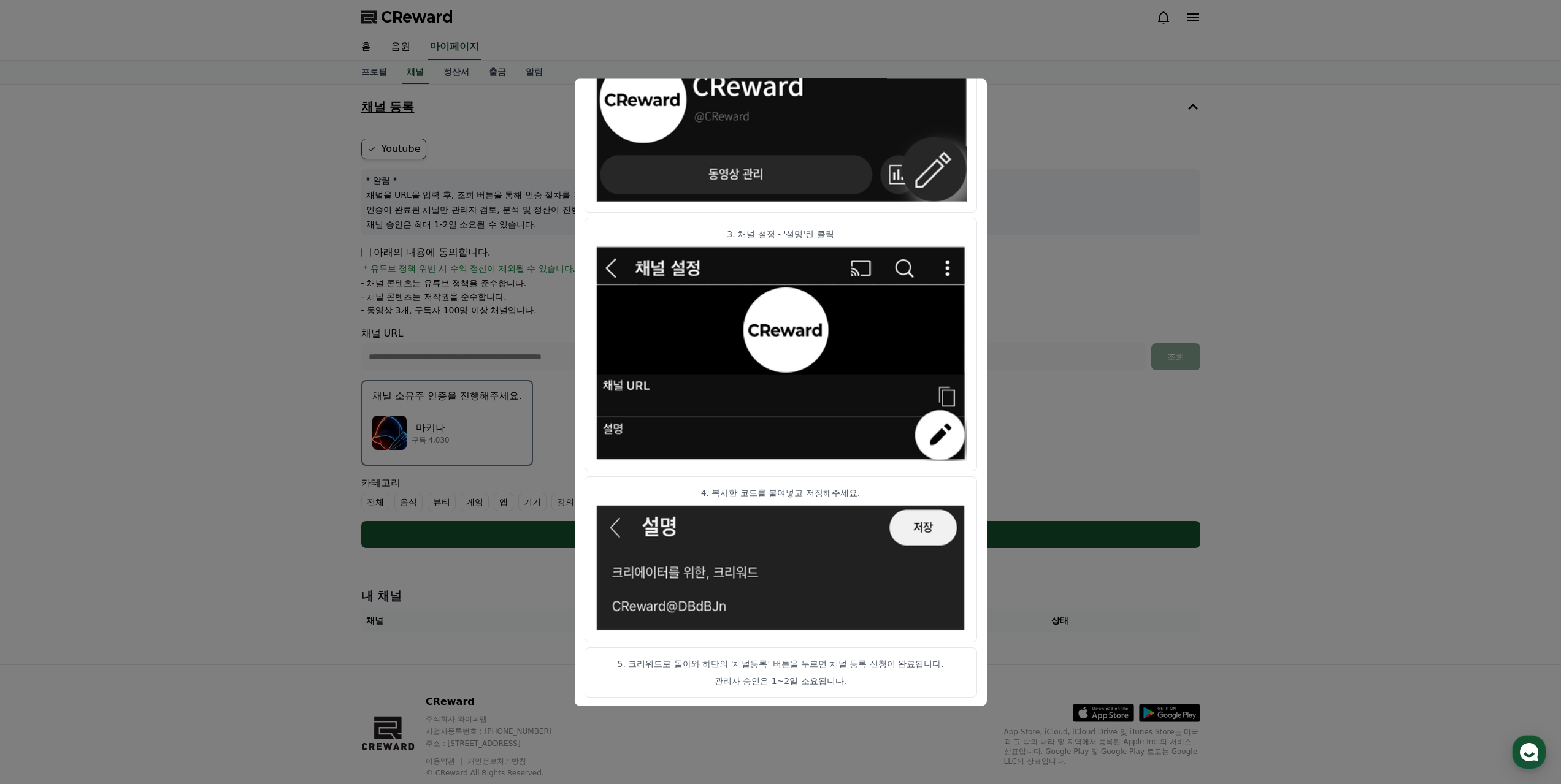
scroll to position [431, 0]
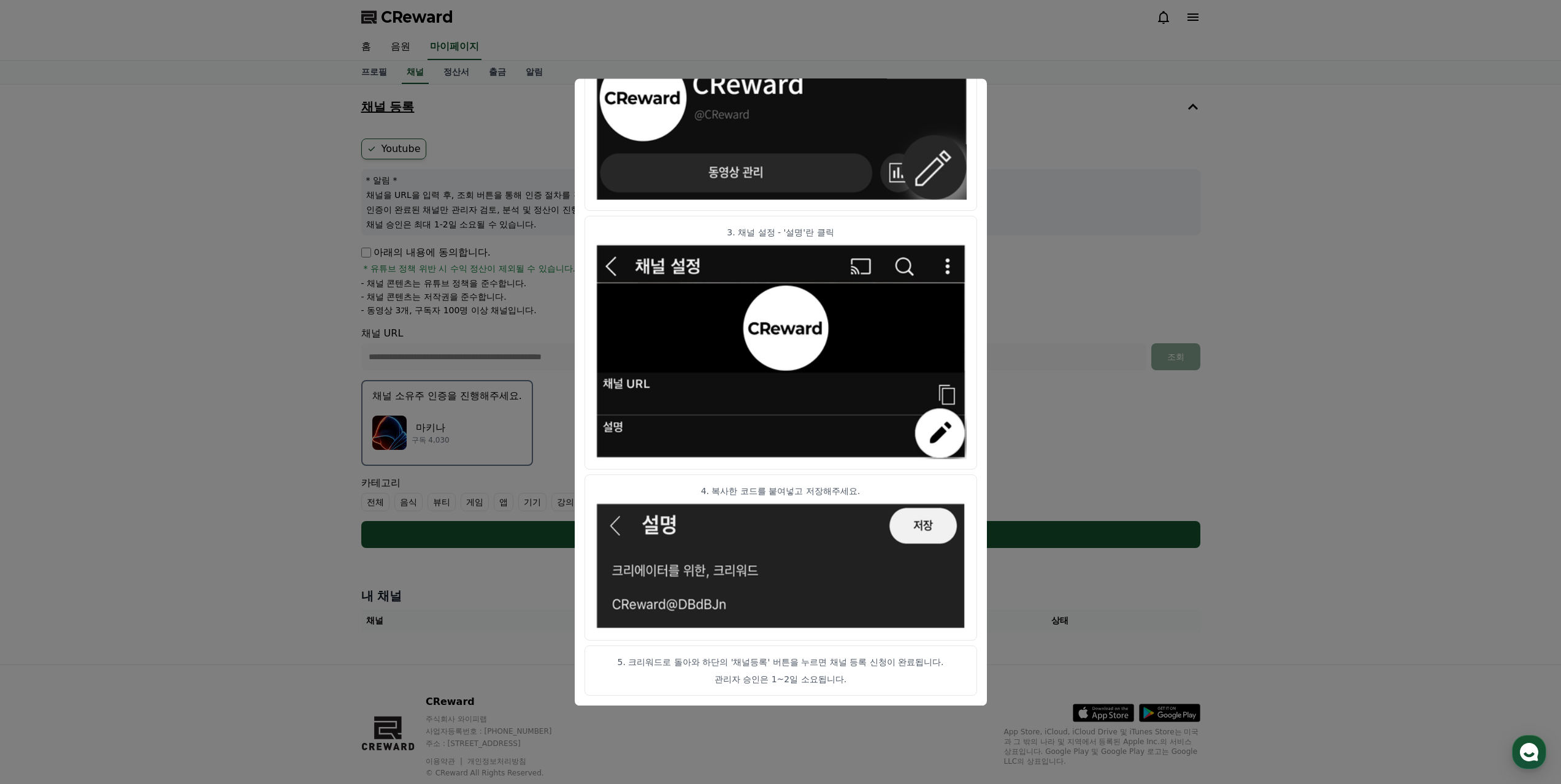
click at [1086, 345] on button "close modal" at bounding box center [780, 392] width 1561 height 784
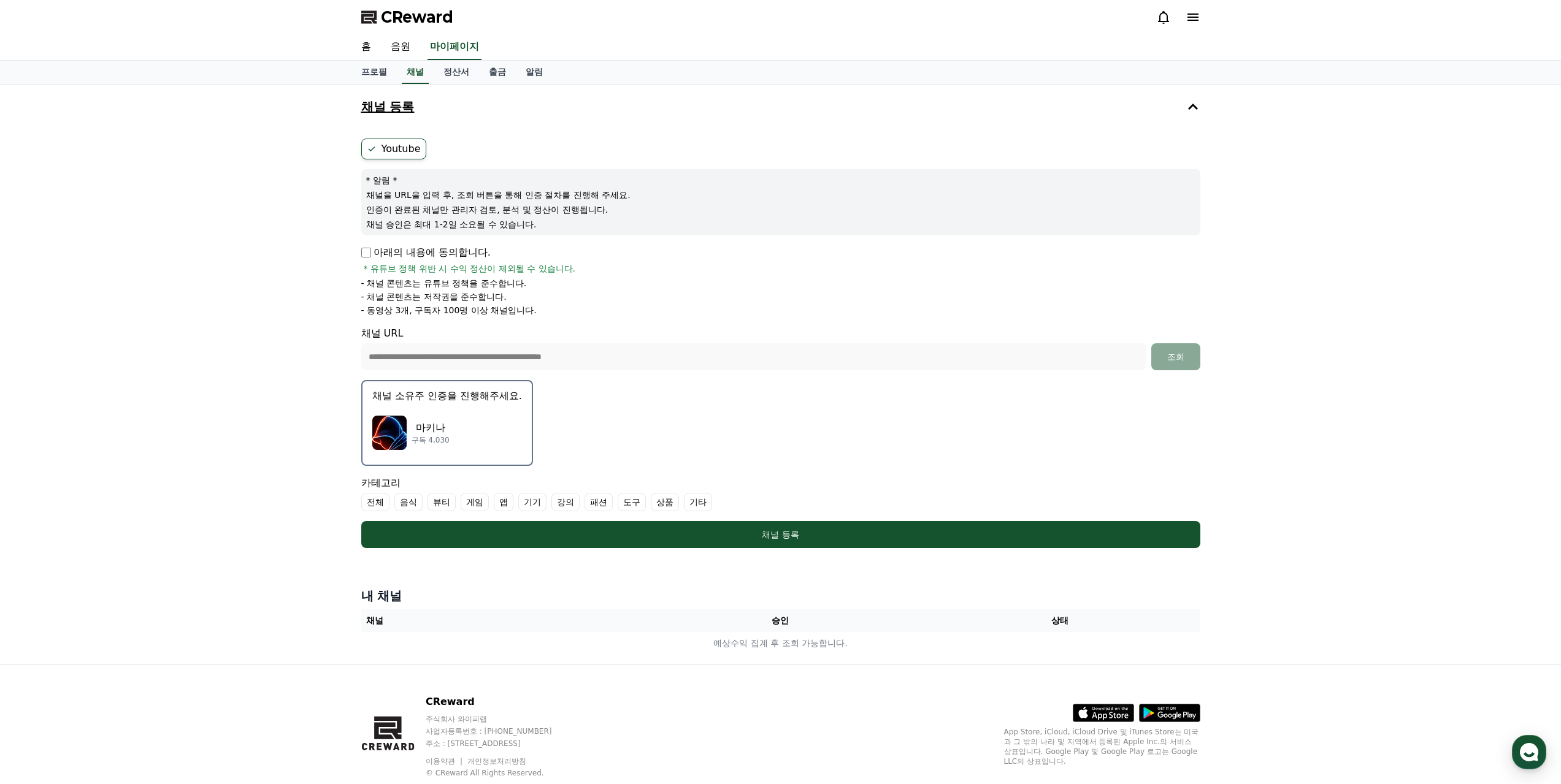
click at [1468, 495] on div "**********" at bounding box center [780, 374] width 1561 height 580
click at [461, 437] on div "마키나 구독 4,030" at bounding box center [447, 433] width 150 height 49
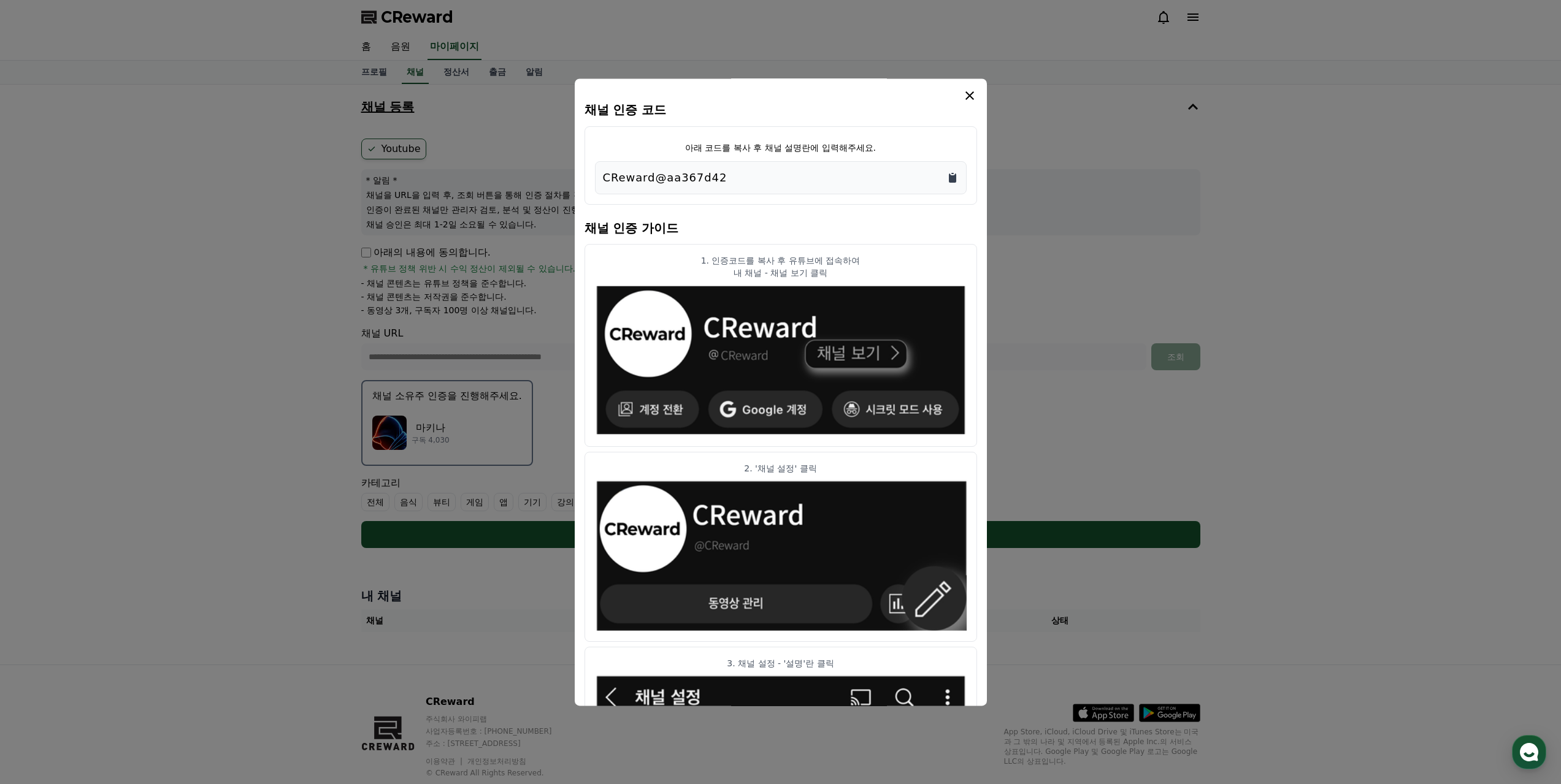
click at [950, 179] on icon "Copy to clipboard" at bounding box center [952, 178] width 7 height 9
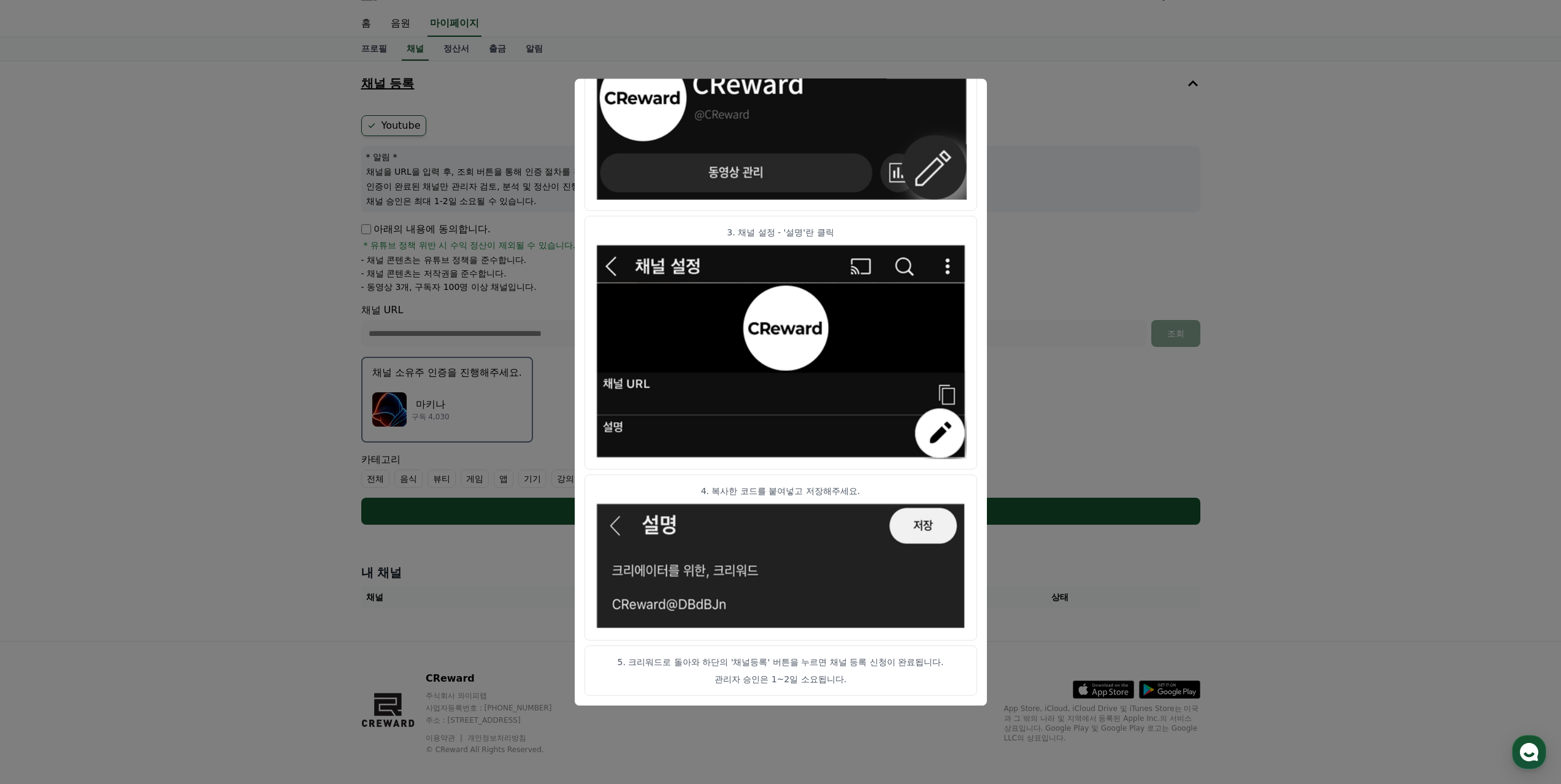
scroll to position [33, 0]
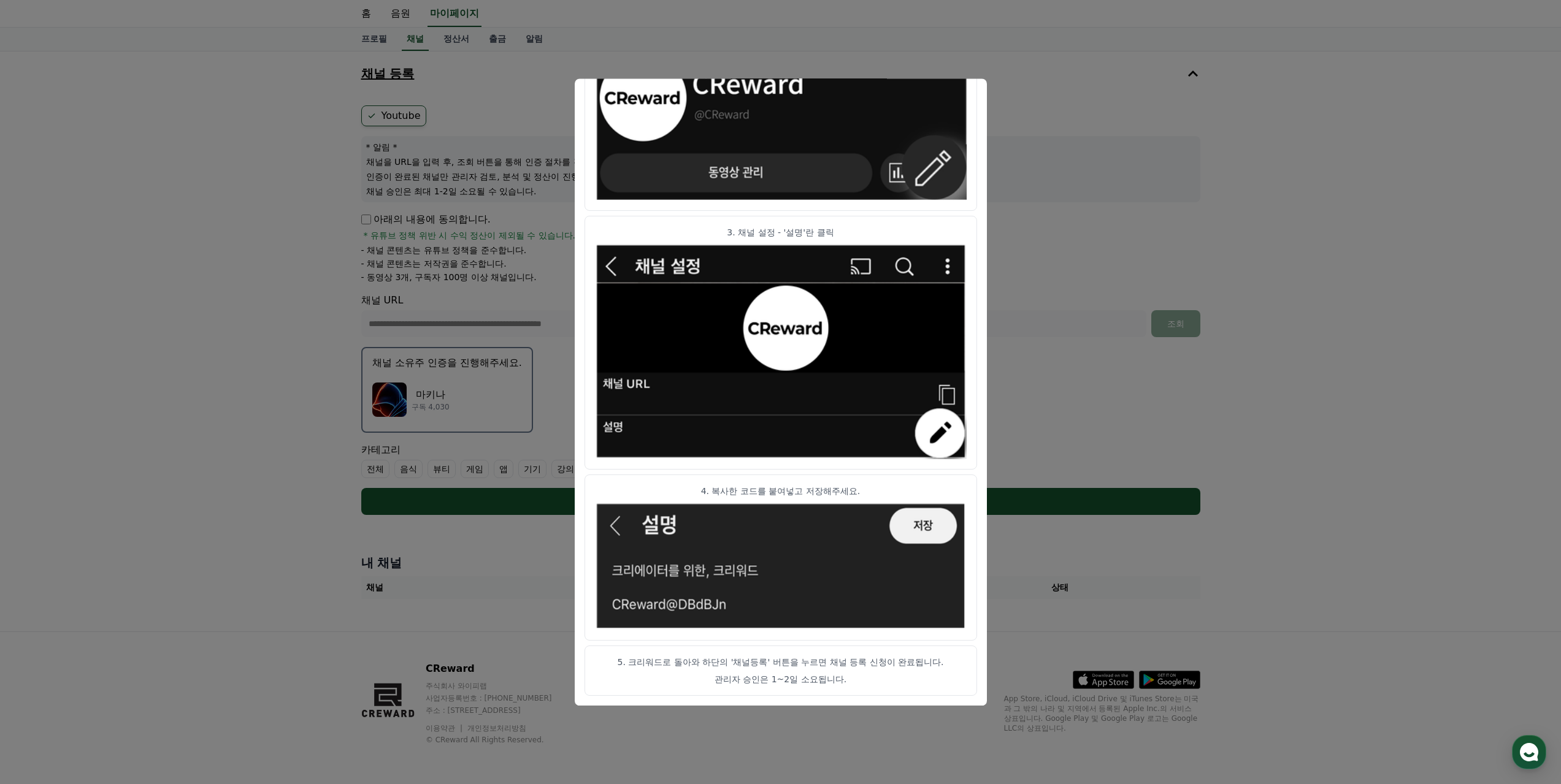
click at [1025, 292] on button "close modal" at bounding box center [780, 392] width 1561 height 784
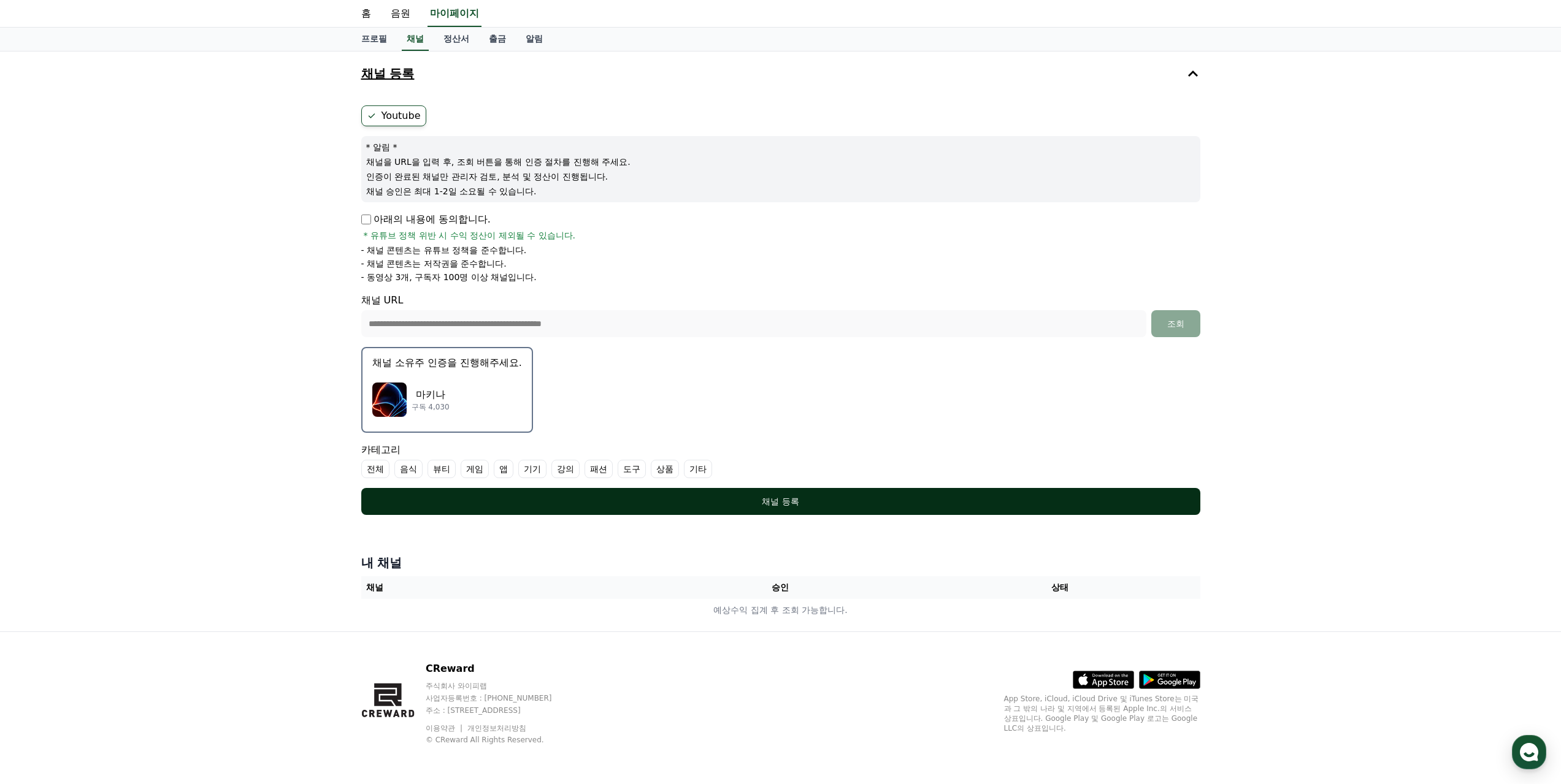
click at [865, 500] on div "채널 등록" at bounding box center [781, 501] width 790 height 12
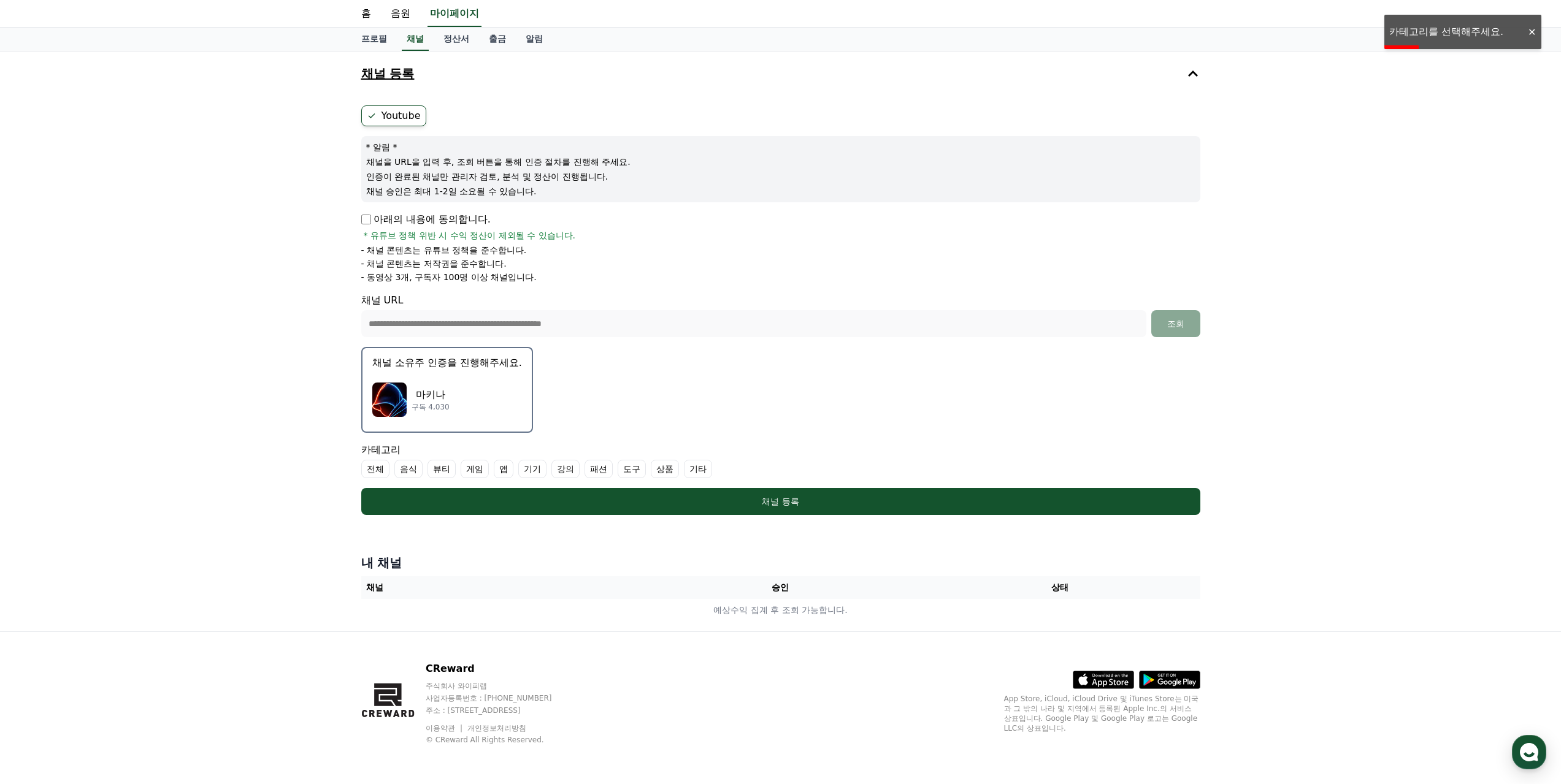
click at [697, 465] on label "기타" at bounding box center [698, 469] width 28 height 18
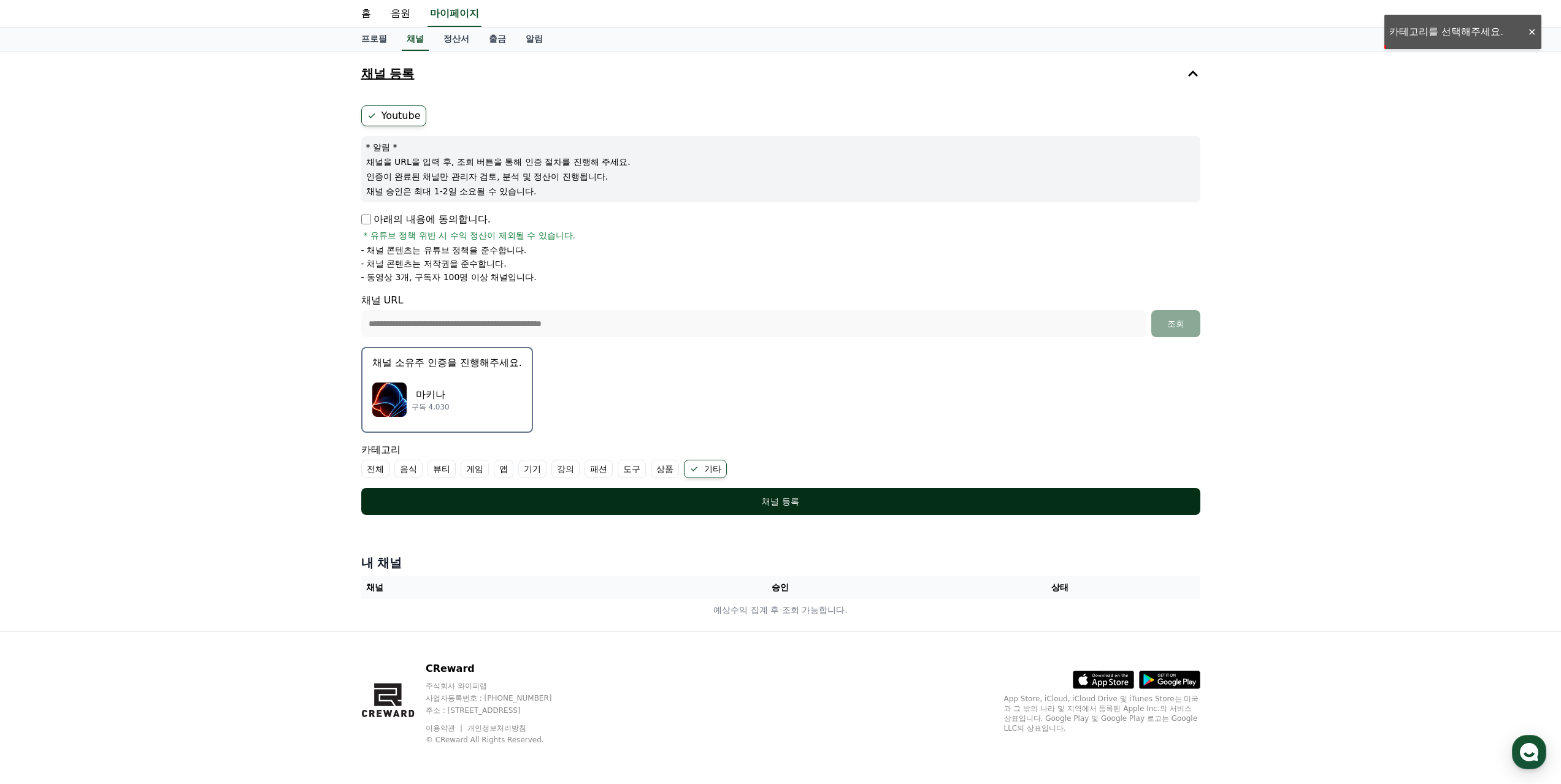
click at [733, 500] on div "채널 등록" at bounding box center [781, 501] width 790 height 12
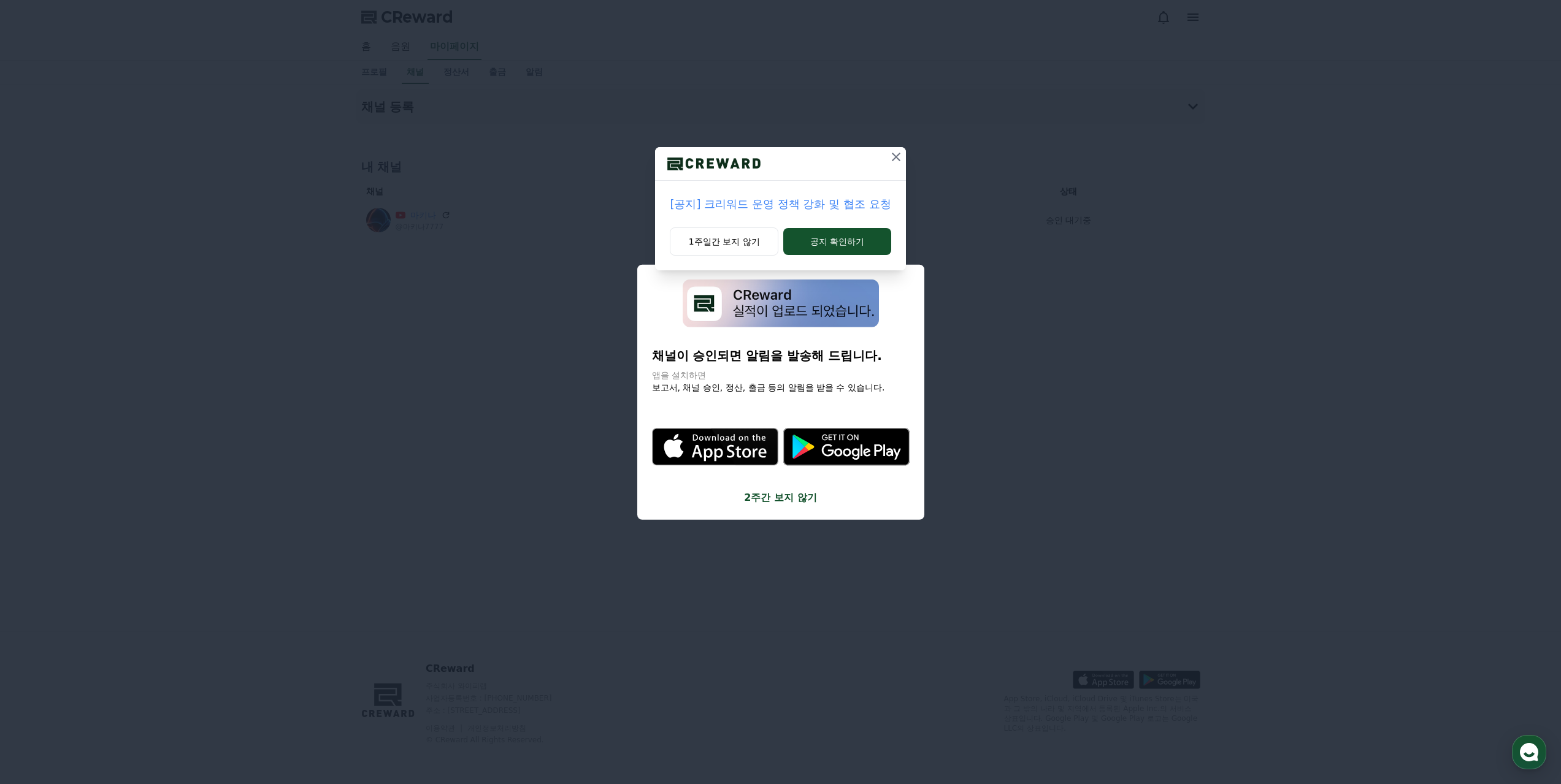
click at [788, 494] on div "[공지] 크리워드 운영 정책 강화 및 협조 요청 1주일간 보지 않기 공지 확인하기" at bounding box center [780, 392] width 1561 height 784
click at [789, 498] on div "[공지] 크리워드 운영 정책 강화 및 협조 요청 1주일간 보지 않기 공지 확인하기" at bounding box center [780, 392] width 1561 height 784
click at [733, 247] on button "1주일간 보지 않기" at bounding box center [724, 242] width 108 height 28
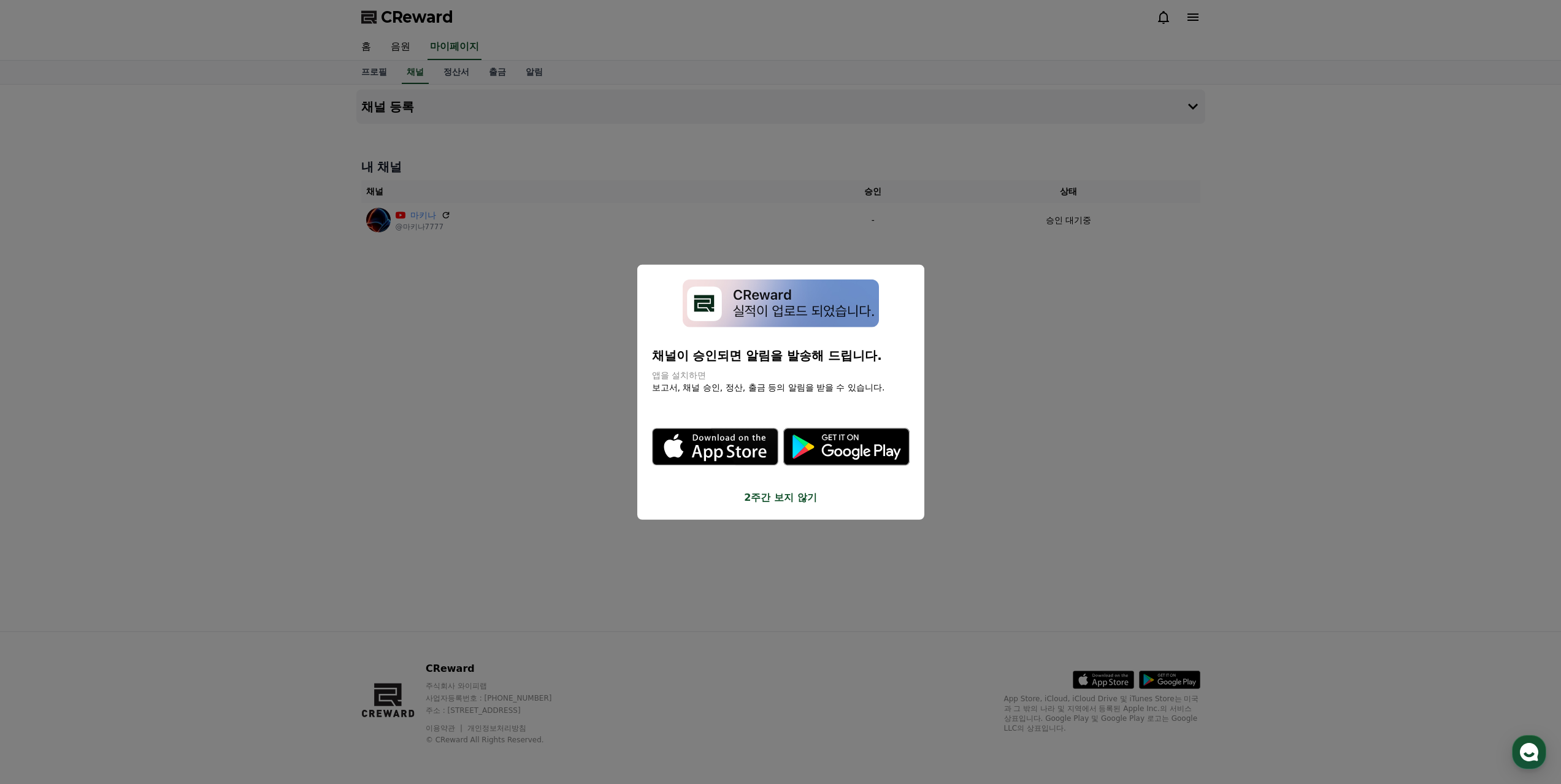
click at [805, 496] on button "2주간 보지 않기" at bounding box center [781, 498] width 257 height 15
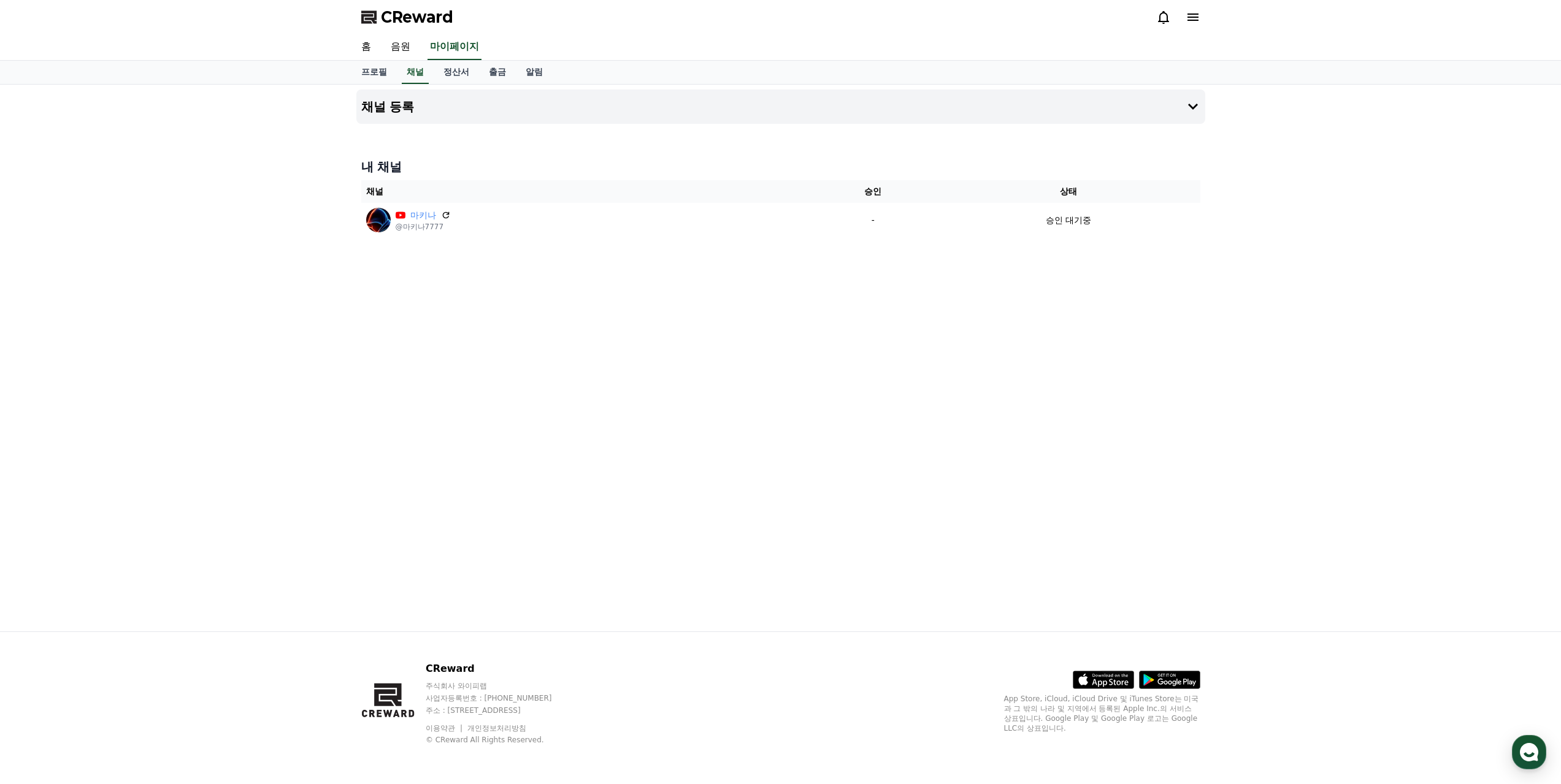
click at [691, 345] on div "채널 등록 내 채널 채널 승인 상태 마키나 @마키나7777 - 승인 대기중" at bounding box center [781, 358] width 859 height 547
click at [784, 320] on div "채널 등록 내 채널 채널 승인 상태 마키나 @마키나7777 - 승인 대기중" at bounding box center [781, 358] width 859 height 547
click at [467, 77] on link "정산서" at bounding box center [456, 72] width 45 height 23
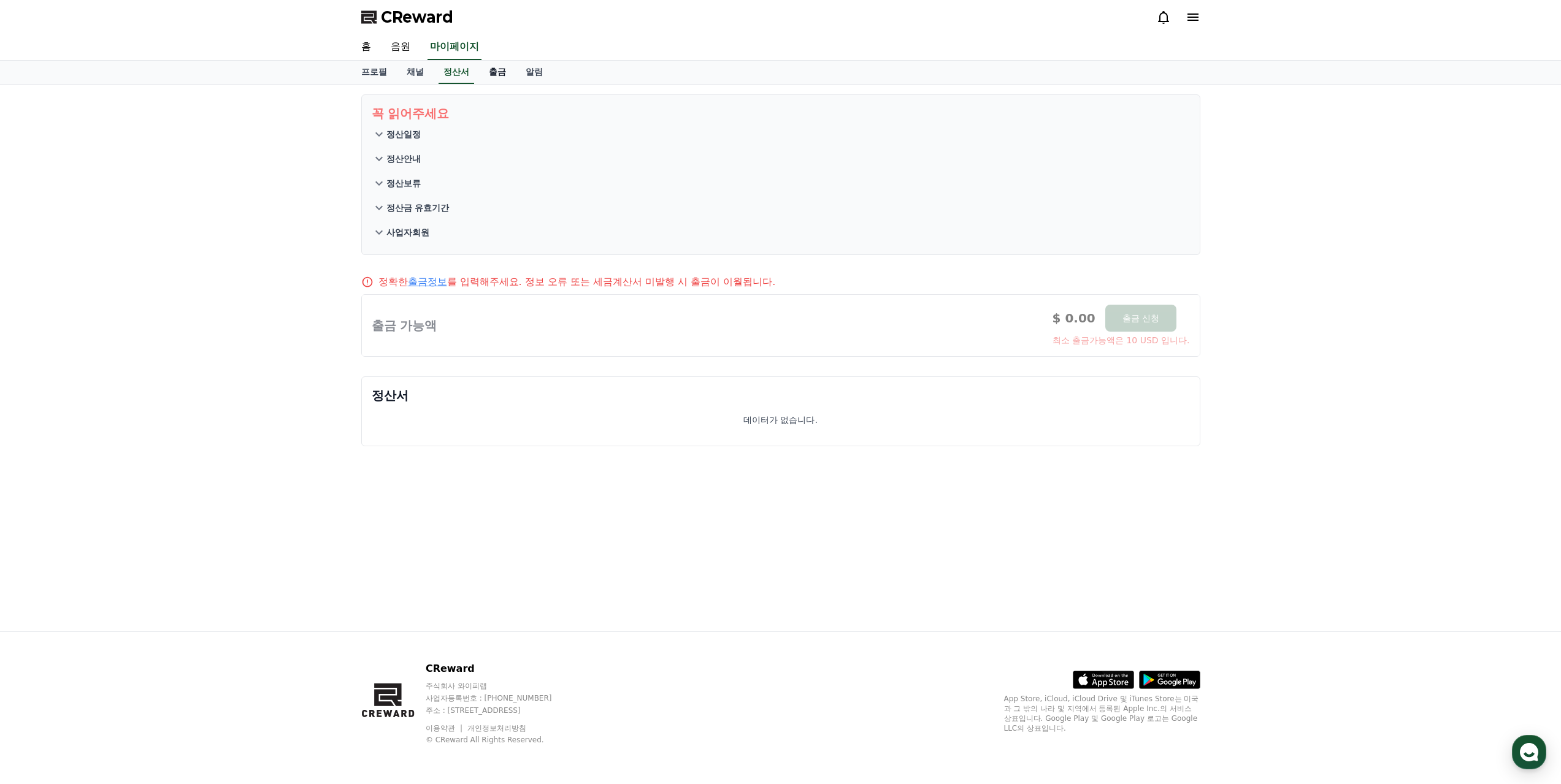
click at [496, 73] on link "출금" at bounding box center [497, 72] width 37 height 23
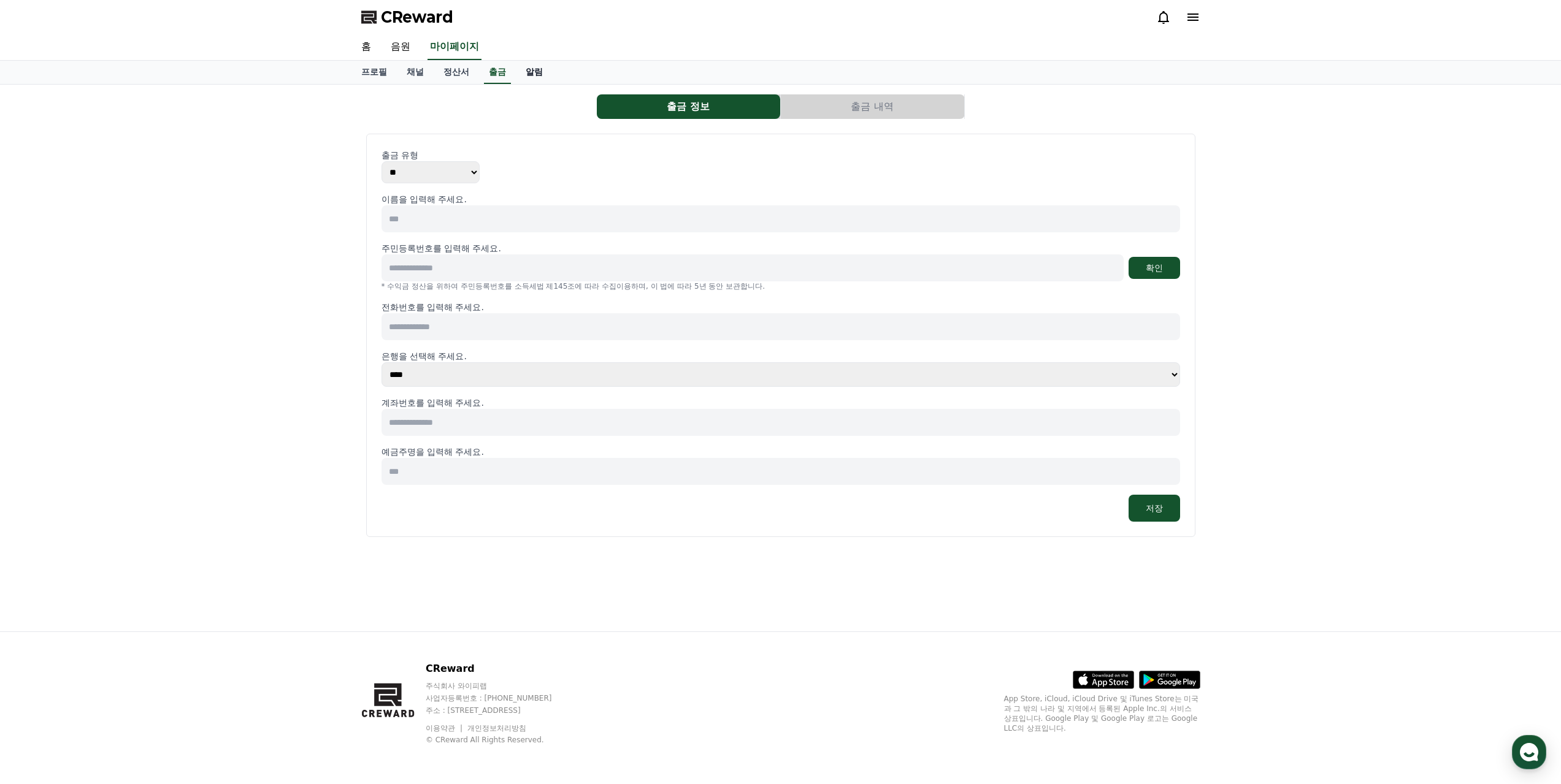
click at [538, 68] on link "알림" at bounding box center [533, 72] width 37 height 23
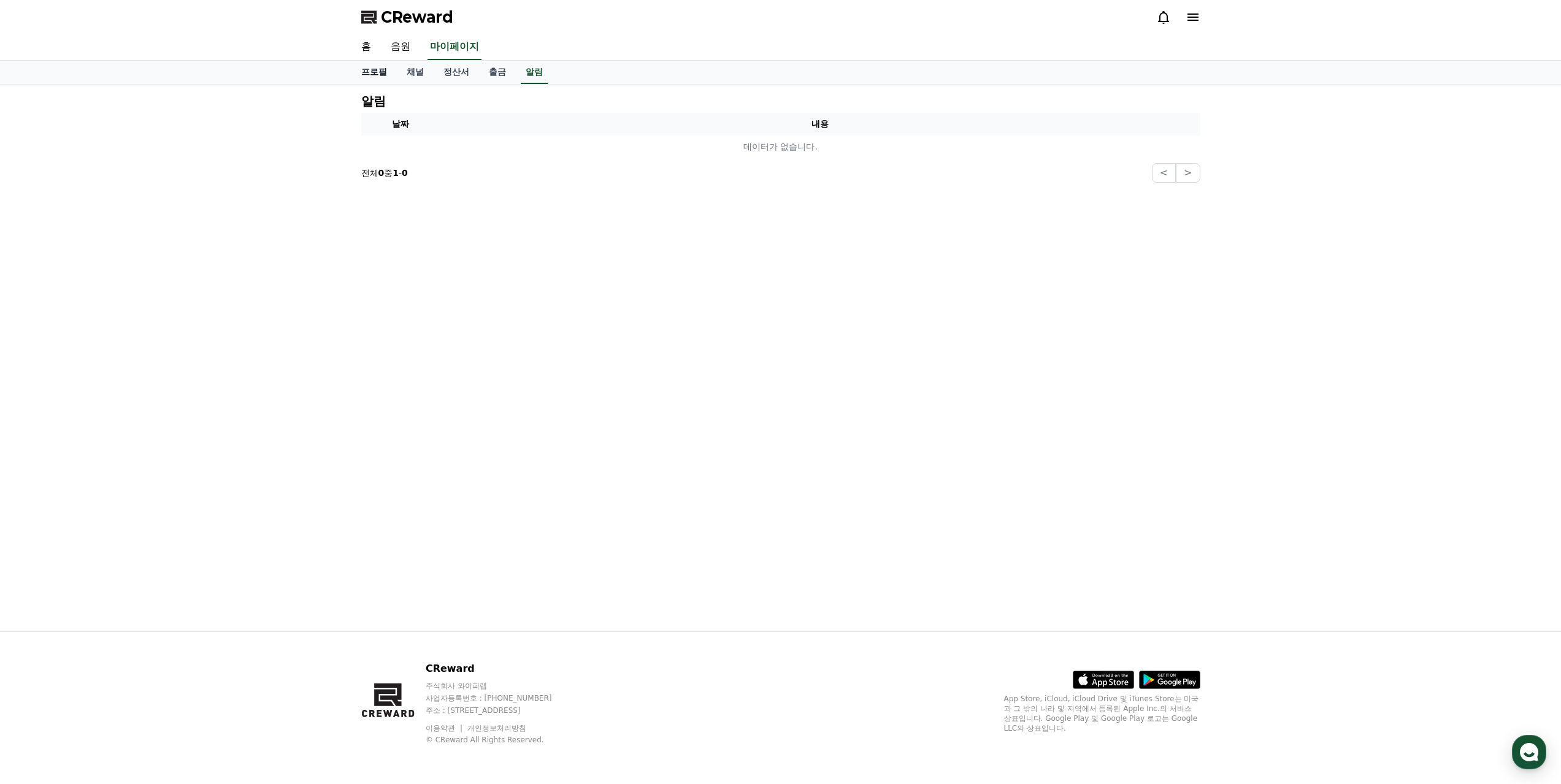
click at [372, 75] on link "프로필" at bounding box center [374, 72] width 45 height 23
select select "**********"
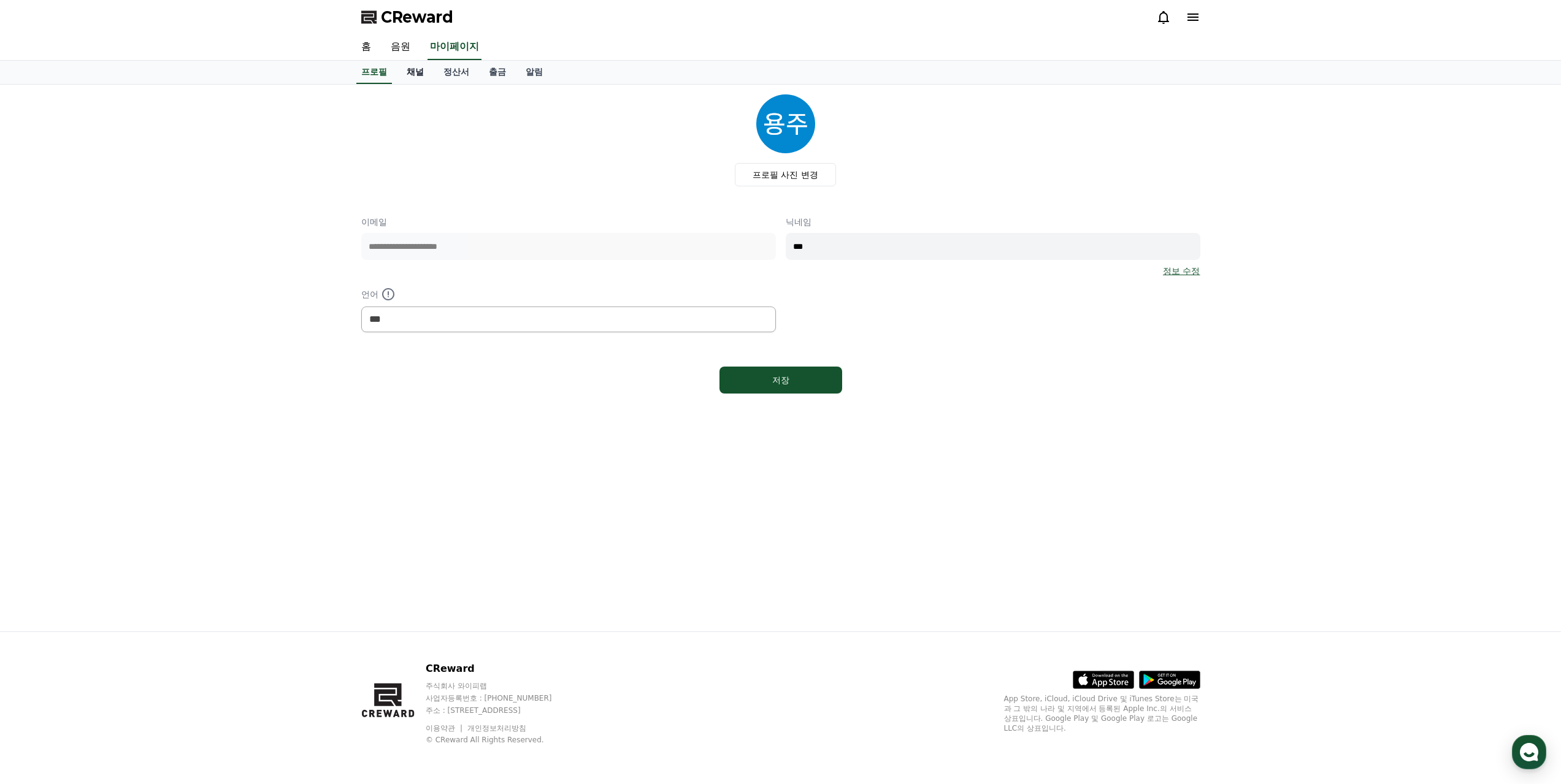
click at [415, 77] on link "채널" at bounding box center [415, 72] width 37 height 23
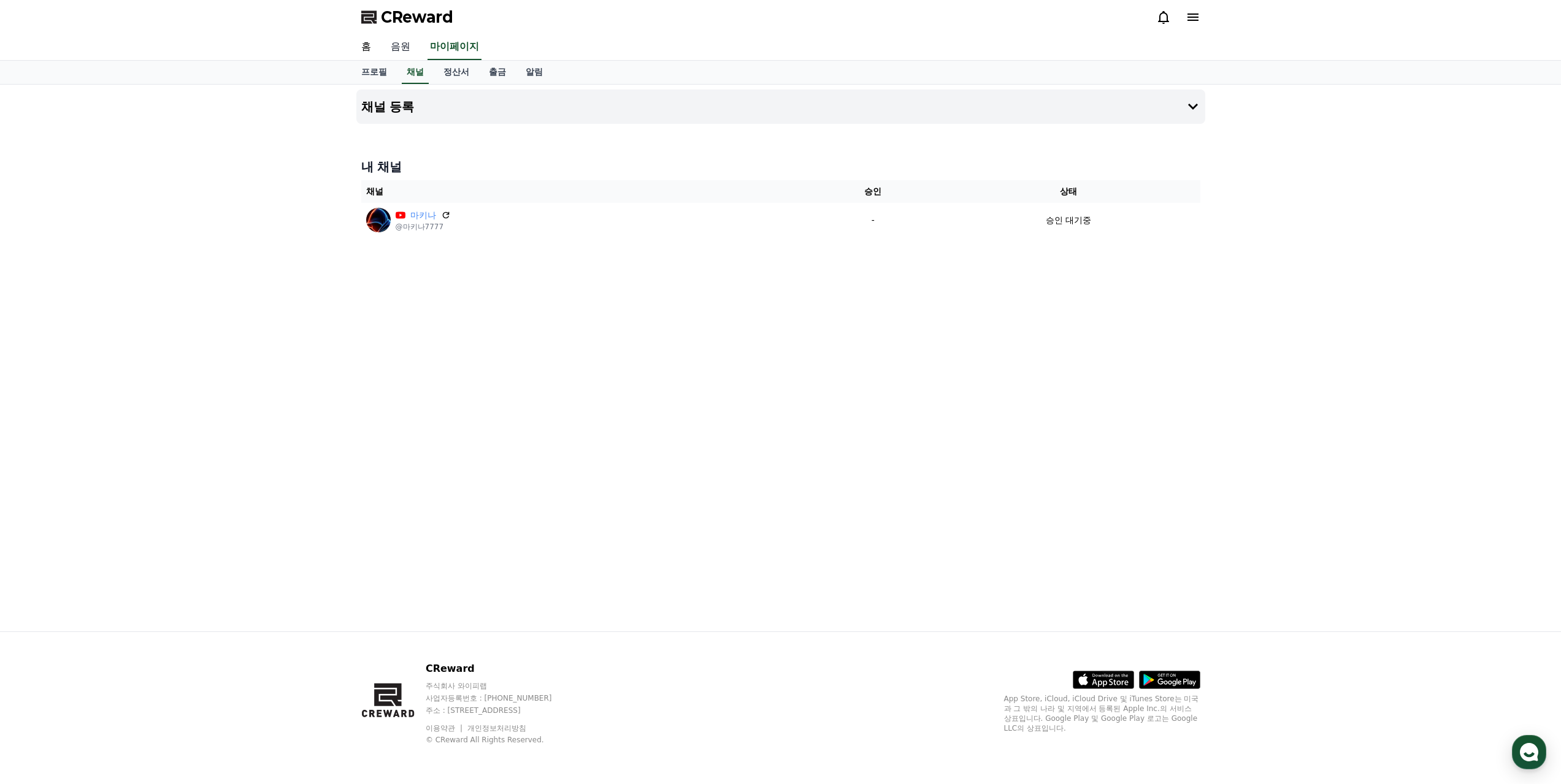
click at [402, 45] on link "음원" at bounding box center [401, 47] width 39 height 25
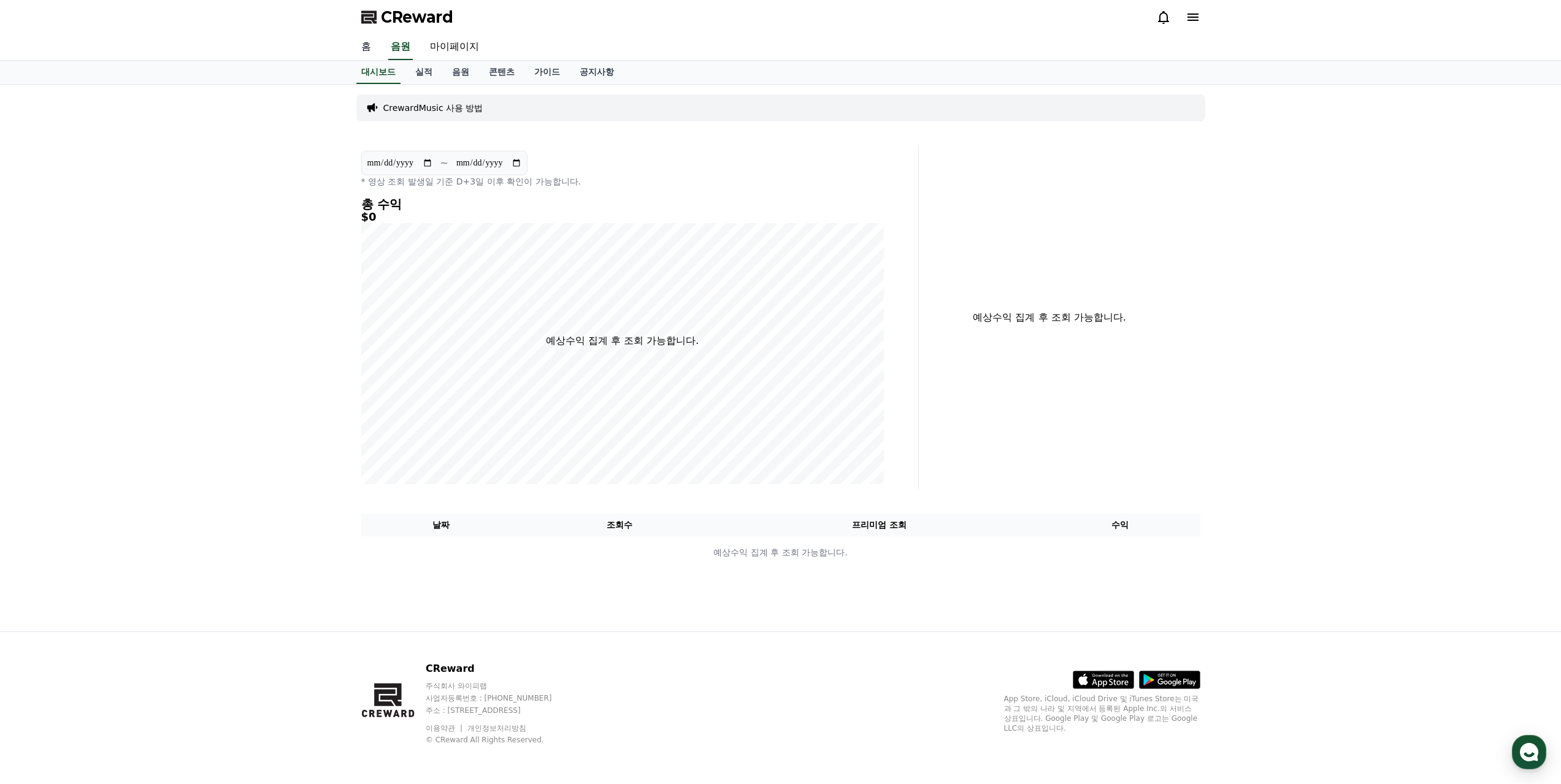
click at [365, 50] on link "홈" at bounding box center [366, 47] width 29 height 25
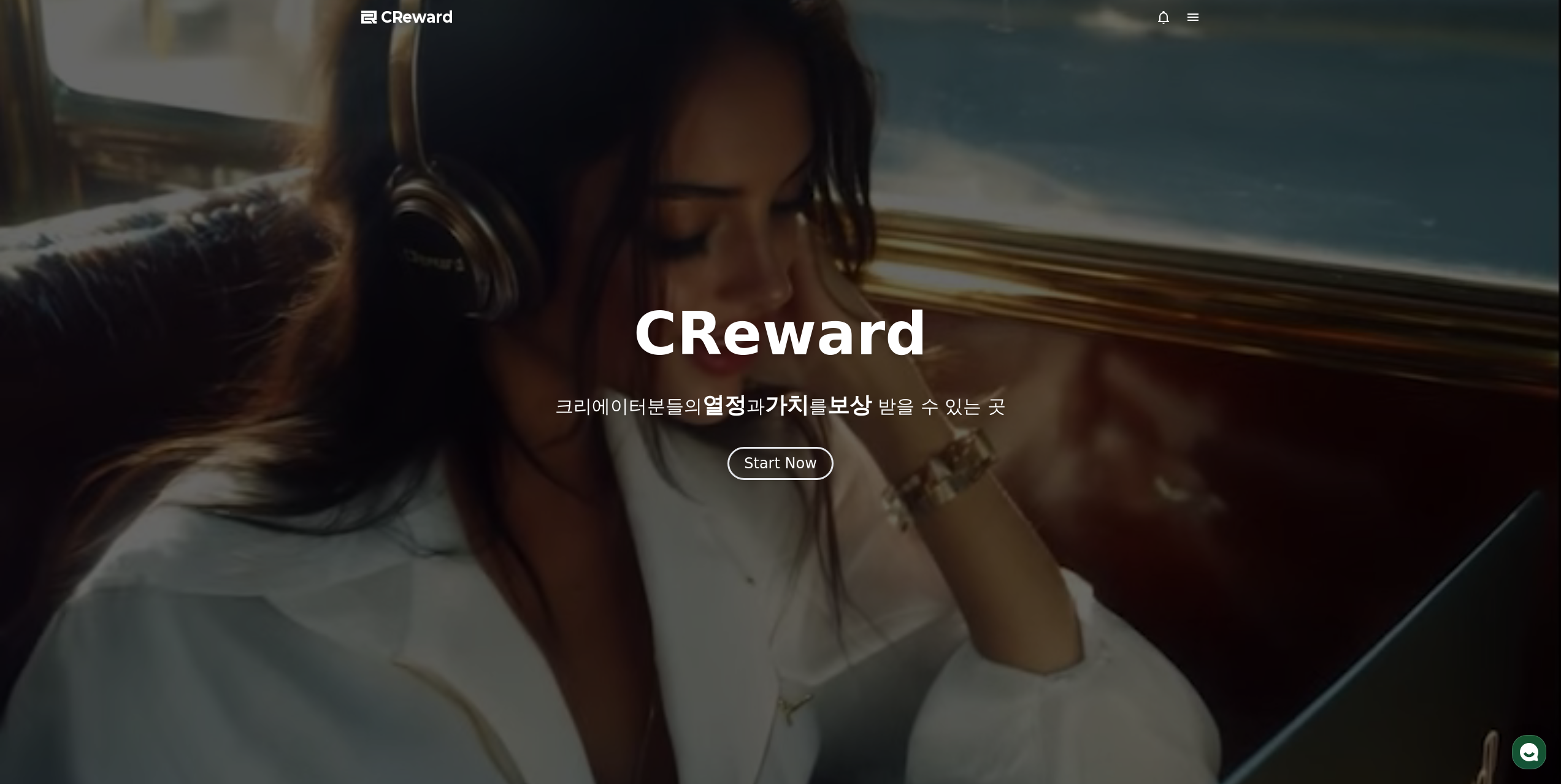
click at [1183, 8] on div at bounding box center [780, 392] width 1561 height 784
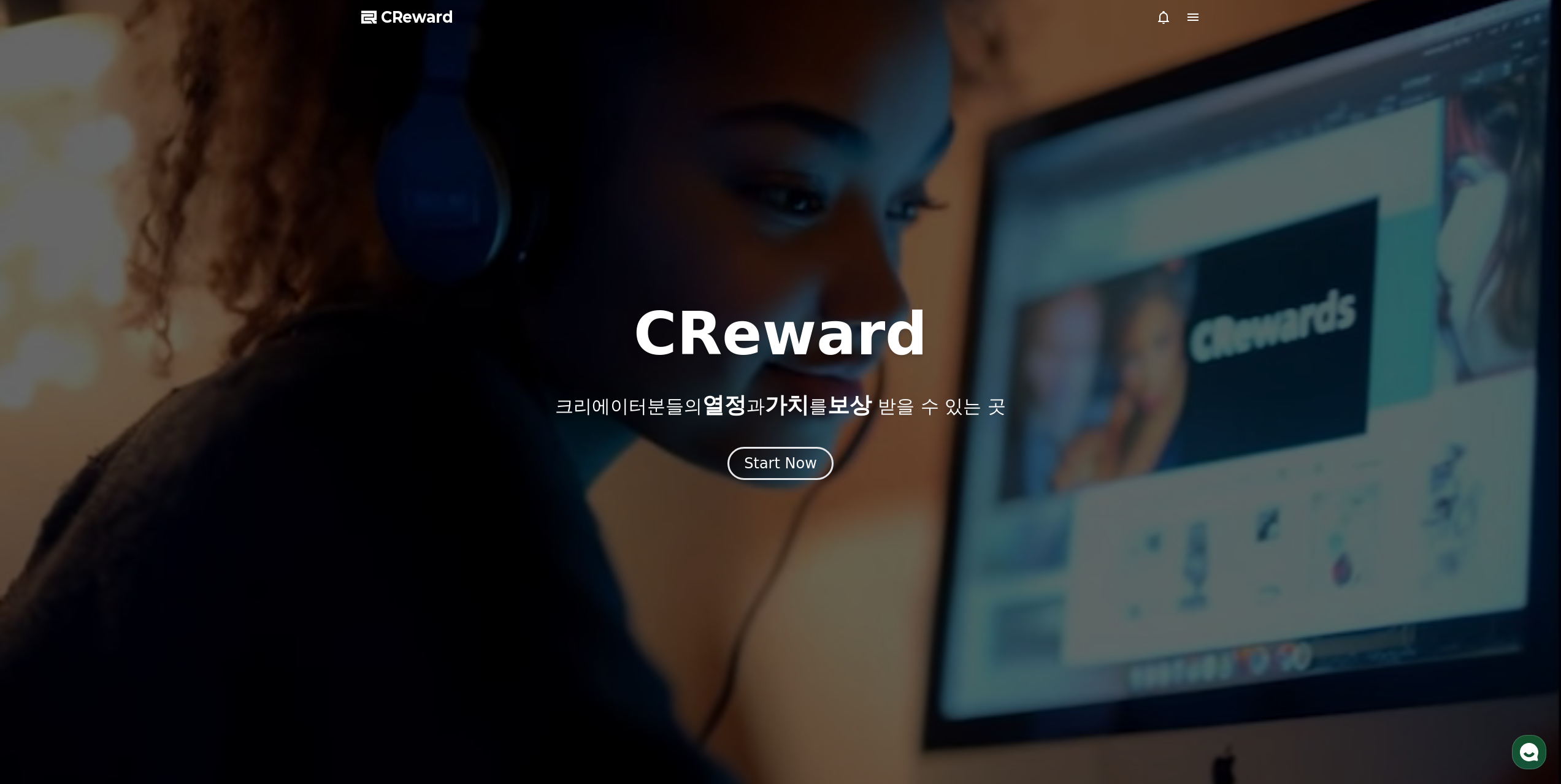
click at [1188, 16] on icon at bounding box center [1193, 17] width 15 height 15
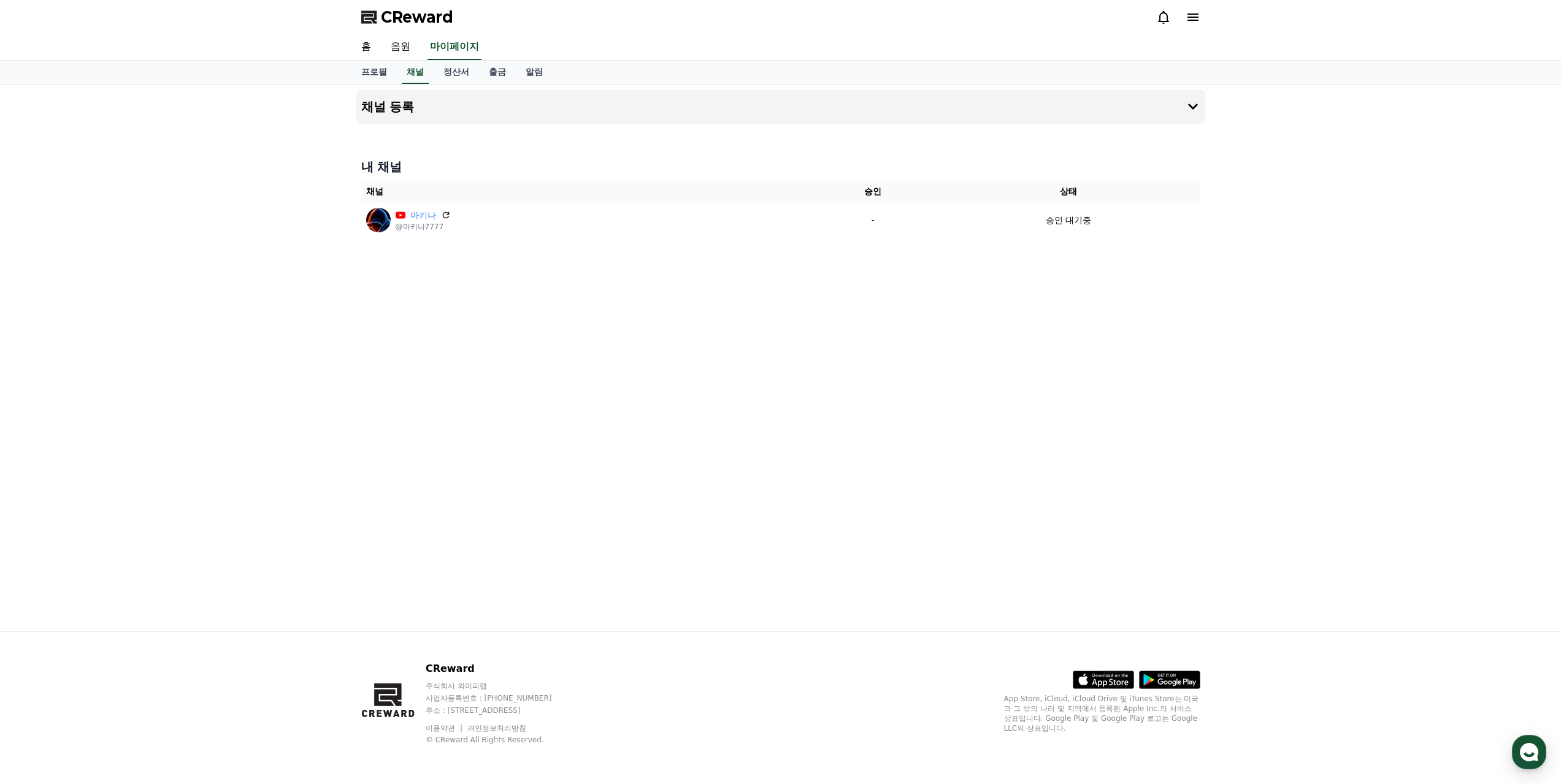
click at [1188, 9] on div at bounding box center [1178, 17] width 44 height 20
click at [1200, 10] on icon at bounding box center [1193, 17] width 15 height 15
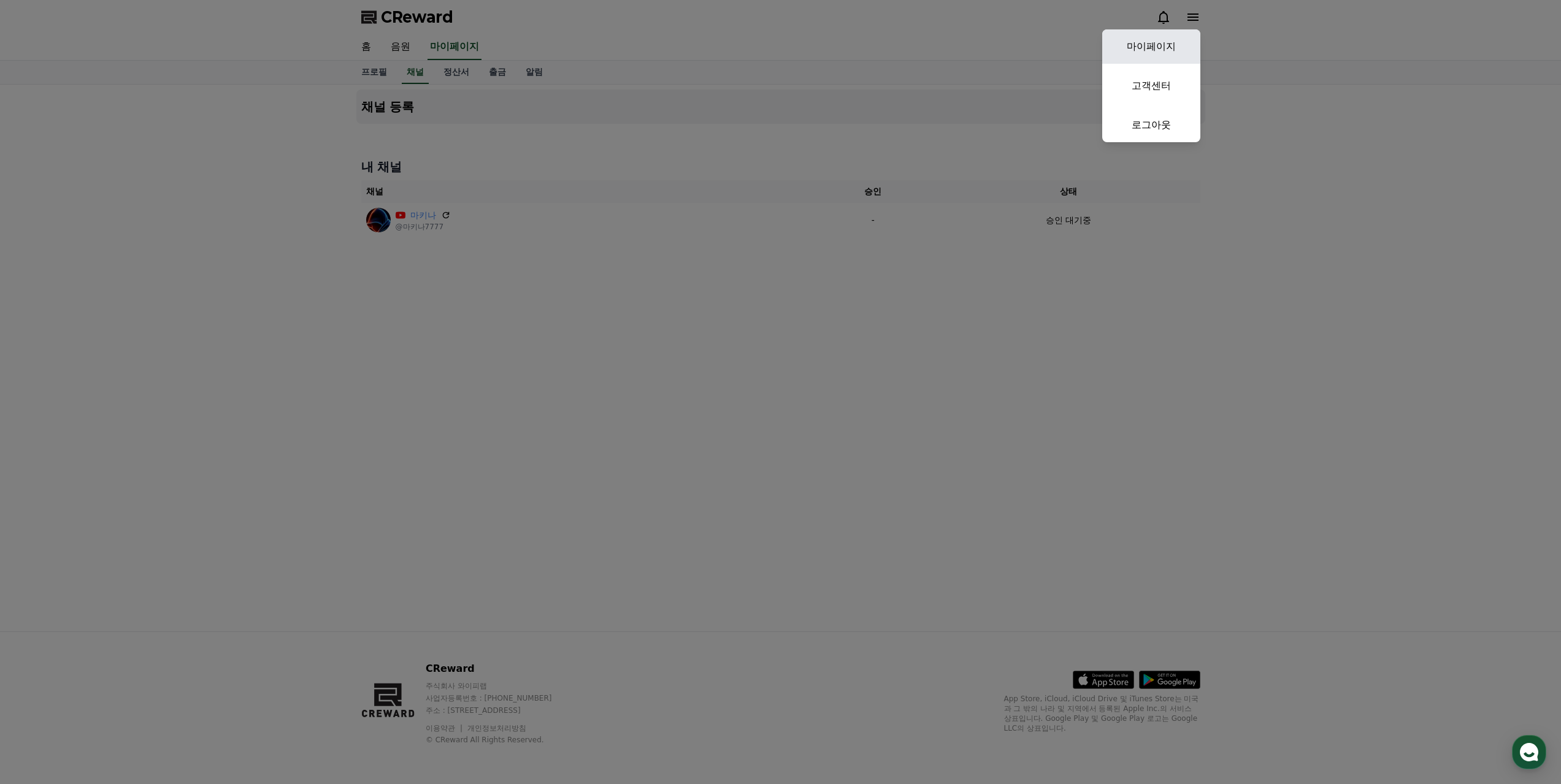
click at [1171, 40] on link "마이페이지" at bounding box center [1151, 47] width 98 height 34
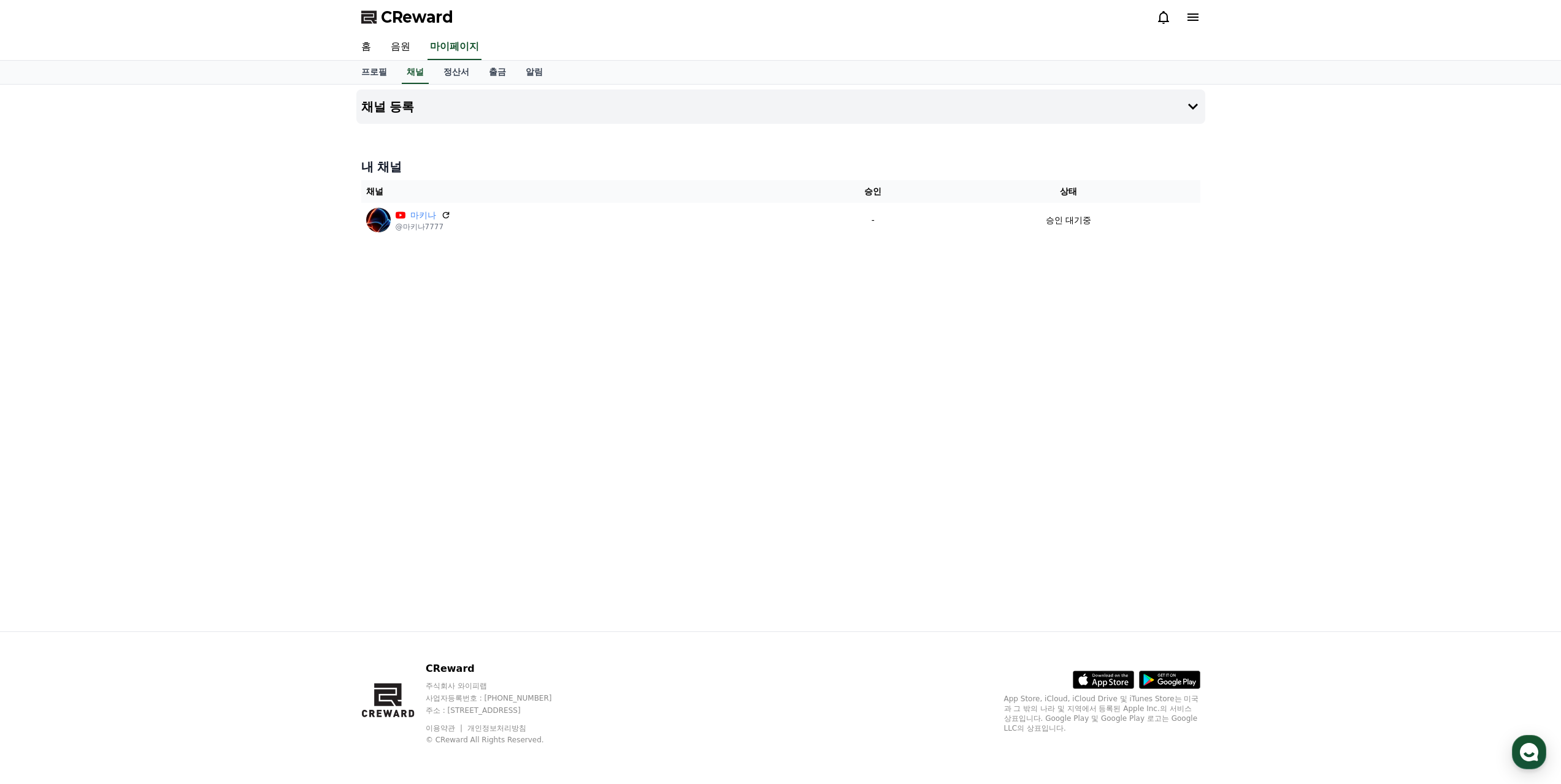
select select "**********"
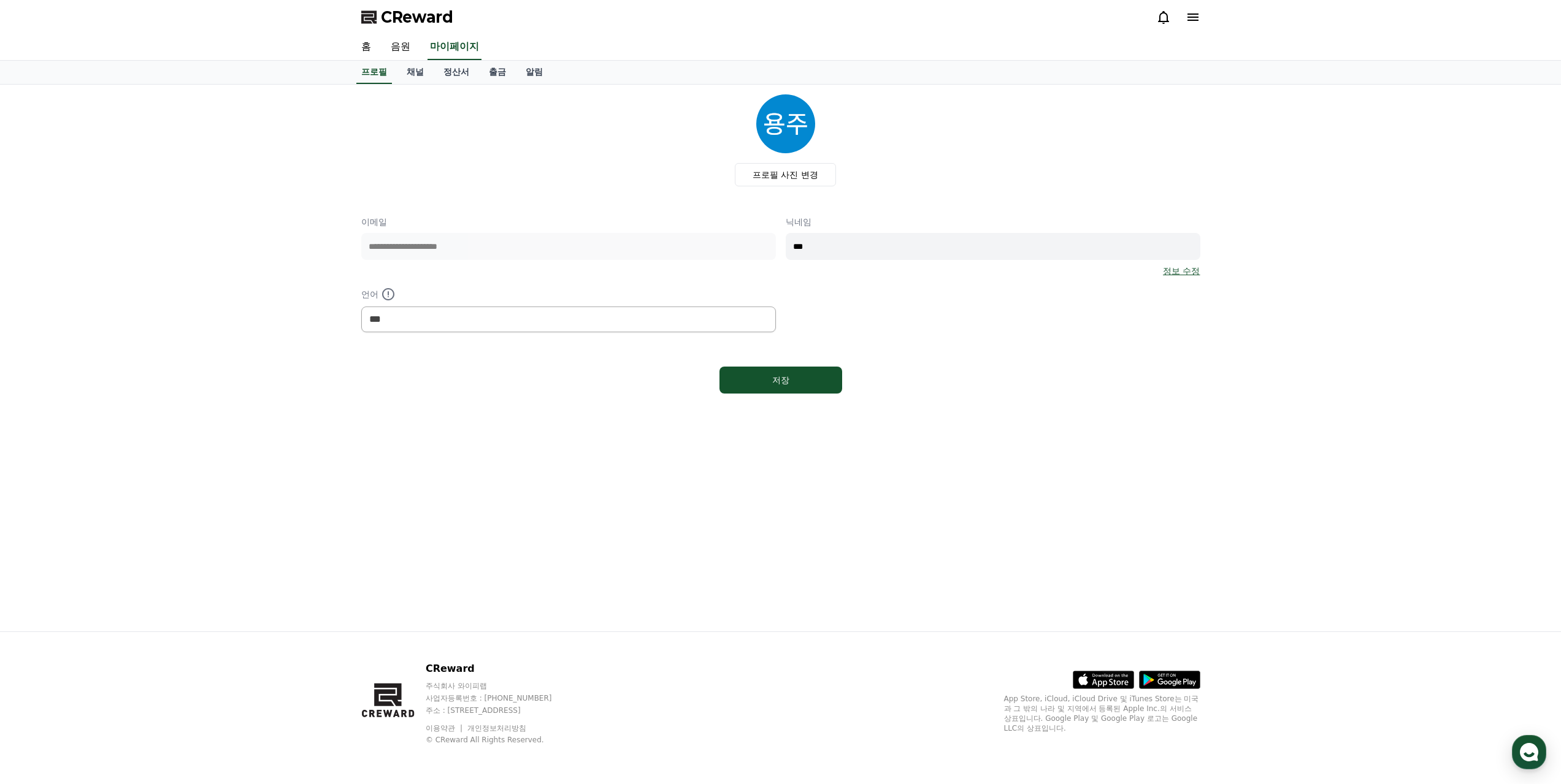
click at [1198, 11] on icon at bounding box center [1193, 17] width 15 height 15
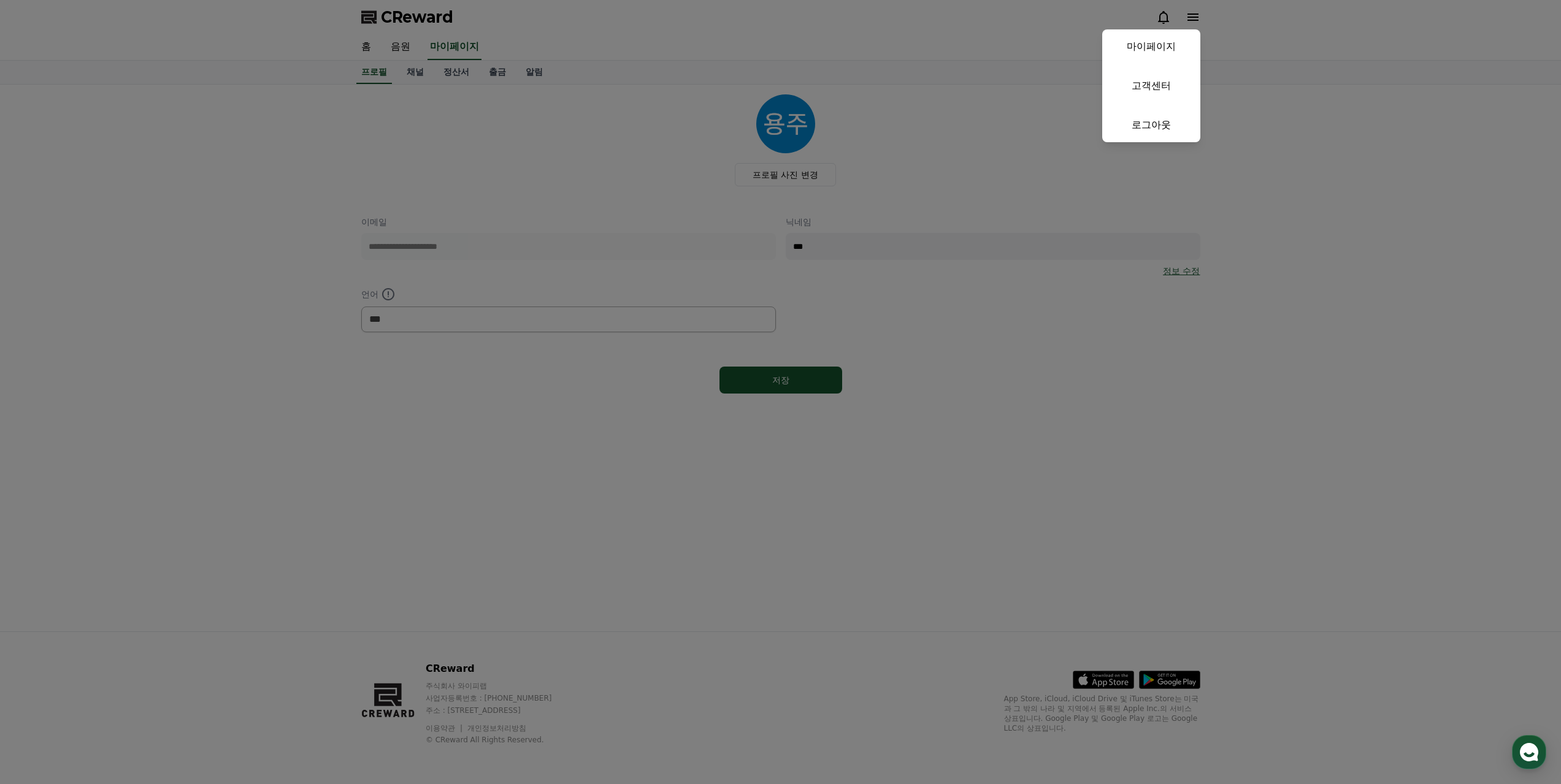
drag, startPoint x: 1305, startPoint y: 82, endPoint x: 1167, endPoint y: 0, distance: 160.5
click at [1306, 81] on button "close" at bounding box center [780, 392] width 1561 height 784
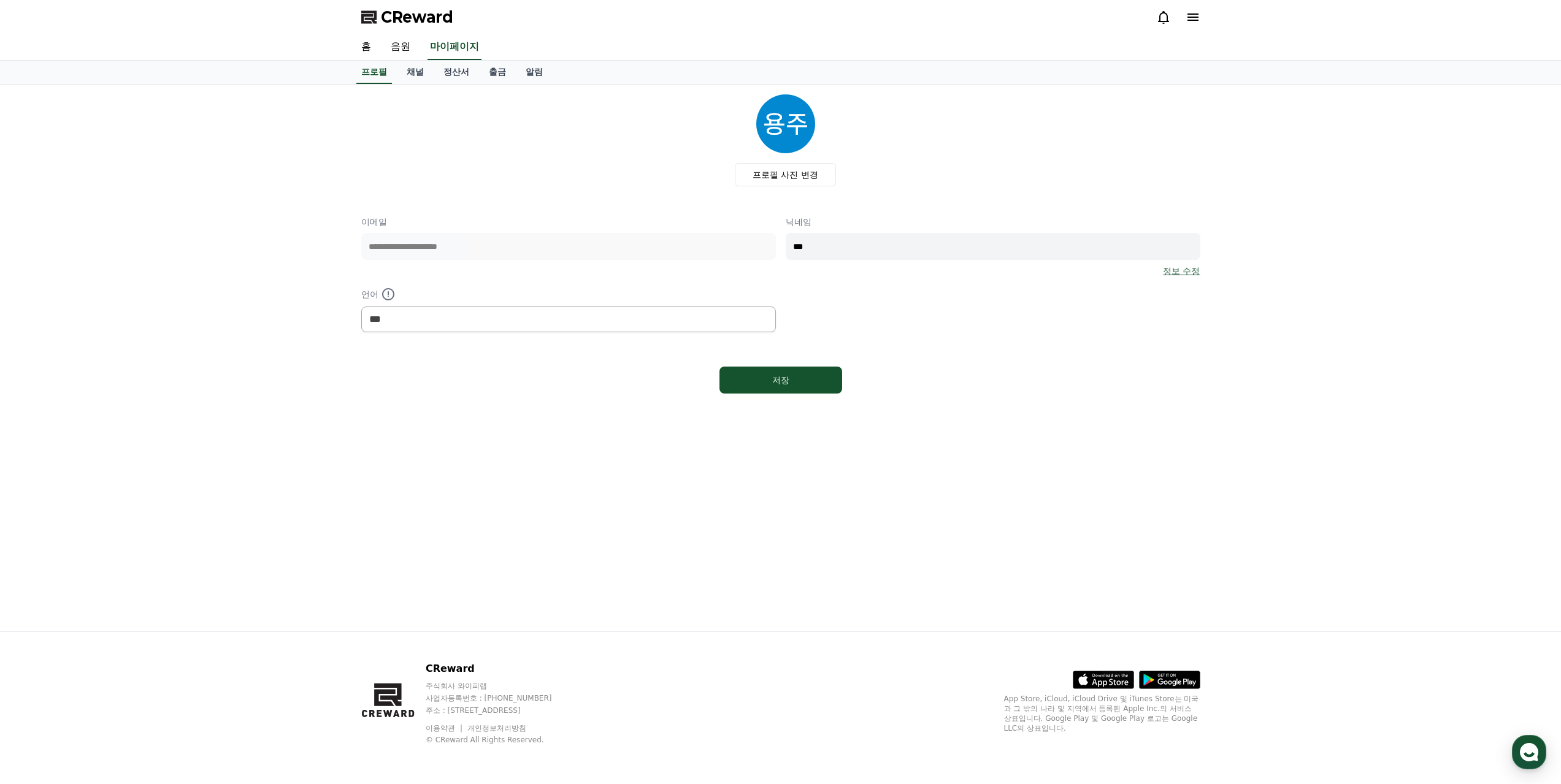
click at [1159, 7] on div "CReward" at bounding box center [781, 17] width 859 height 34
click at [1160, 15] on icon at bounding box center [1163, 17] width 11 height 13
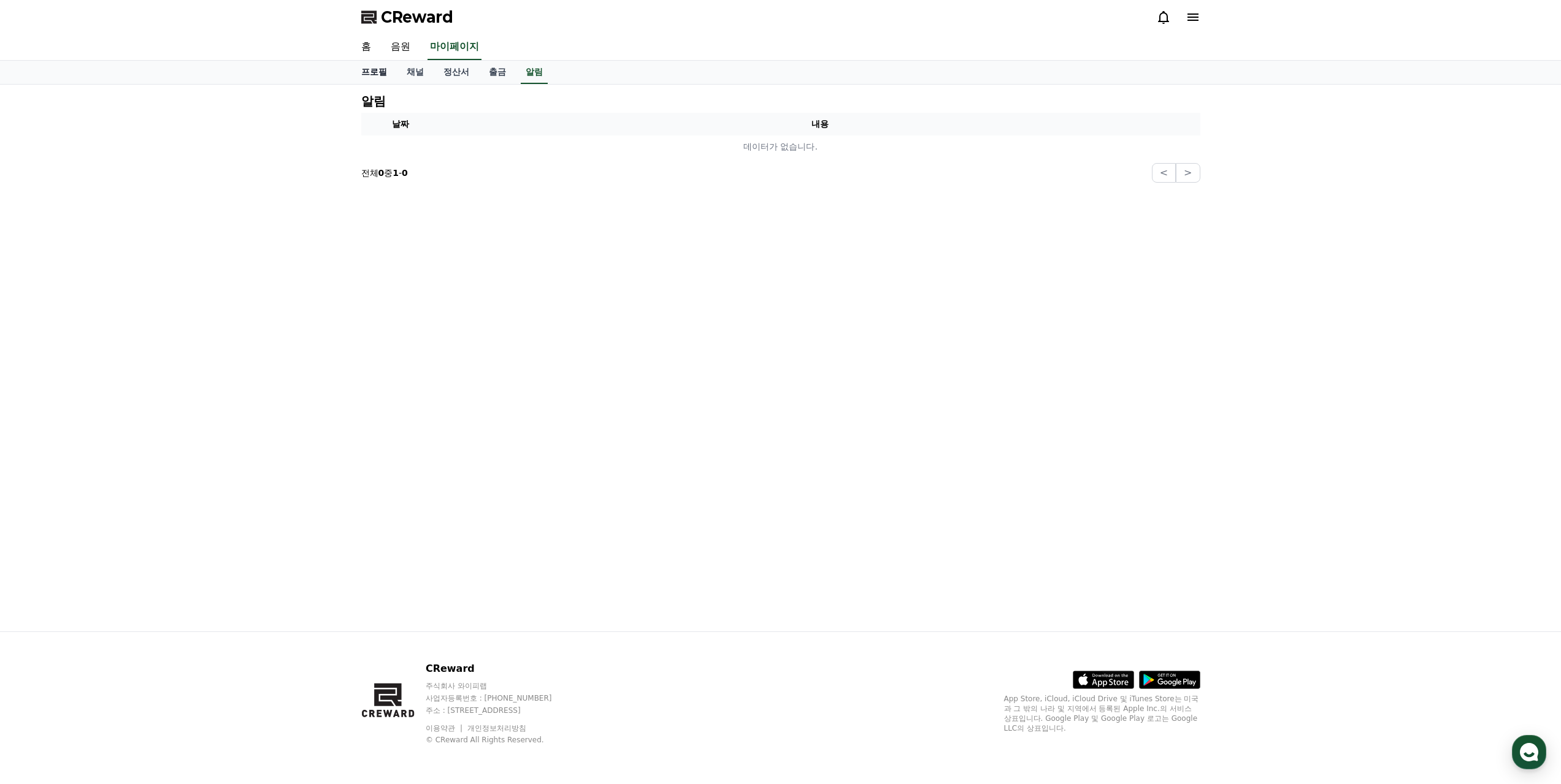
click at [379, 72] on link "프로필" at bounding box center [374, 72] width 45 height 23
select select "**********"
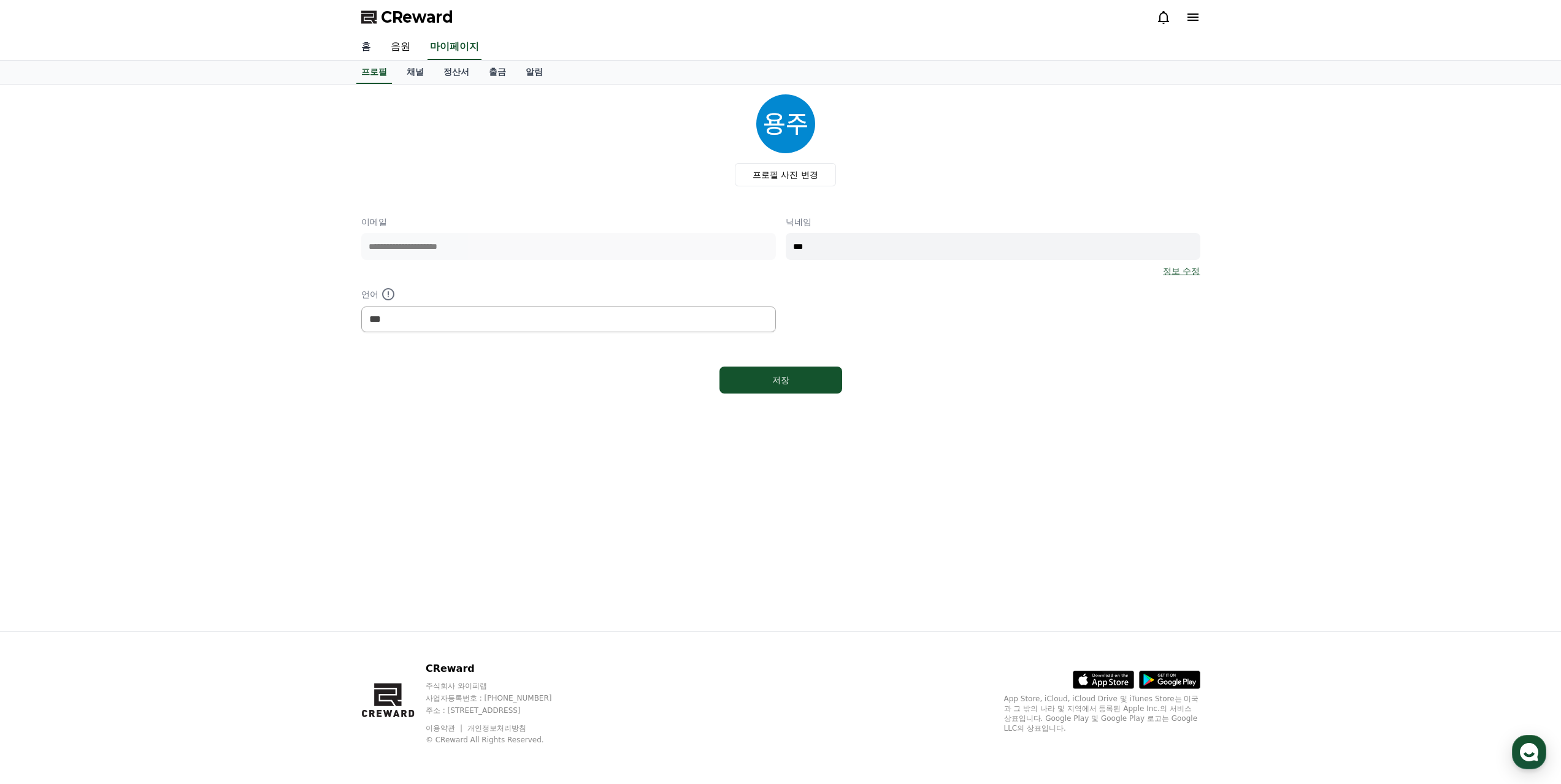
click at [358, 43] on link "홈" at bounding box center [366, 47] width 29 height 25
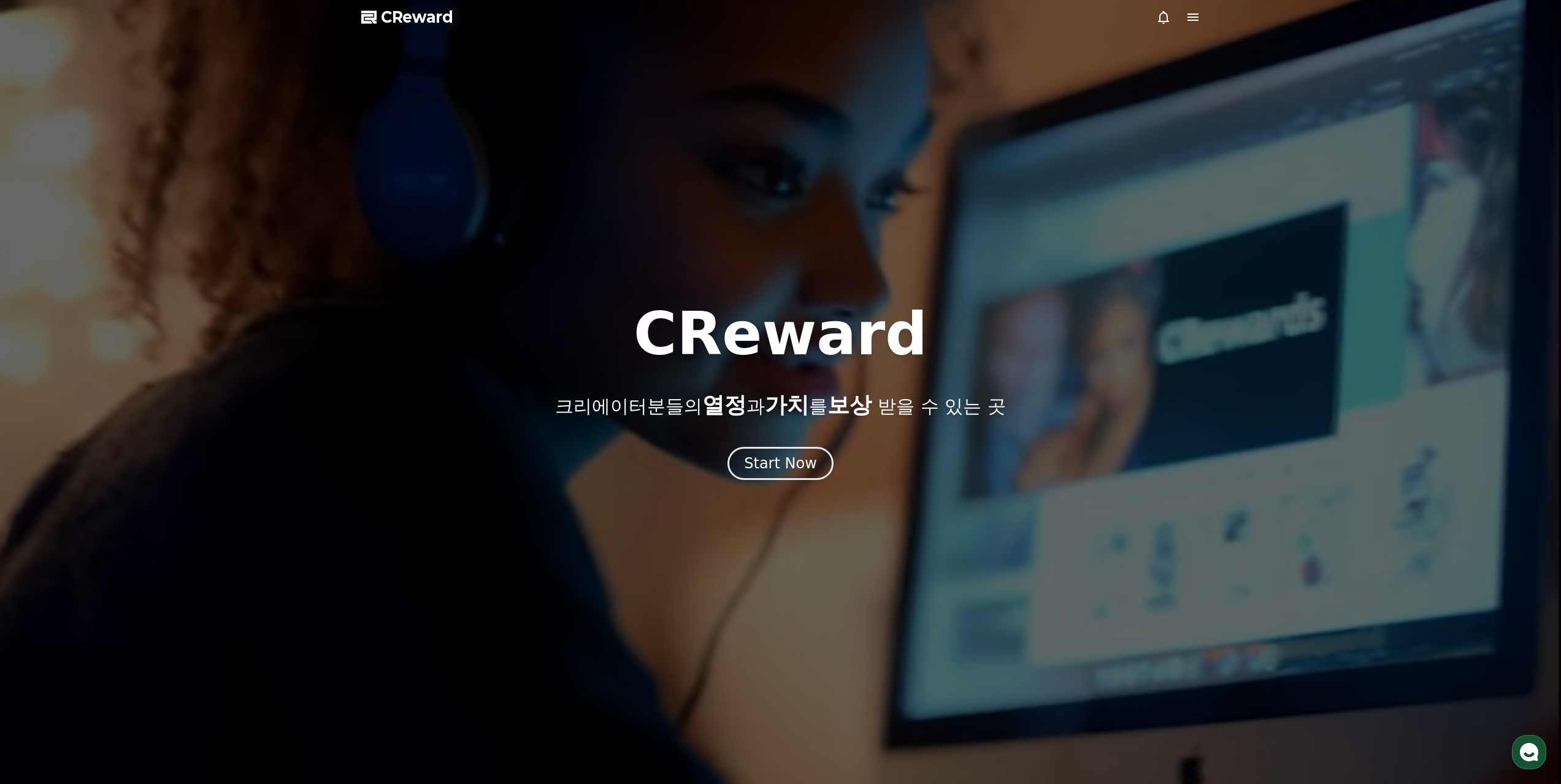
click at [423, 23] on span "CReward" at bounding box center [417, 17] width 72 height 20
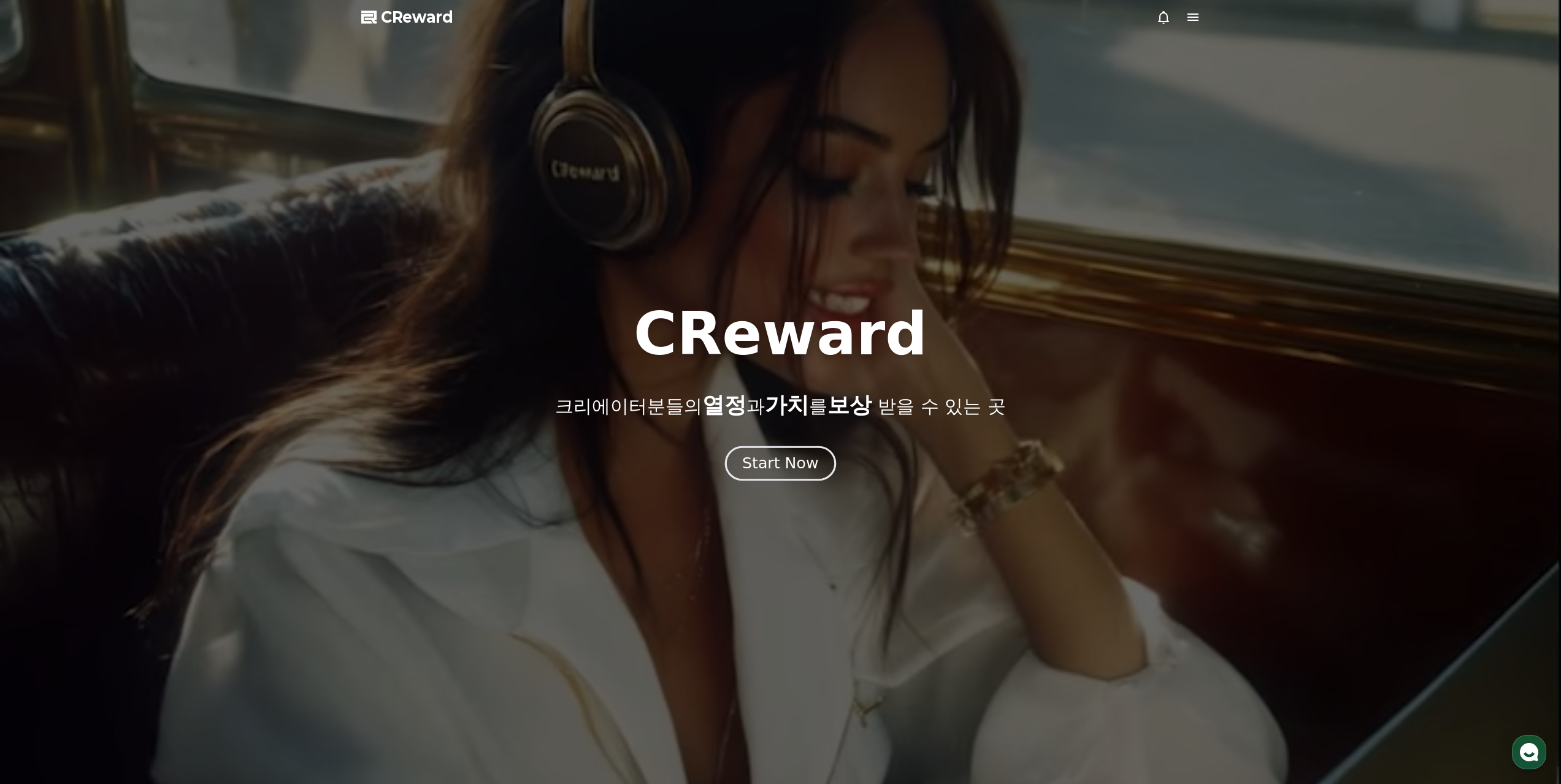
click at [793, 457] on div "Start Now" at bounding box center [780, 463] width 76 height 20
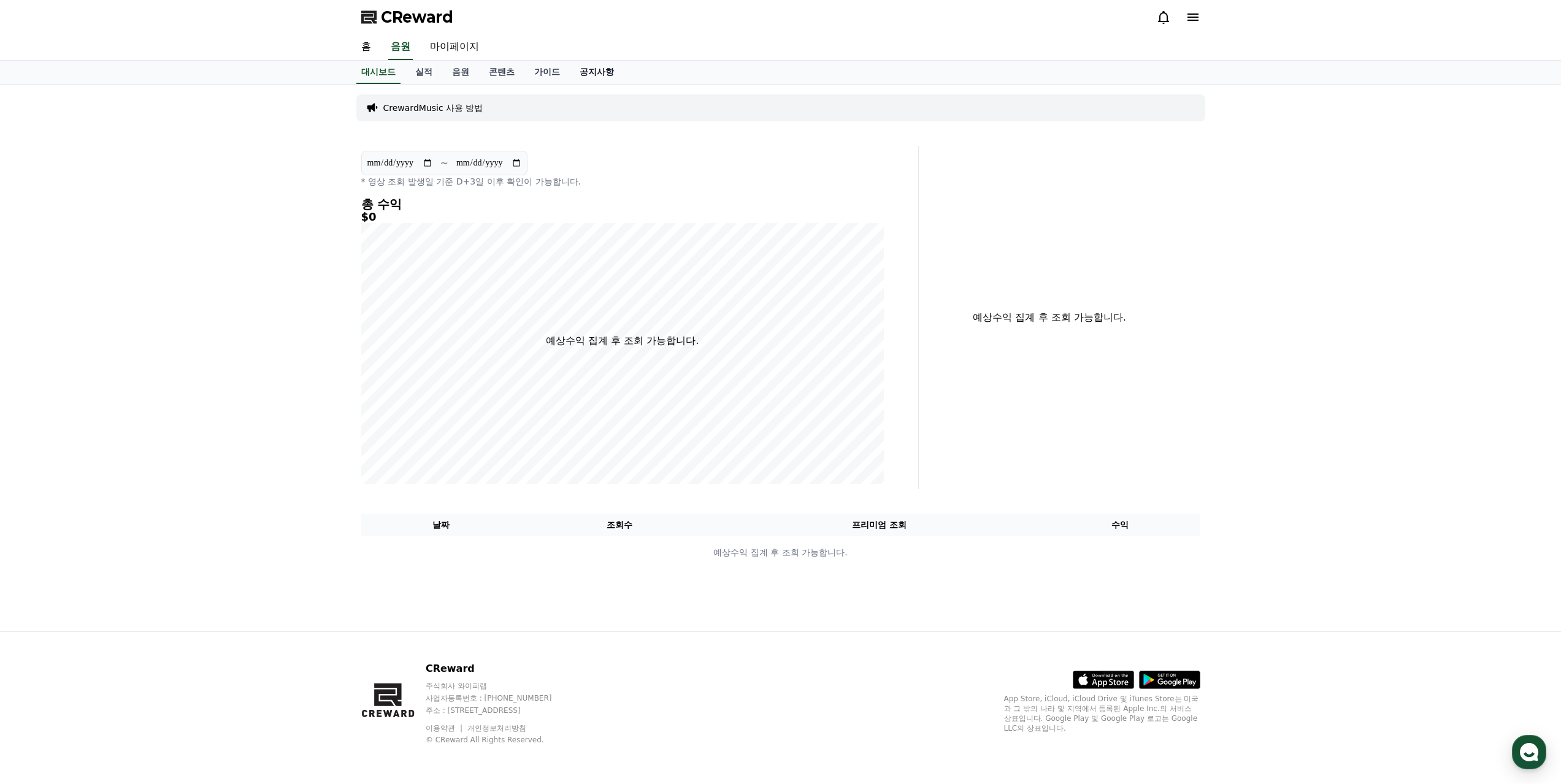
click at [598, 76] on link "공지사항" at bounding box center [597, 72] width 54 height 23
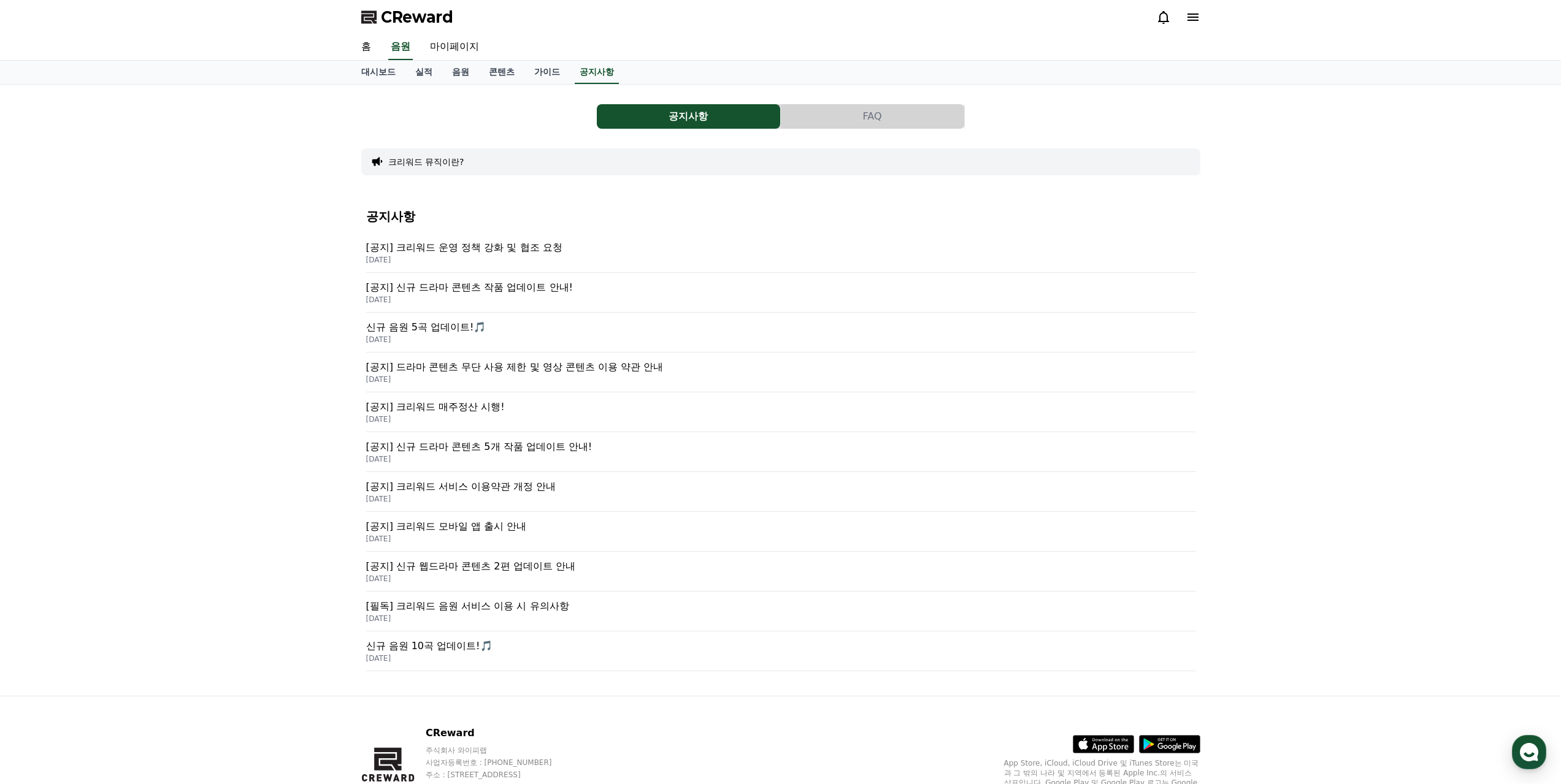
click at [871, 116] on button "FAQ" at bounding box center [873, 116] width 184 height 25
